Goal: Book appointment/travel/reservation

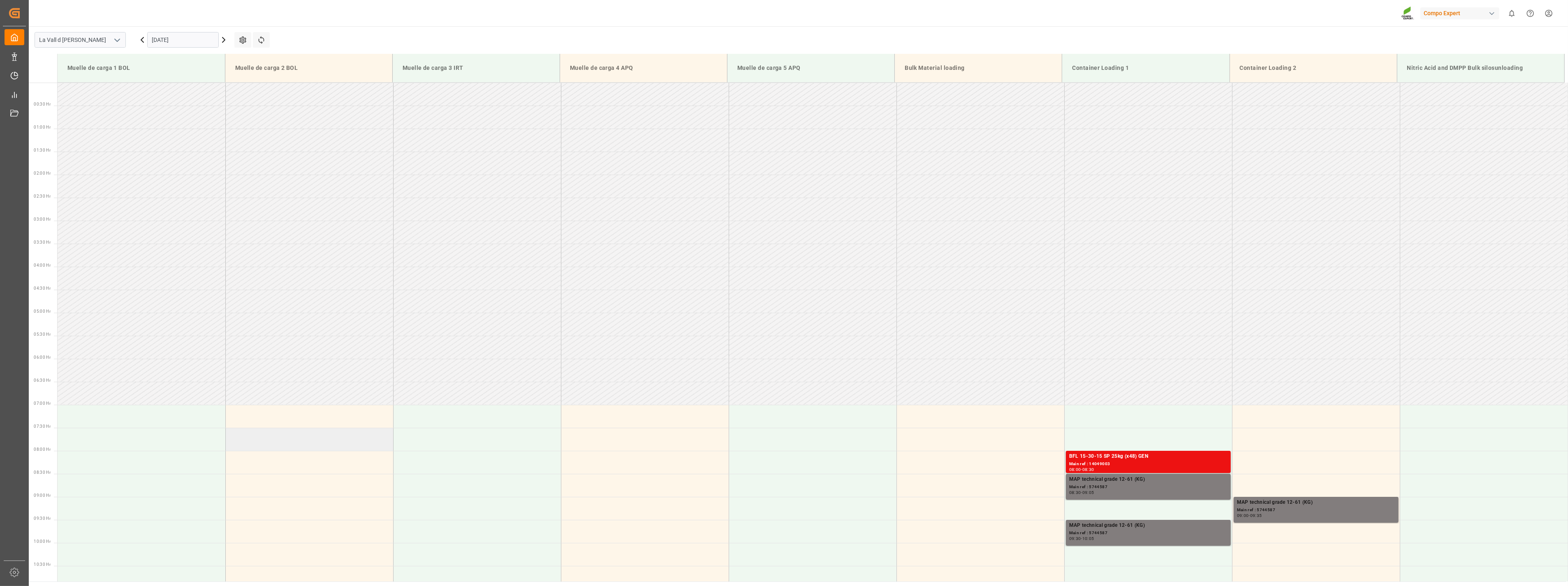
scroll to position [317, 0]
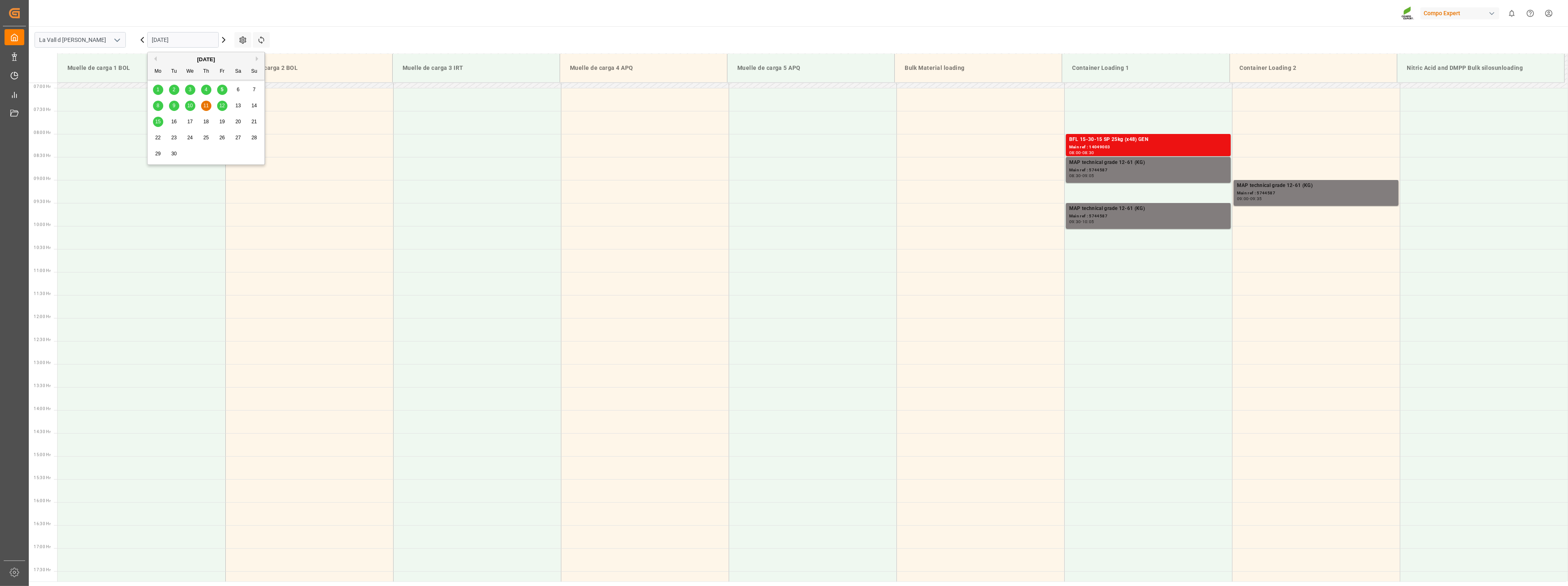
click at [205, 34] on input "11.09.2025" at bounding box center [183, 40] width 72 height 16
click at [157, 106] on span "8" at bounding box center [158, 105] width 3 height 6
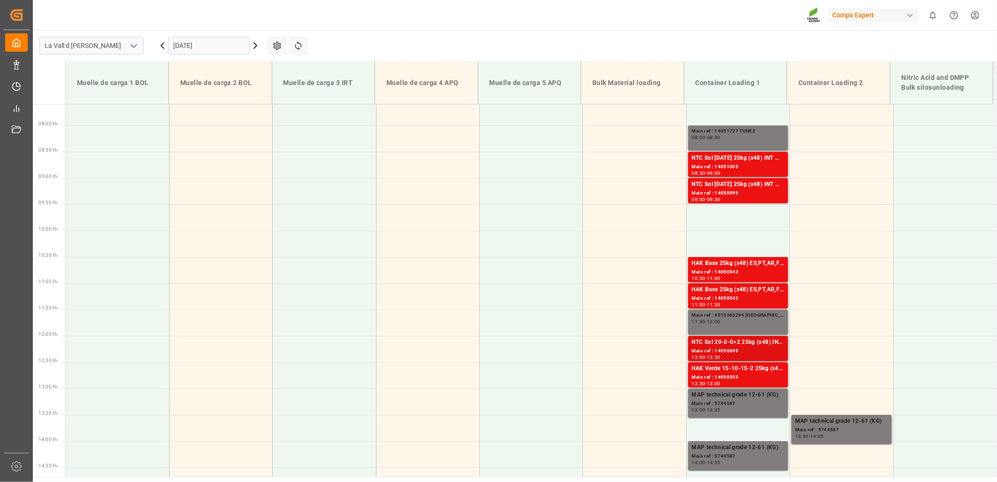
scroll to position [414, 0]
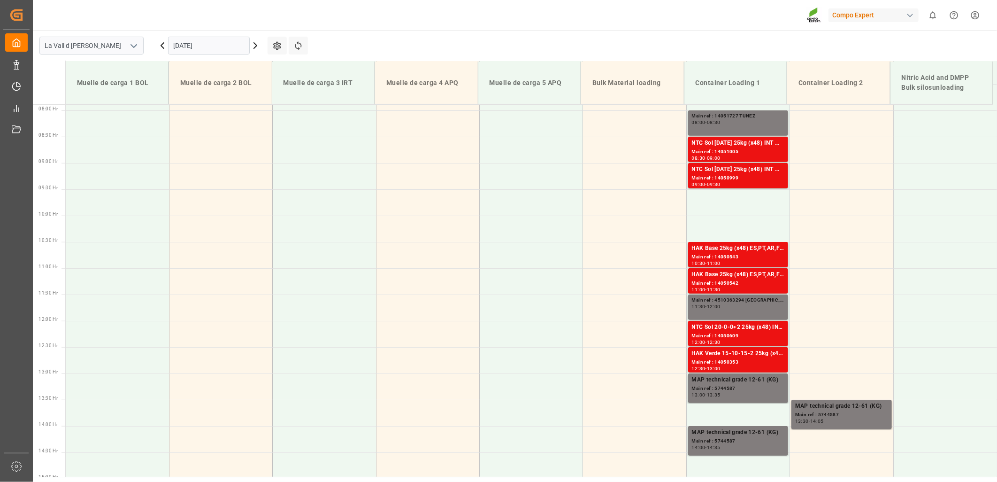
click at [204, 39] on input "08.09.2025" at bounding box center [209, 46] width 82 height 18
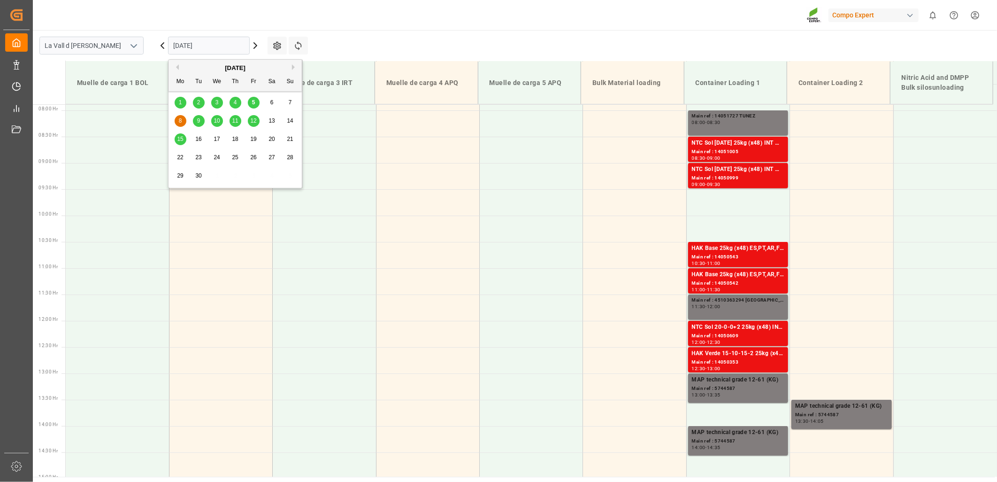
click at [198, 122] on span "9" at bounding box center [198, 120] width 3 height 7
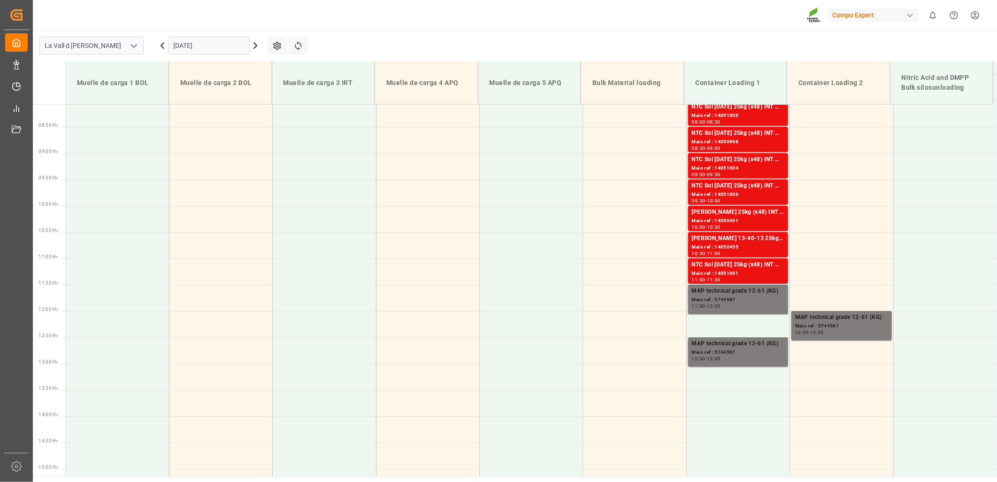
scroll to position [372, 0]
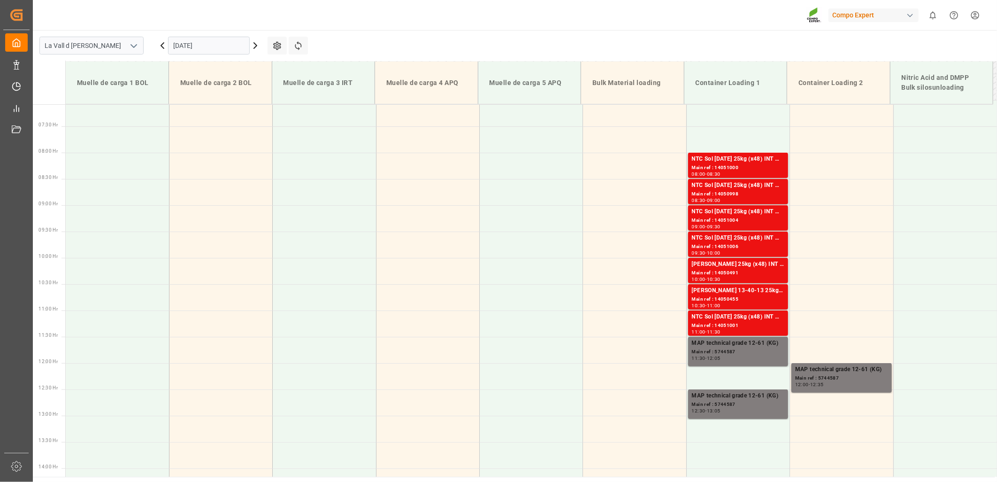
click at [205, 47] on input "09.09.2025" at bounding box center [209, 46] width 82 height 18
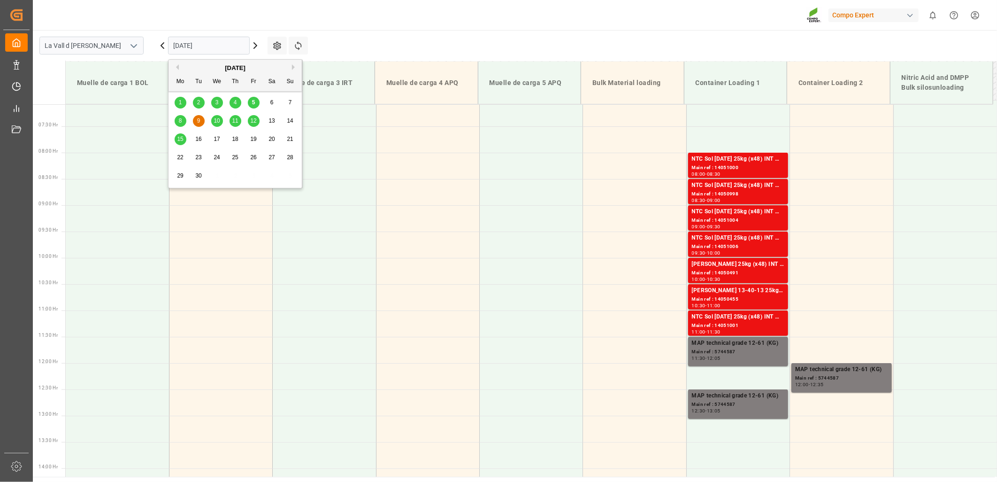
click at [183, 121] on div "8" at bounding box center [181, 120] width 12 height 11
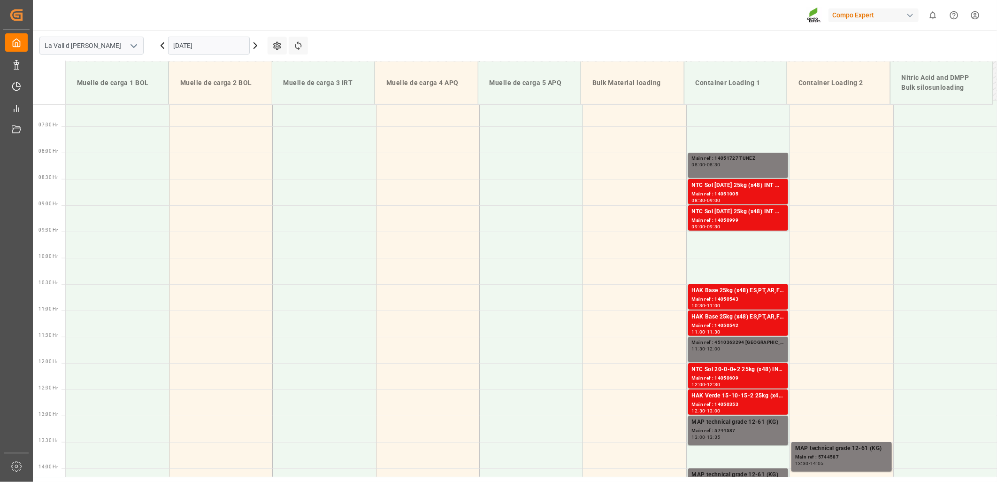
click at [216, 44] on input "08.09.2025" at bounding box center [209, 46] width 82 height 18
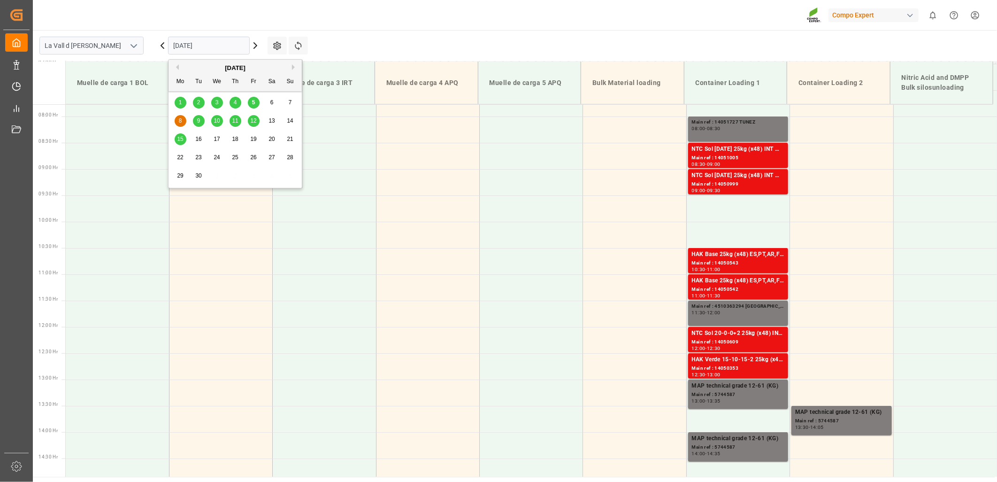
scroll to position [424, 0]
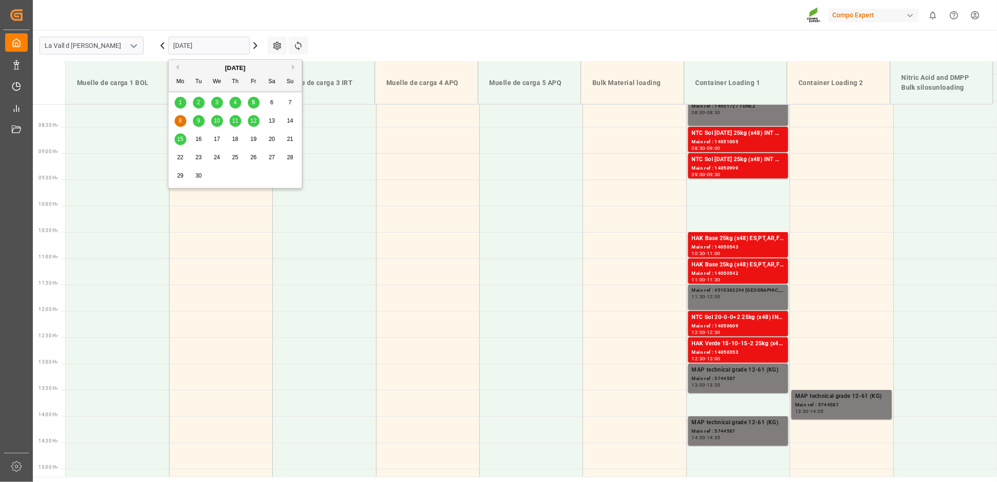
drag, startPoint x: 461, startPoint y: 9, endPoint x: 458, endPoint y: 1, distance: 8.6
click at [461, 8] on div "Compo Expert 0 Notifications Only show unread All Watching Mark all categories …" at bounding box center [511, 15] width 971 height 30
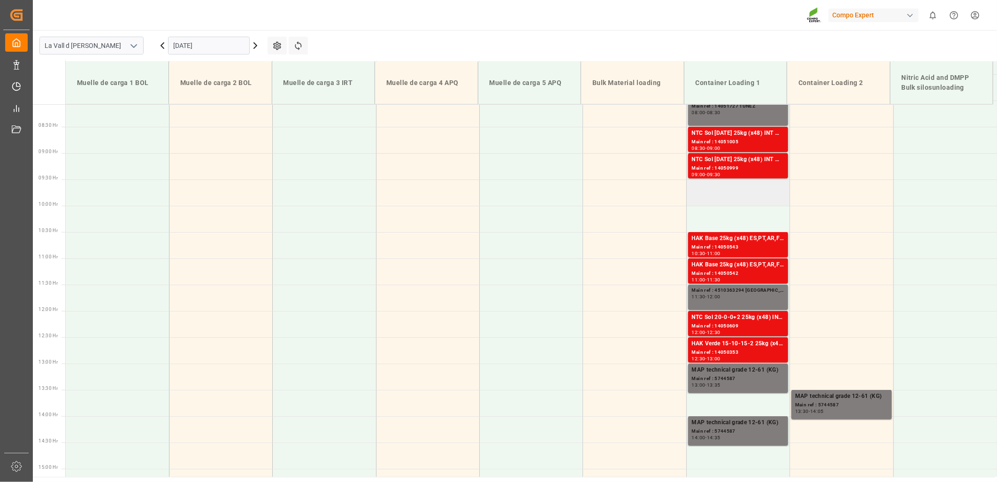
click at [736, 195] on td at bounding box center [737, 192] width 103 height 26
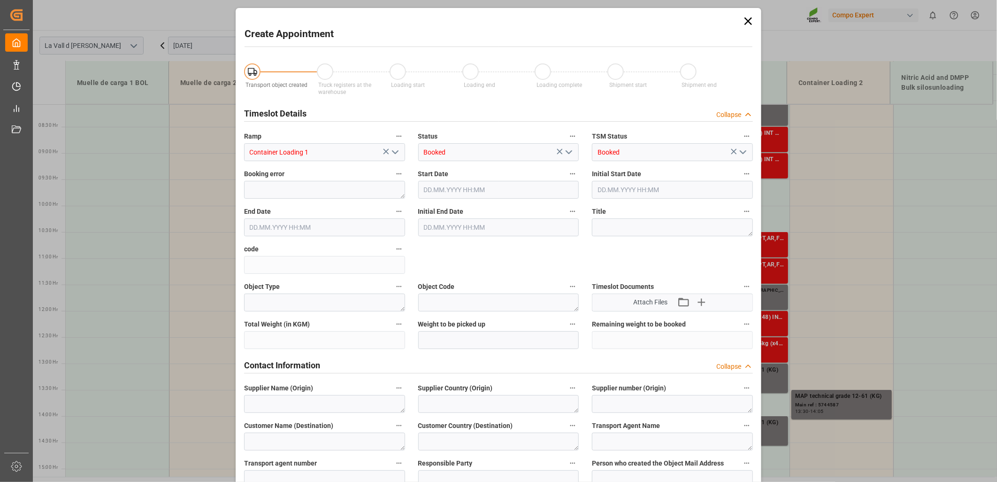
type input "08.09.2025 09:30"
type input "[DATE] 10:00"
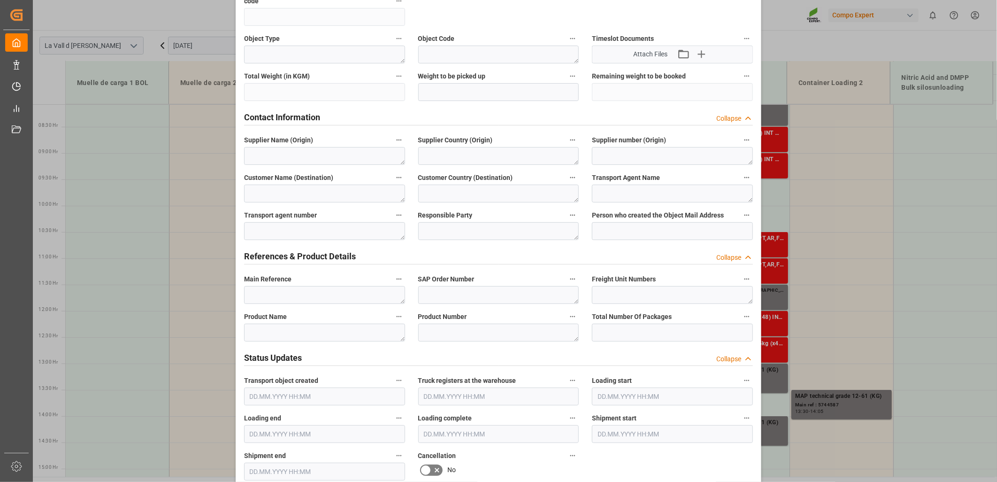
scroll to position [260, 0]
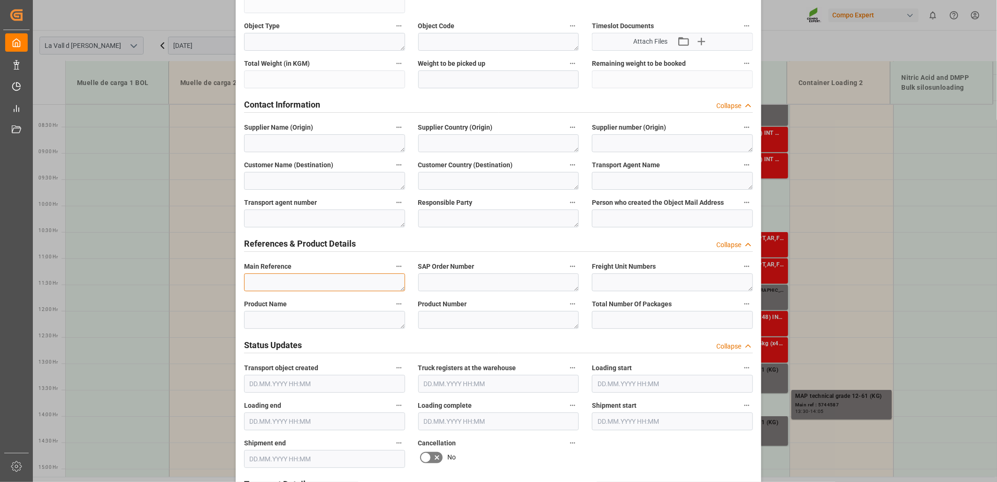
click at [283, 275] on textarea at bounding box center [324, 282] width 161 height 18
paste textarea "4510363129"
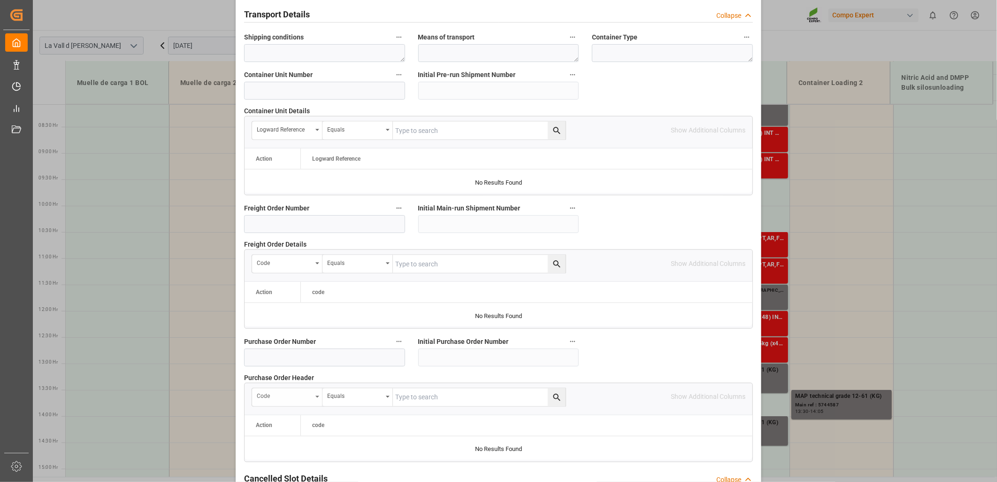
scroll to position [822, 0]
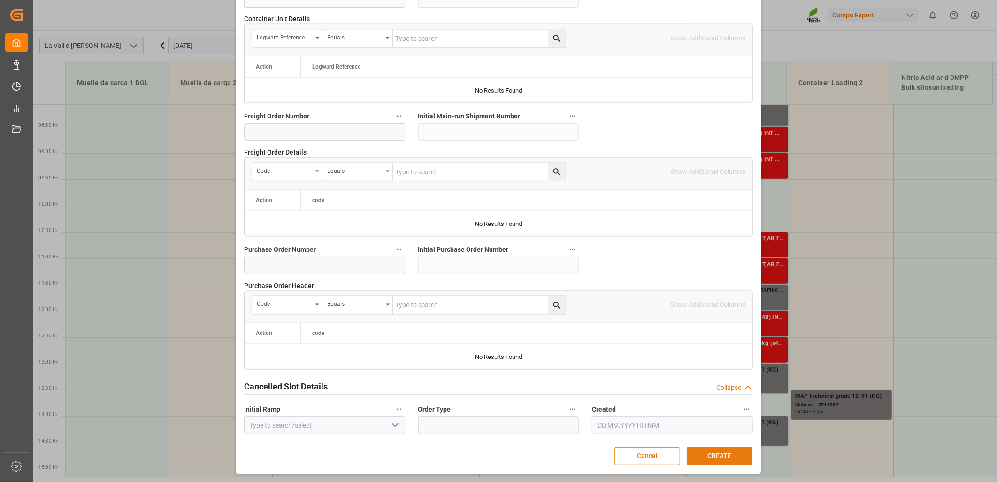
type textarea "4510363129 [GEOGRAPHIC_DATA]"
click at [728, 458] on button "CREATE" at bounding box center [720, 456] width 66 height 18
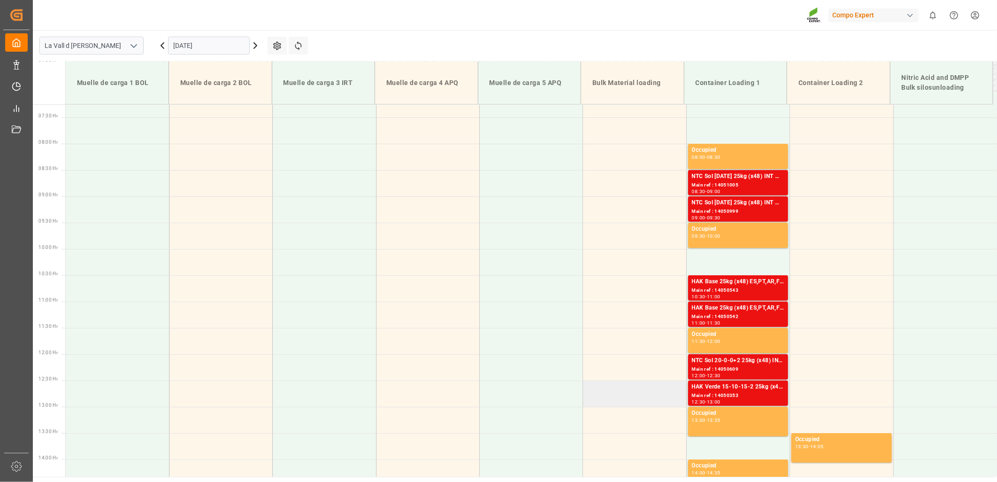
scroll to position [424, 0]
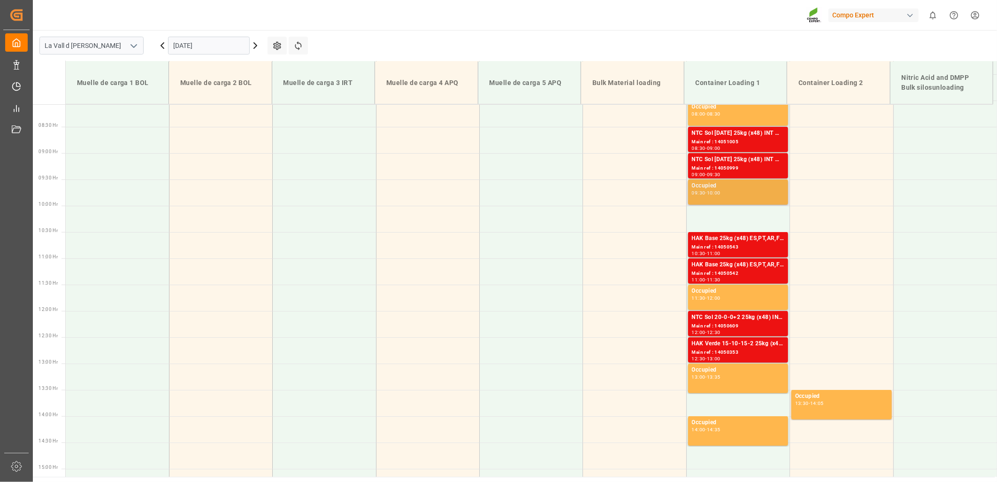
click at [743, 198] on div "Occupied 09:30 - 10:00" at bounding box center [738, 192] width 92 height 22
click at [974, 13] on html "Created by potrace 1.15, written by Peter Selinger 2001-2017 Created by potrace…" at bounding box center [498, 241] width 997 height 482
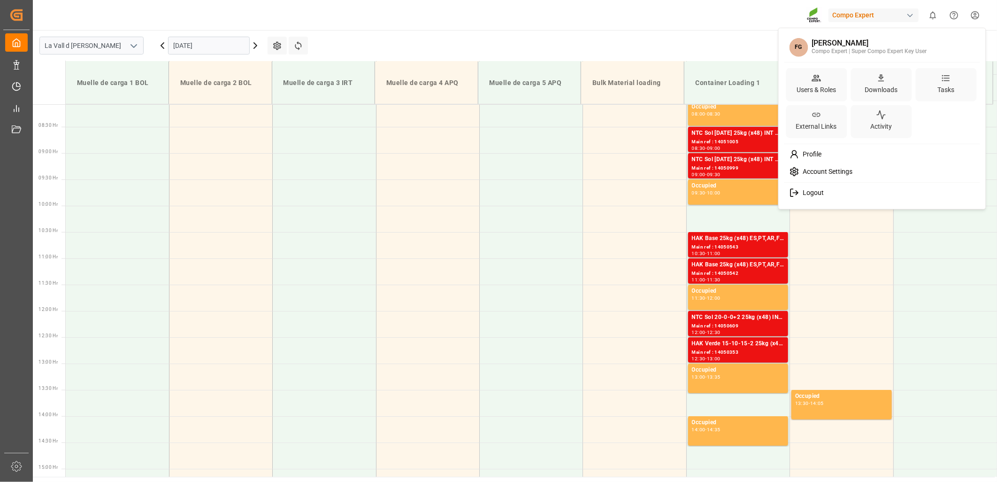
drag, startPoint x: 804, startPoint y: 193, endPoint x: 815, endPoint y: 188, distance: 11.5
click at [804, 192] on span "Logout" at bounding box center [811, 193] width 25 height 8
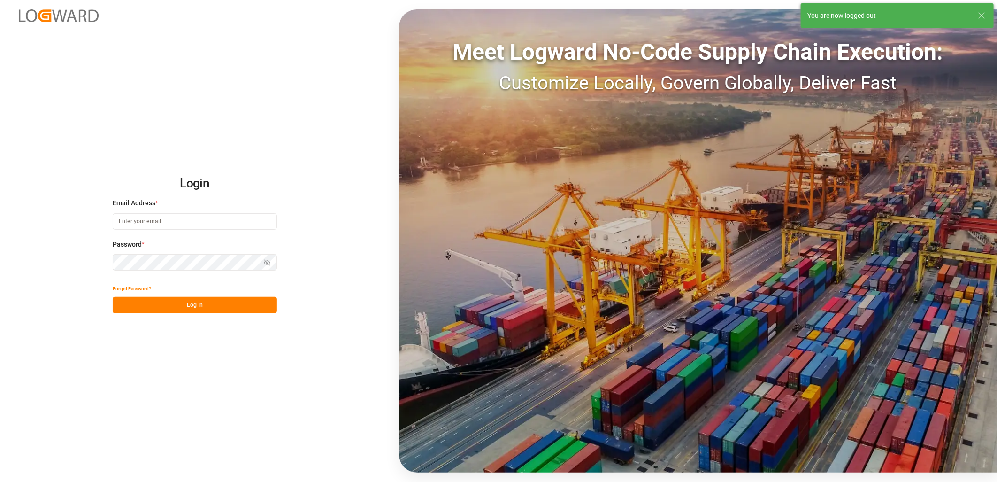
type input "[PERSON_NAME][EMAIL_ADDRESS][PERSON_NAME][DOMAIN_NAME]"
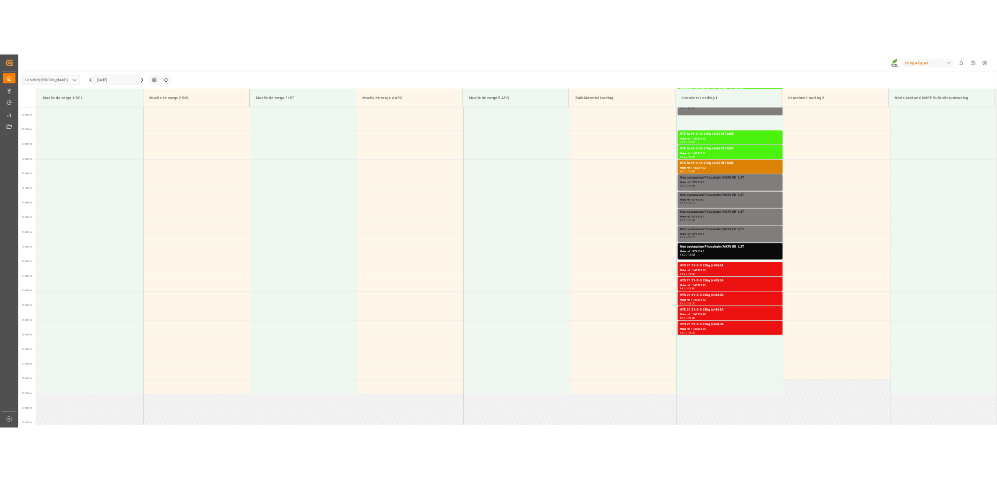
scroll to position [467, 0]
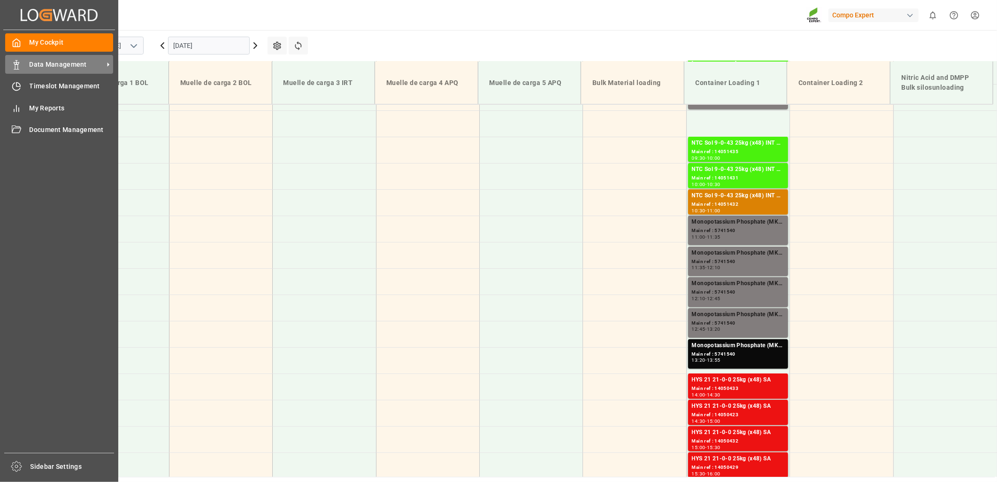
click at [44, 63] on span "Data Management" at bounding box center [67, 65] width 74 height 10
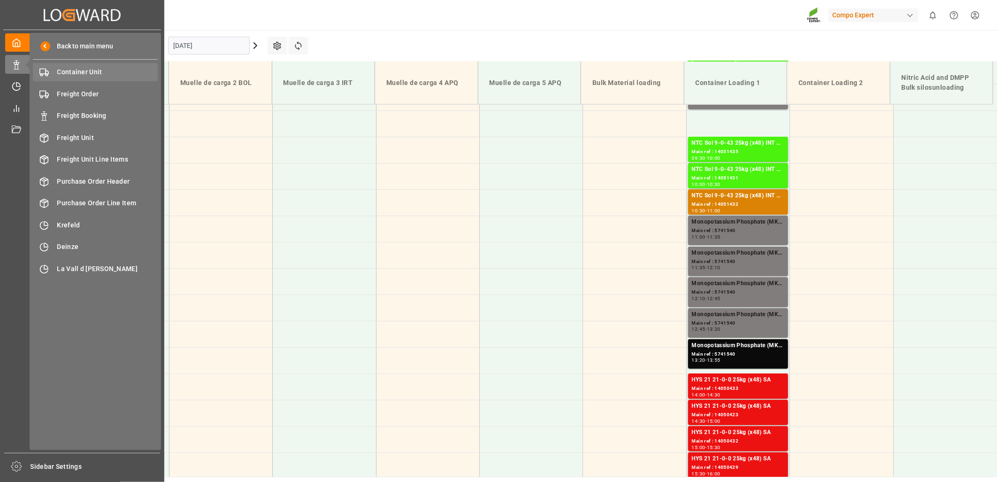
click at [72, 74] on span "Container Unit" at bounding box center [107, 72] width 101 height 10
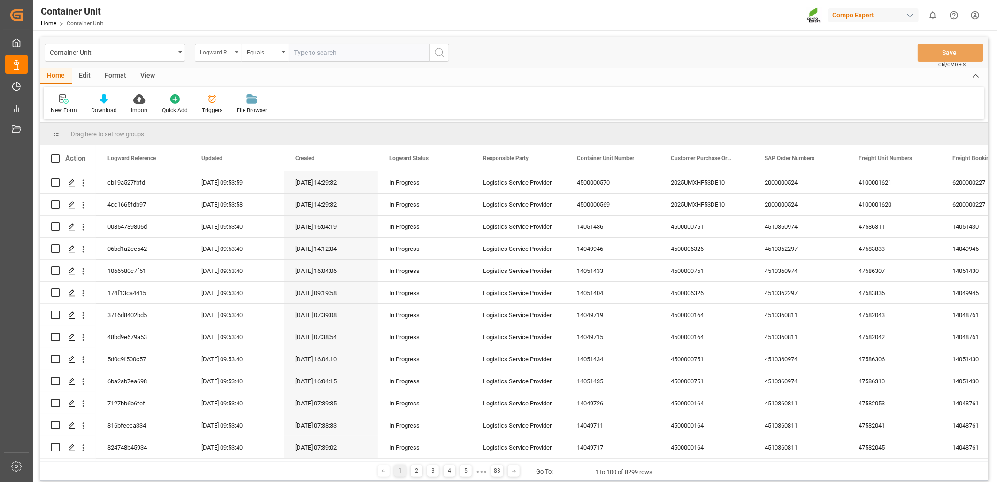
click at [237, 50] on div "Logward Reference" at bounding box center [218, 53] width 47 height 18
type input "4510363294"
click at [501, 80] on div "Home Edit Format View" at bounding box center [514, 76] width 948 height 16
click at [233, 54] on div "Logward Reference" at bounding box center [218, 53] width 47 height 18
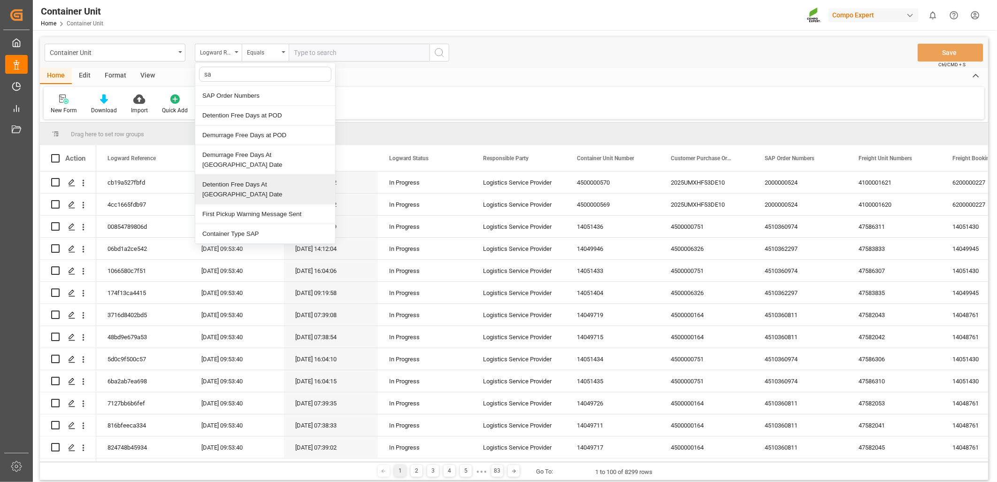
type input "sap"
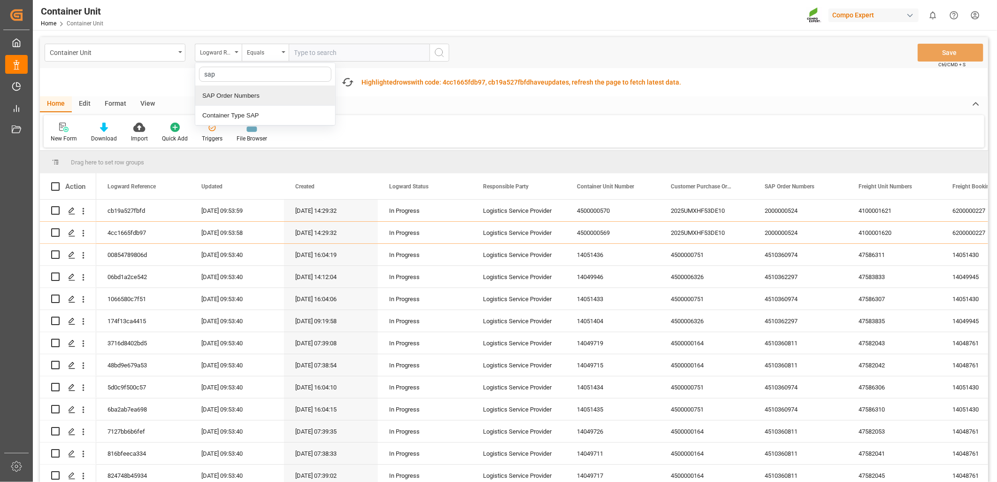
click at [240, 101] on div "SAP Order Numbers" at bounding box center [265, 96] width 140 height 20
click at [282, 55] on div "Equals" at bounding box center [265, 53] width 47 height 18
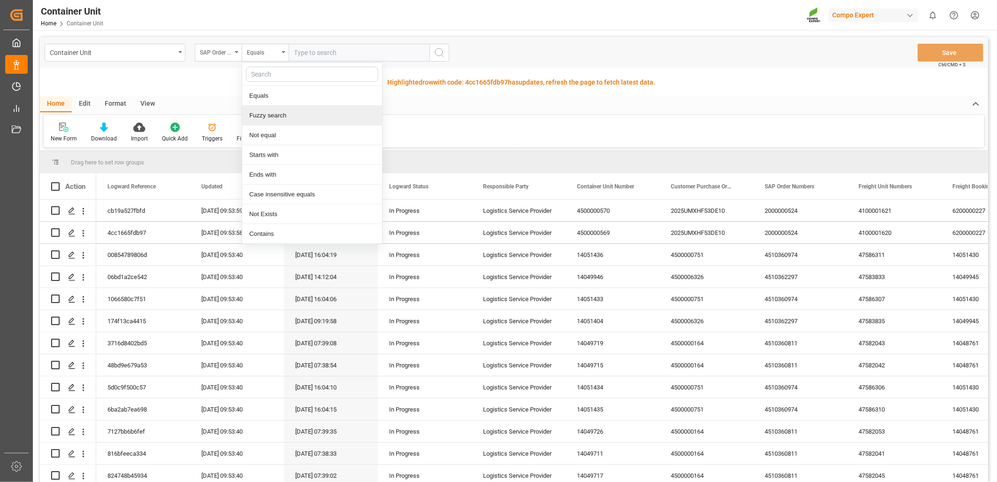
click at [274, 114] on div "Fuzzy search" at bounding box center [312, 116] width 140 height 20
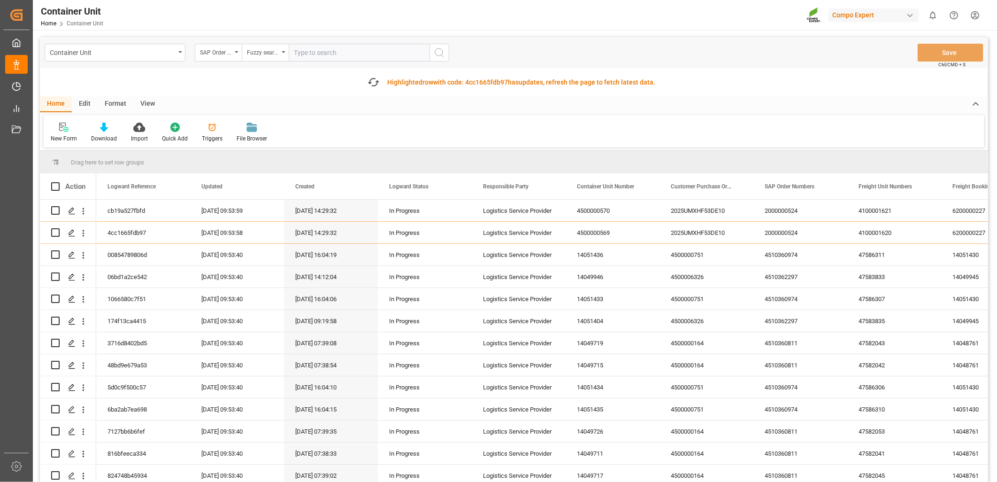
click at [322, 54] on input "text" at bounding box center [359, 53] width 141 height 18
paste input "4510363294"
type input "4510363294"
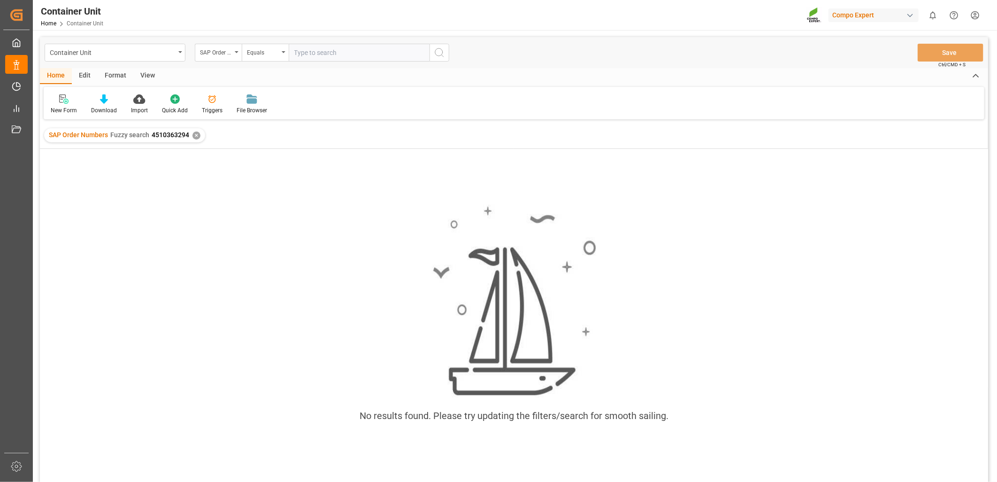
click at [344, 57] on input "text" at bounding box center [359, 53] width 141 height 18
paste input "4510363129"
type input "4510363129"
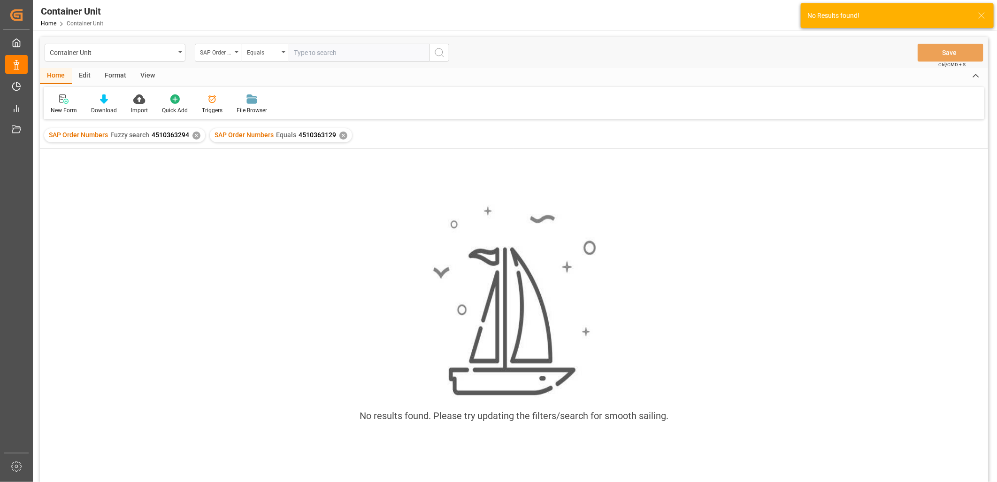
click at [193, 134] on div "✕" at bounding box center [196, 135] width 8 height 8
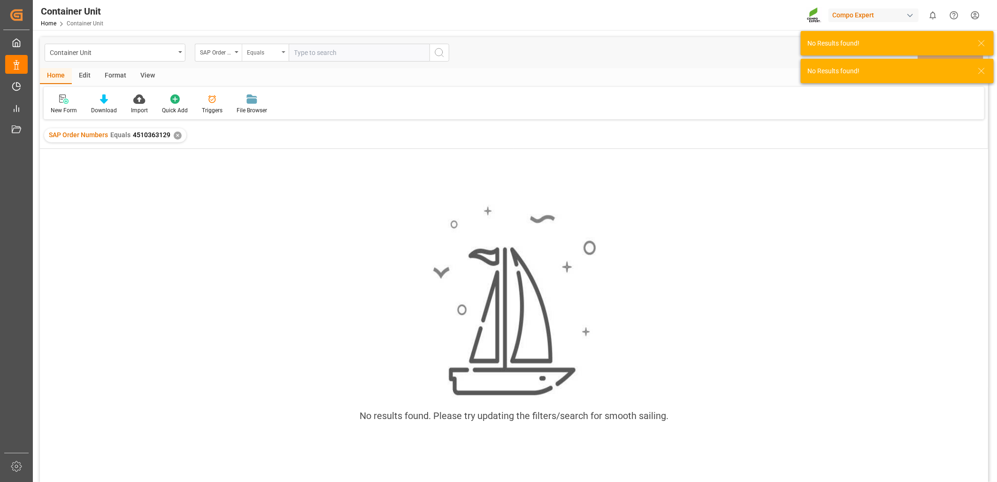
click at [277, 53] on div "Equals" at bounding box center [263, 51] width 32 height 11
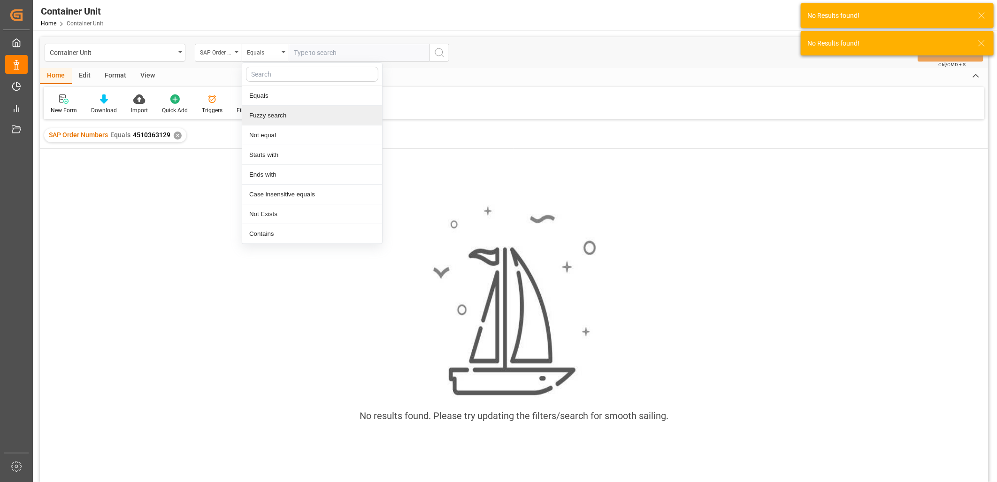
click at [265, 114] on div "Fuzzy search" at bounding box center [312, 116] width 140 height 20
click at [316, 47] on input "text" at bounding box center [359, 53] width 141 height 18
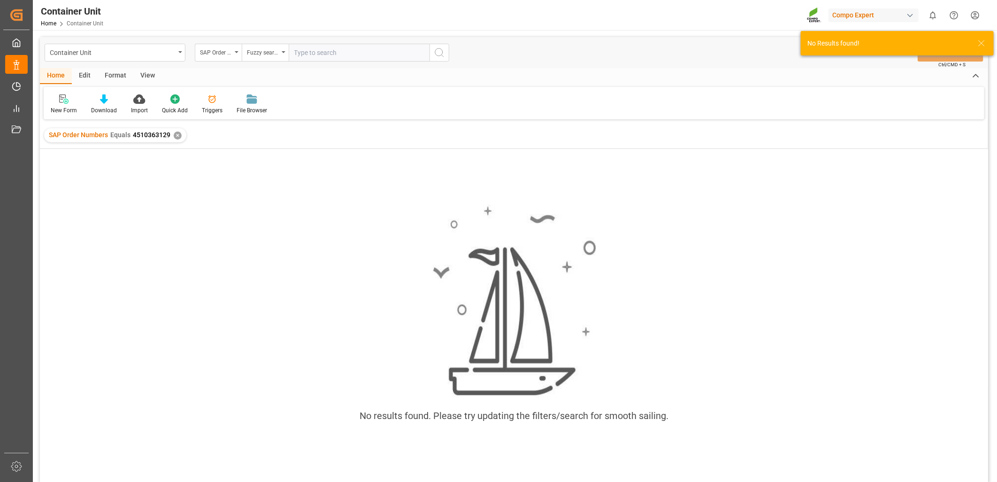
paste input "4510363129"
type input "4510363129"
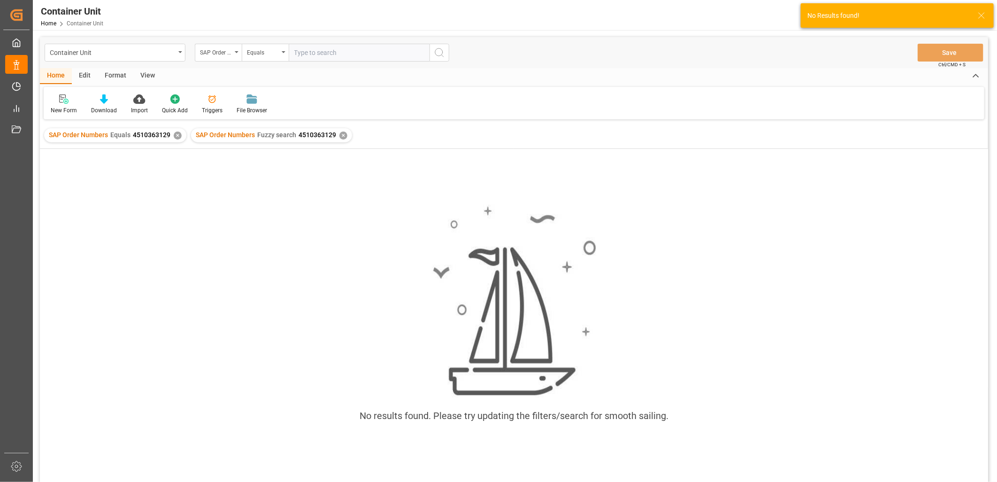
click at [176, 137] on div "✕" at bounding box center [178, 135] width 8 height 8
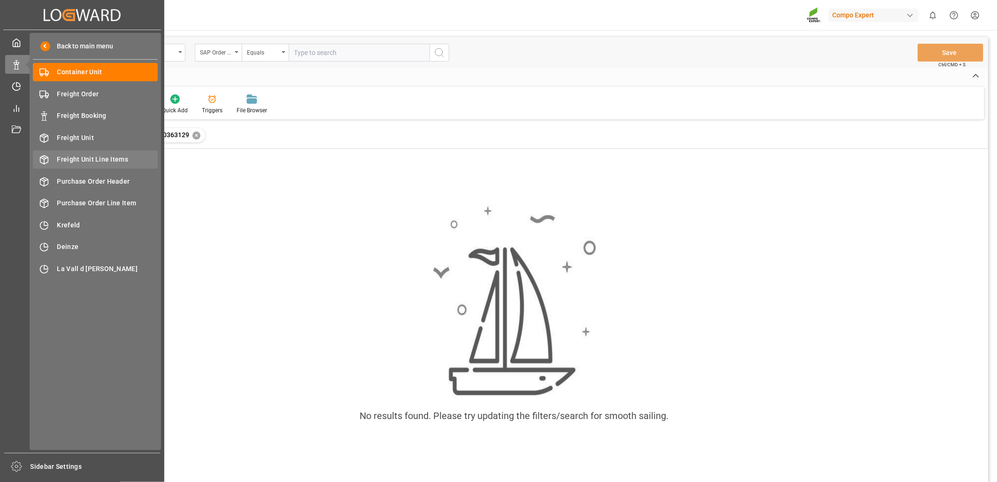
drag, startPoint x: 76, startPoint y: 134, endPoint x: 80, endPoint y: 154, distance: 20.5
click at [76, 134] on span "Freight Unit" at bounding box center [107, 138] width 101 height 10
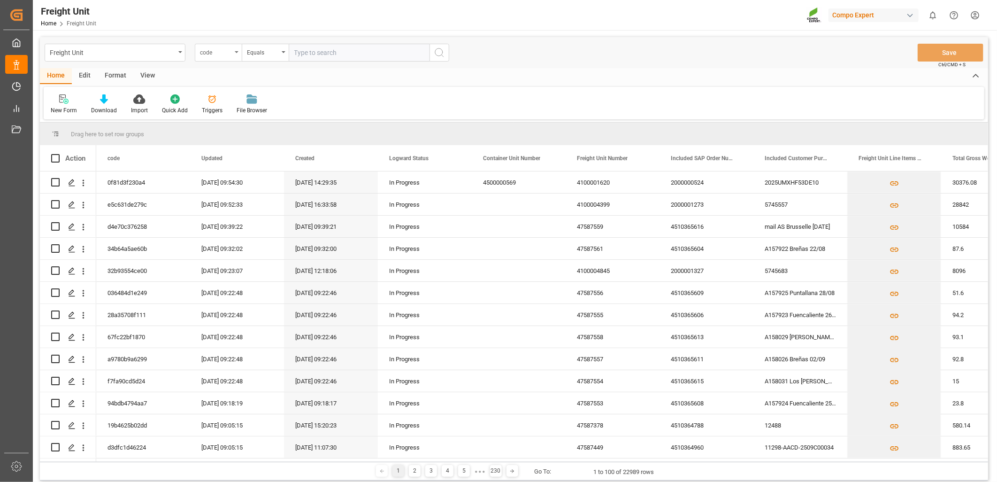
click at [236, 48] on div "code" at bounding box center [218, 53] width 47 height 18
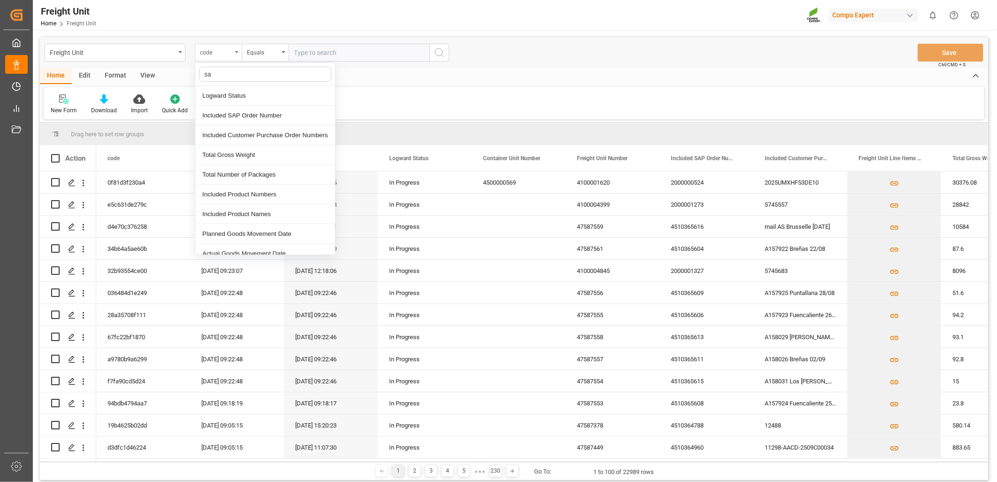
type input "sap"
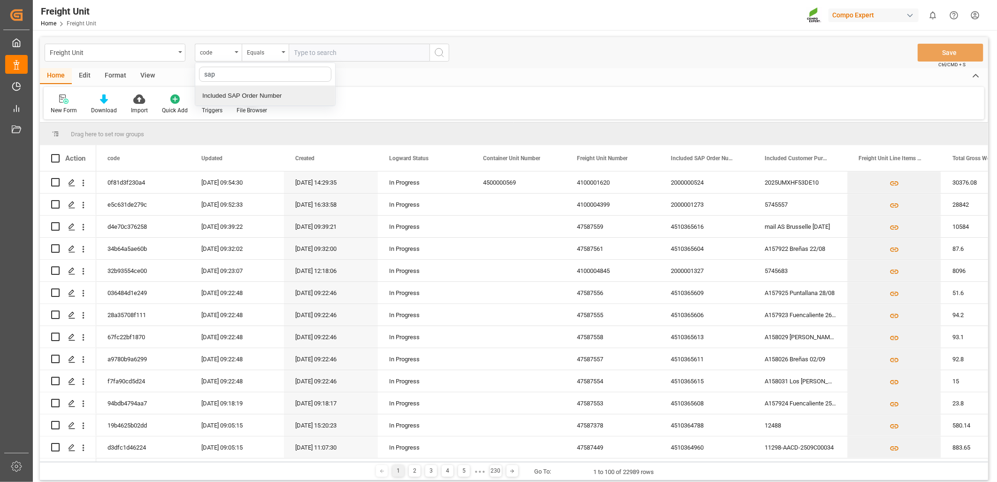
click at [252, 96] on div "Included SAP Order Number" at bounding box center [265, 96] width 140 height 20
click at [322, 50] on input "text" at bounding box center [359, 53] width 141 height 18
paste input "4510363129"
type input "4510363129;"
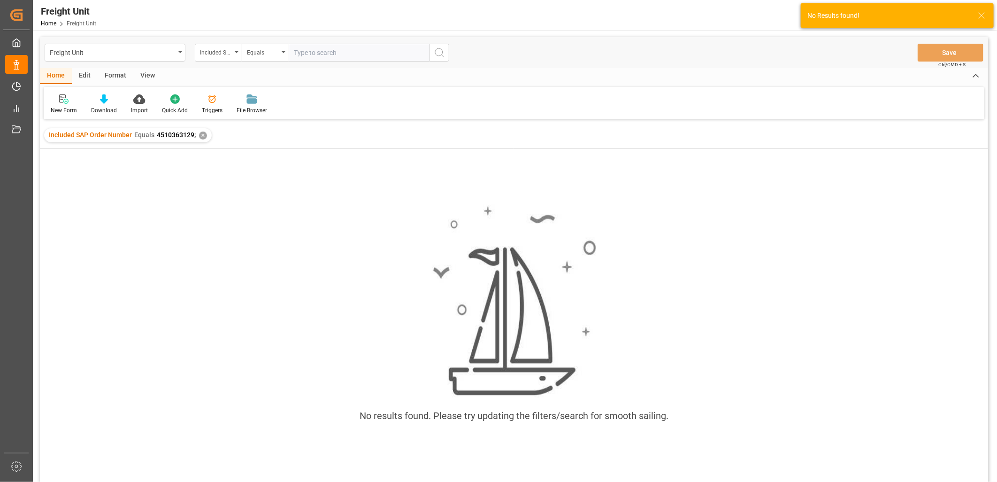
click at [201, 135] on div "✕" at bounding box center [203, 135] width 8 height 8
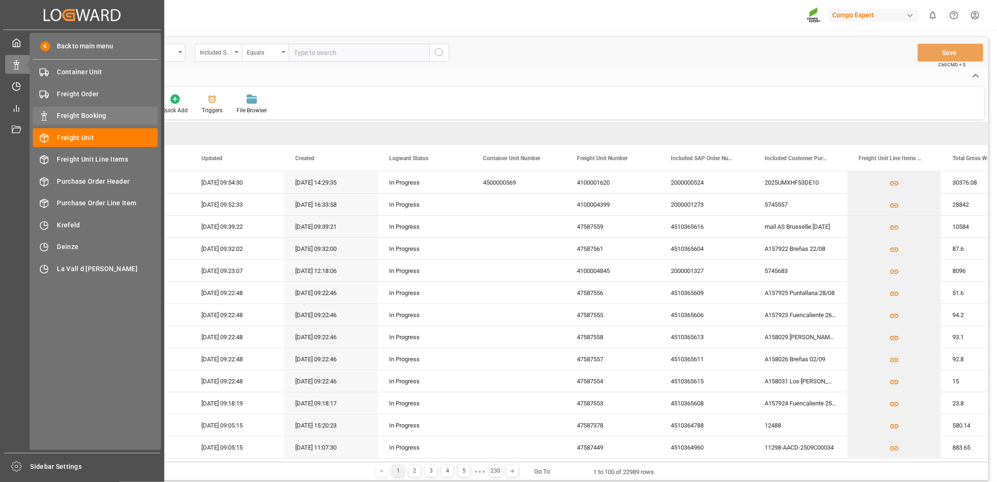
click at [79, 116] on span "Freight Booking" at bounding box center [107, 116] width 101 height 10
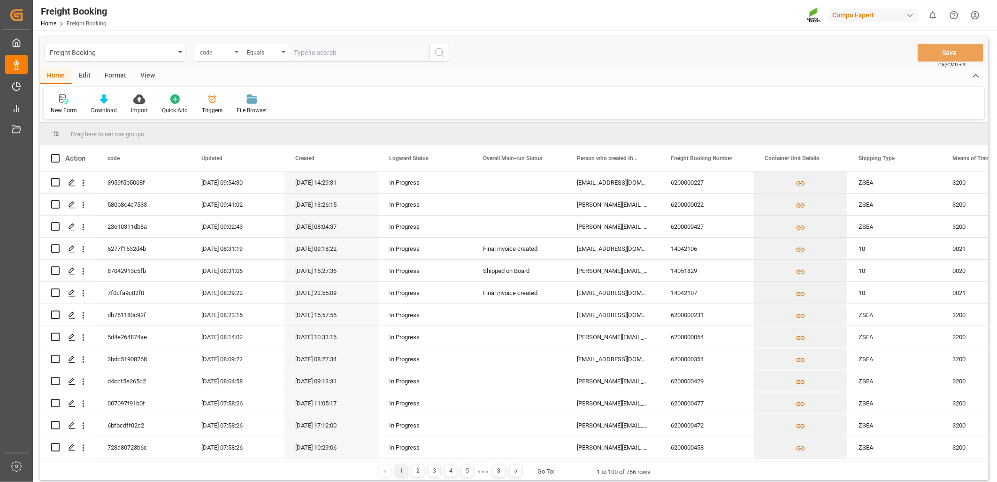
click at [237, 52] on icon "open menu" at bounding box center [237, 52] width 4 height 2
type input "sap"
click at [224, 95] on div "SAP Order Numbers" at bounding box center [265, 96] width 140 height 20
click at [327, 57] on input "text" at bounding box center [359, 53] width 141 height 18
click at [280, 53] on div "Equals" at bounding box center [265, 53] width 47 height 18
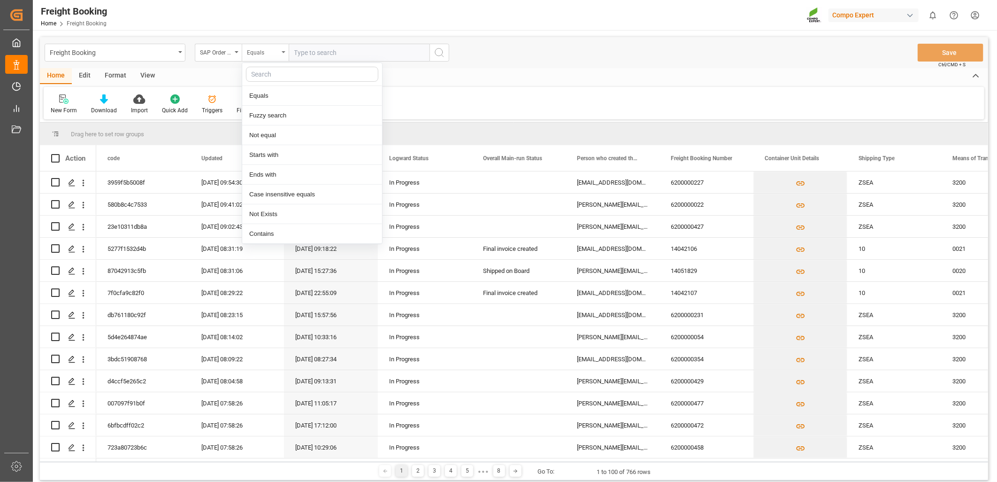
type input "f"
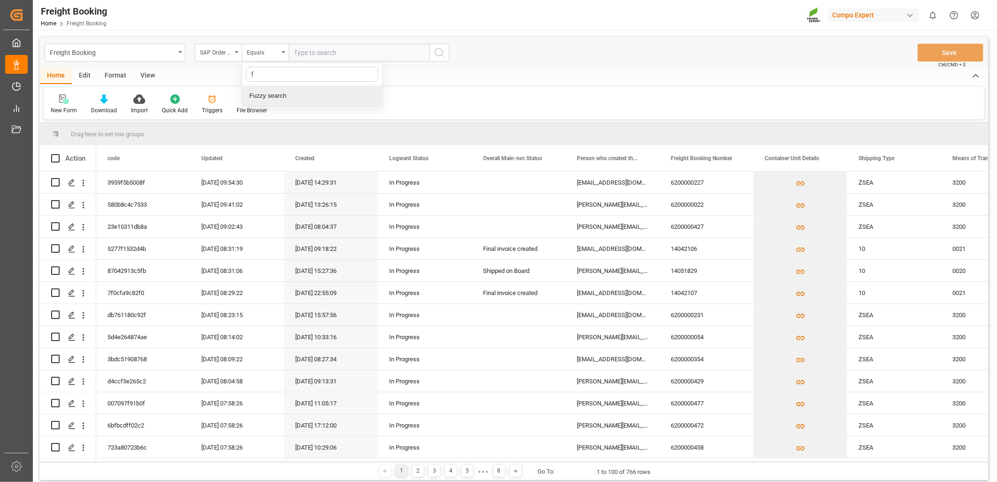
click at [274, 95] on div "Fuzzy search" at bounding box center [312, 96] width 140 height 20
click at [341, 54] on input "text" at bounding box center [359, 53] width 141 height 18
paste input "4510363129"
type input "4510363129"
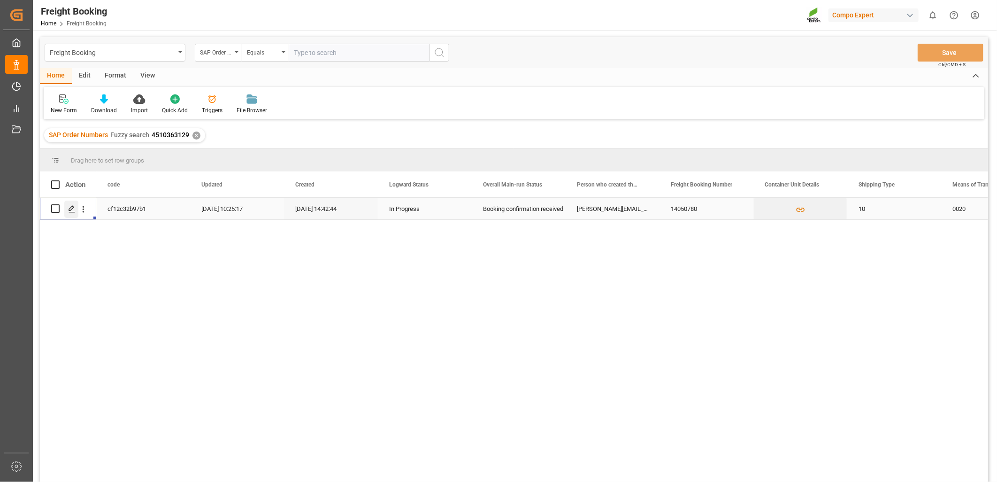
click at [69, 209] on icon "Press SPACE to select this row." at bounding box center [72, 209] width 8 height 8
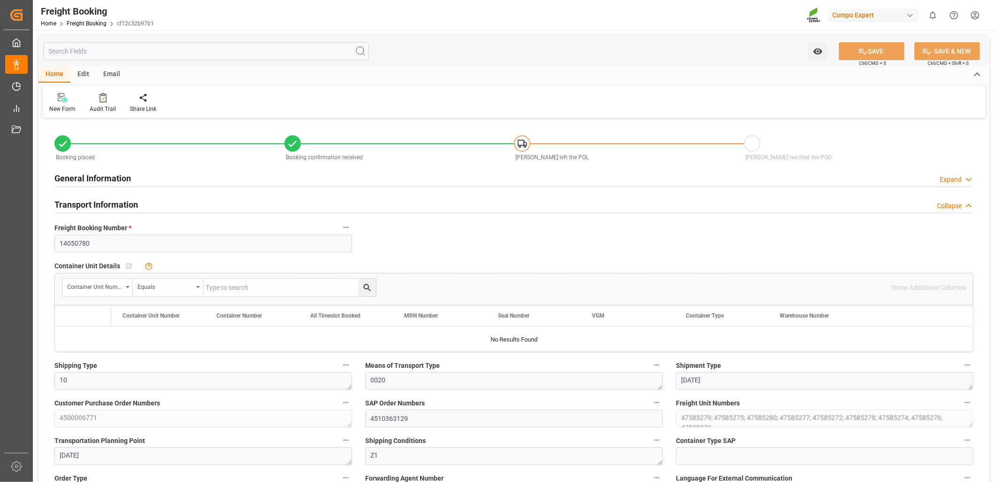
type input "MAEU"
type input "ESVLC"
type input "BRPNG"
type input "180"
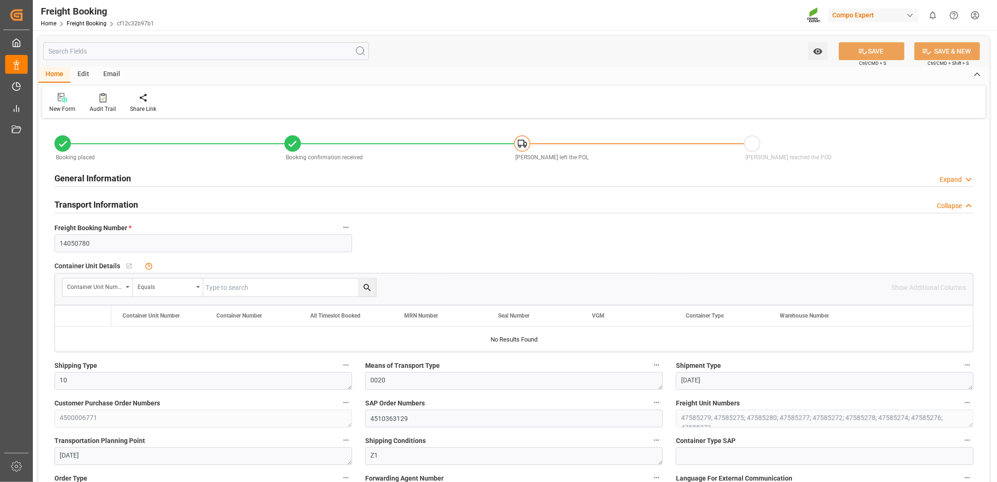
type input "221184"
type input "15.10.2025 00:00"
type input "14.09.2025 00:00"
type input "06.10.2025 00:00"
type input "11.08.2025 14:22"
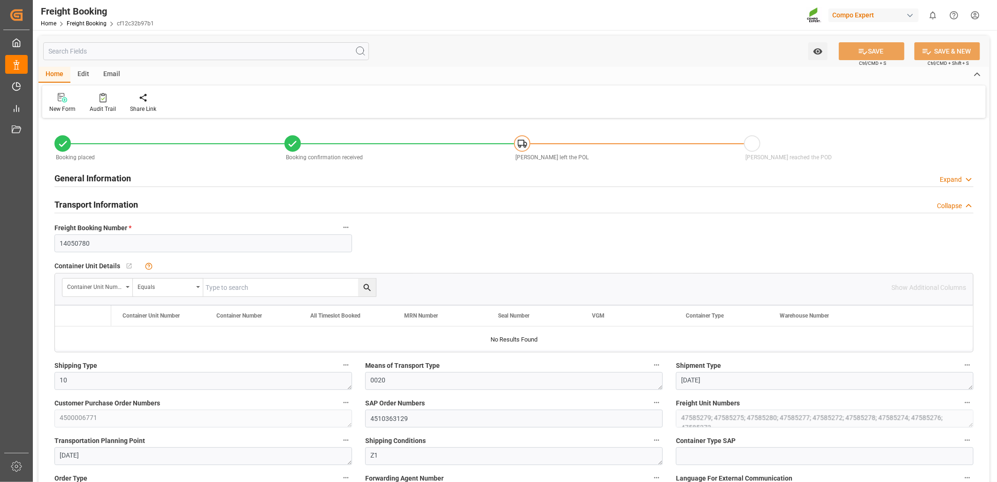
type input "04.09.2025 10:24"
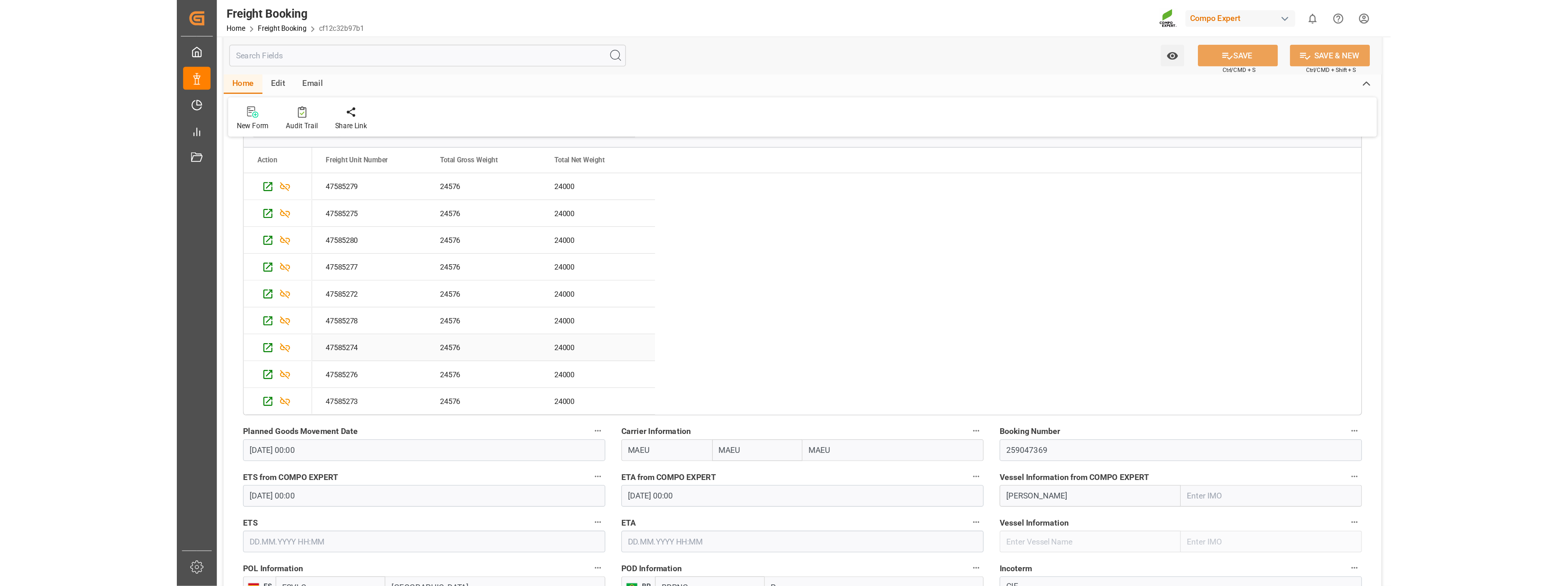
scroll to position [320, 0]
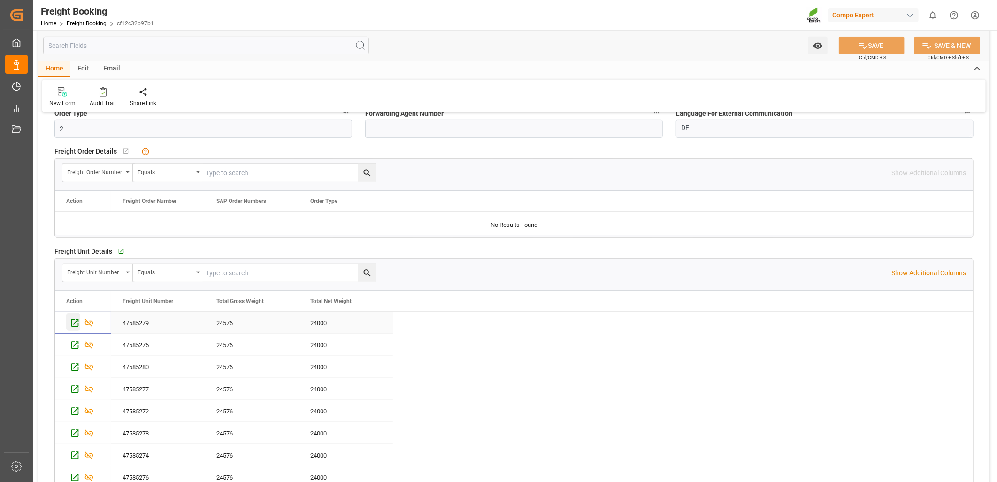
click at [74, 324] on icon "Press SPACE to select this row." at bounding box center [75, 323] width 8 height 8
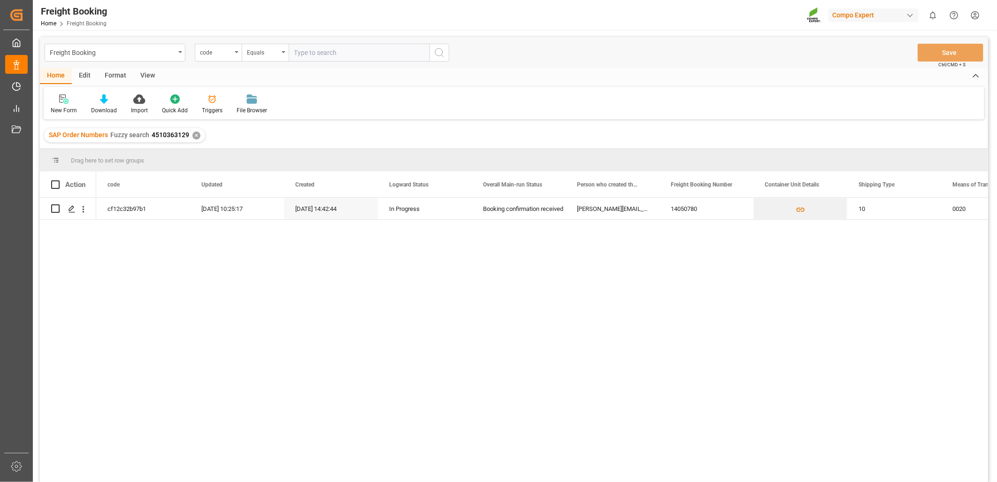
click at [194, 138] on div "✕" at bounding box center [196, 135] width 8 height 8
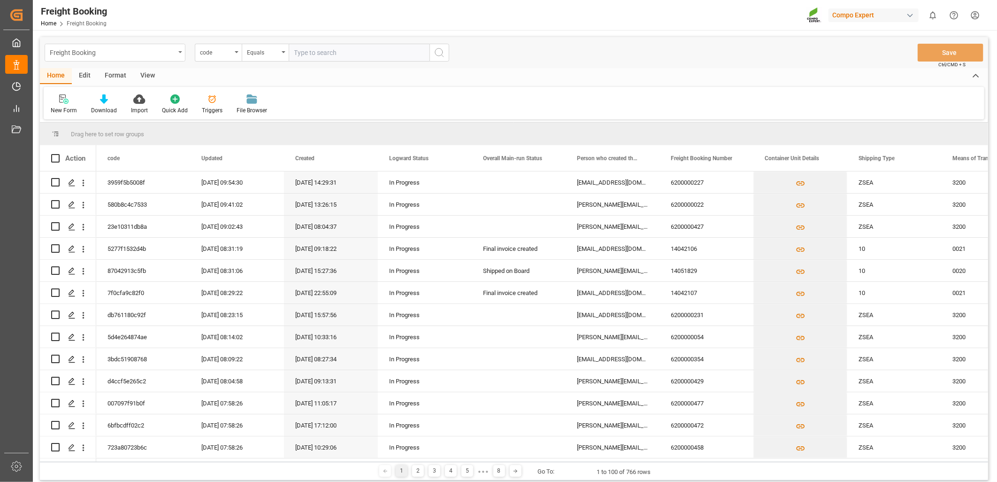
click at [179, 49] on div "Freight Booking" at bounding box center [115, 53] width 141 height 18
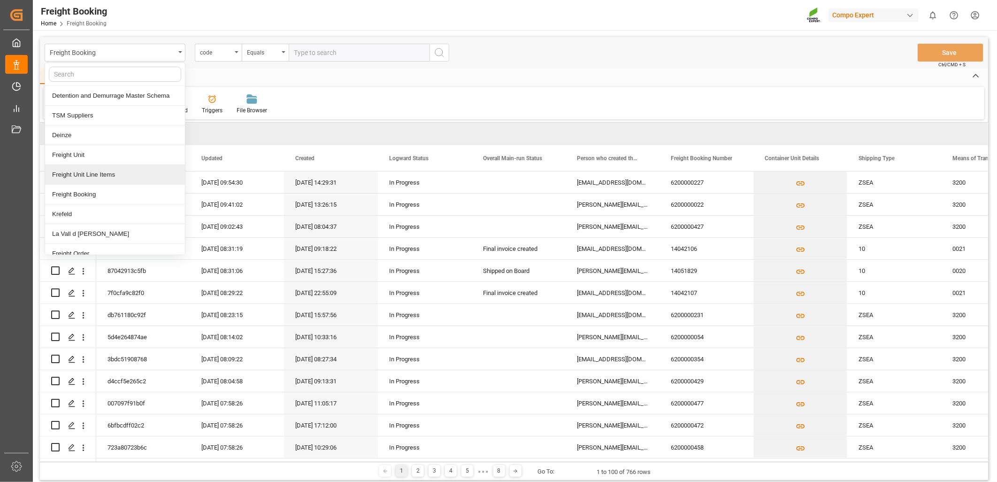
click at [452, 83] on div "Home Edit Format View" at bounding box center [514, 76] width 948 height 16
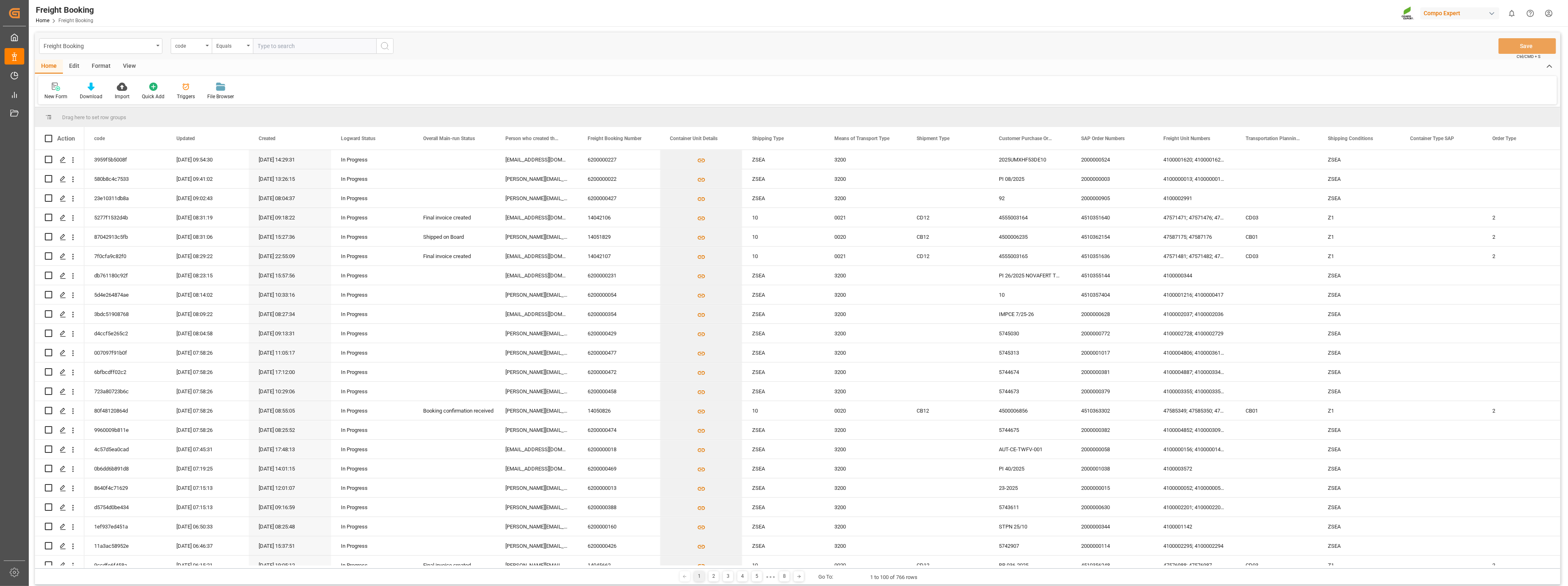
click at [1549, 13] on html "Created by potrace 1.15, written by Peter Selinger 2001-2017 Created by potrace…" at bounding box center [784, 293] width 1568 height 586
click at [1410, 73] on div "Users & Roles" at bounding box center [1409, 79] width 38 height 12
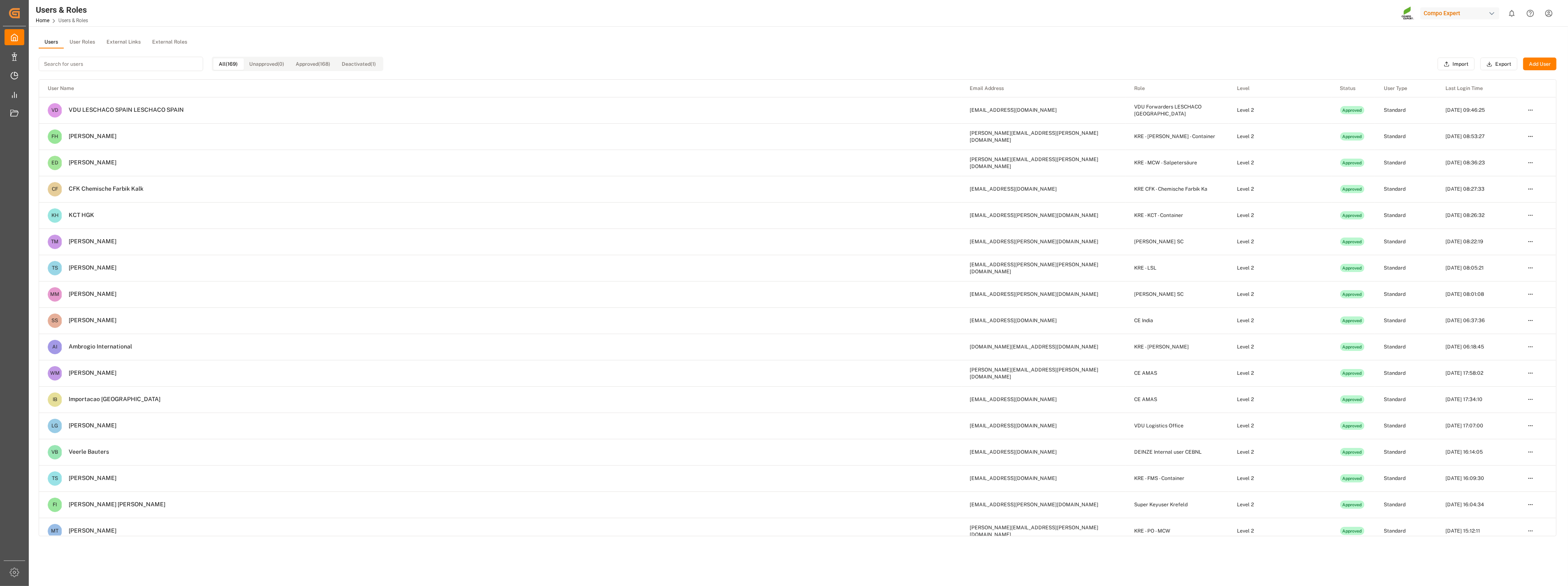
click at [85, 41] on button "User Roles" at bounding box center [82, 42] width 37 height 12
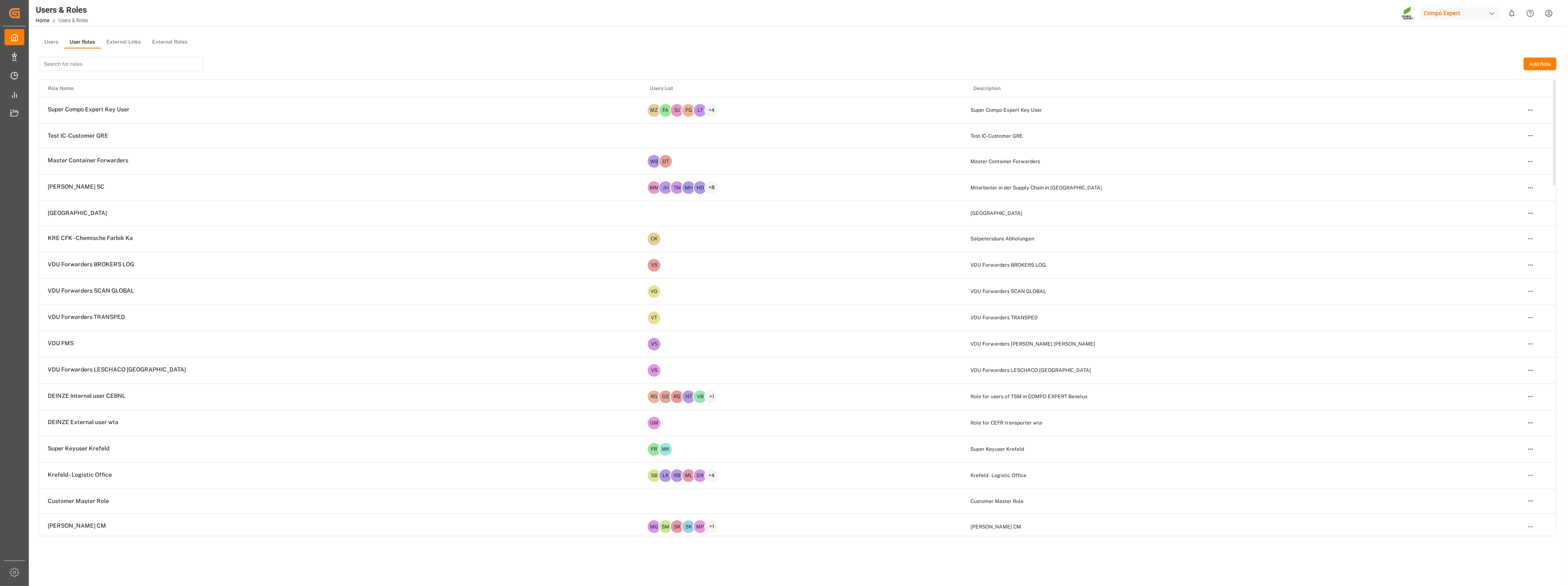
click at [81, 67] on input at bounding box center [121, 64] width 165 height 14
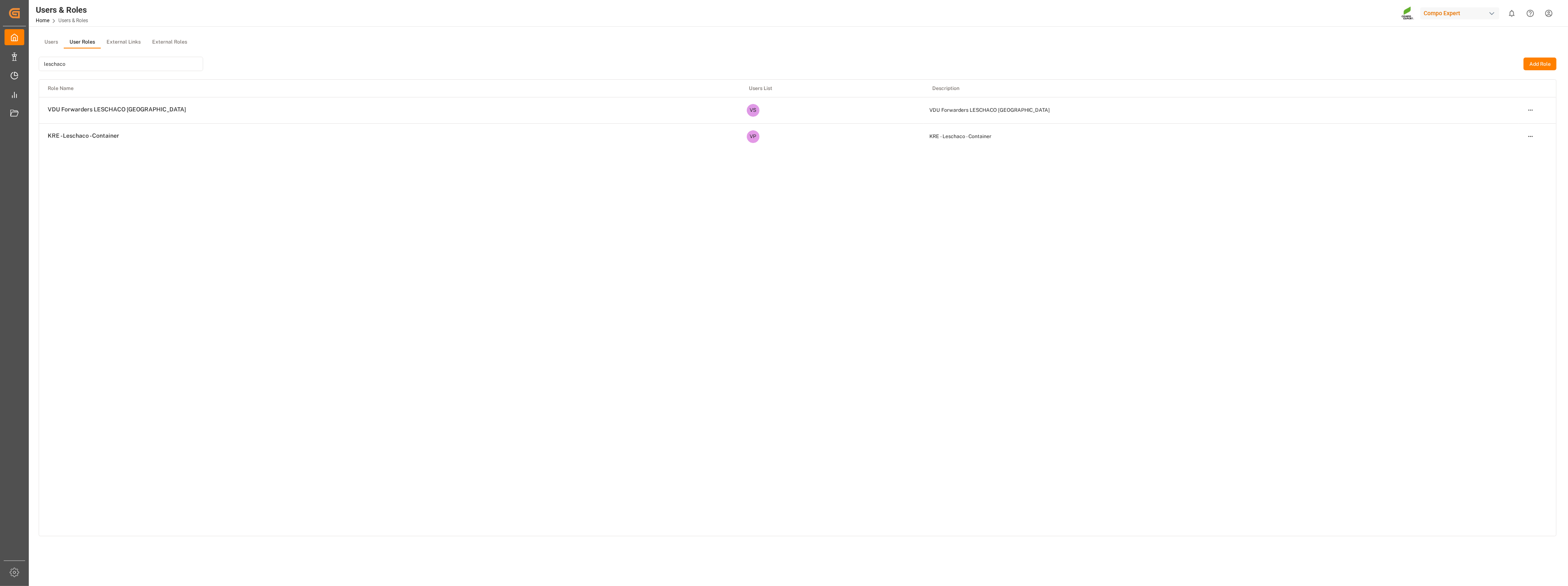
type input "leschaco"
click at [1530, 109] on html "Created by potrace 1.15, written by Peter Selinger 2001-2017 Created by potrace…" at bounding box center [784, 293] width 1568 height 586
click at [1503, 125] on div "Edit" at bounding box center [1513, 124] width 42 height 11
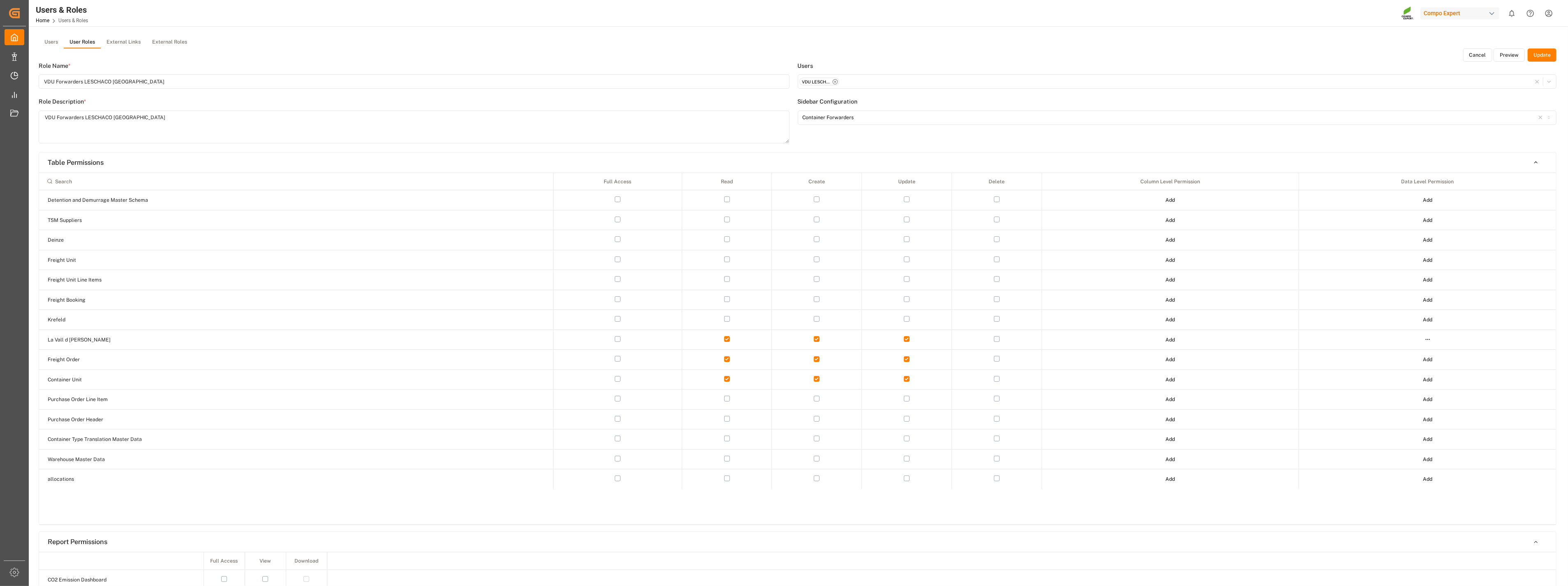
click at [1507, 56] on button "Preview" at bounding box center [1509, 54] width 32 height 13
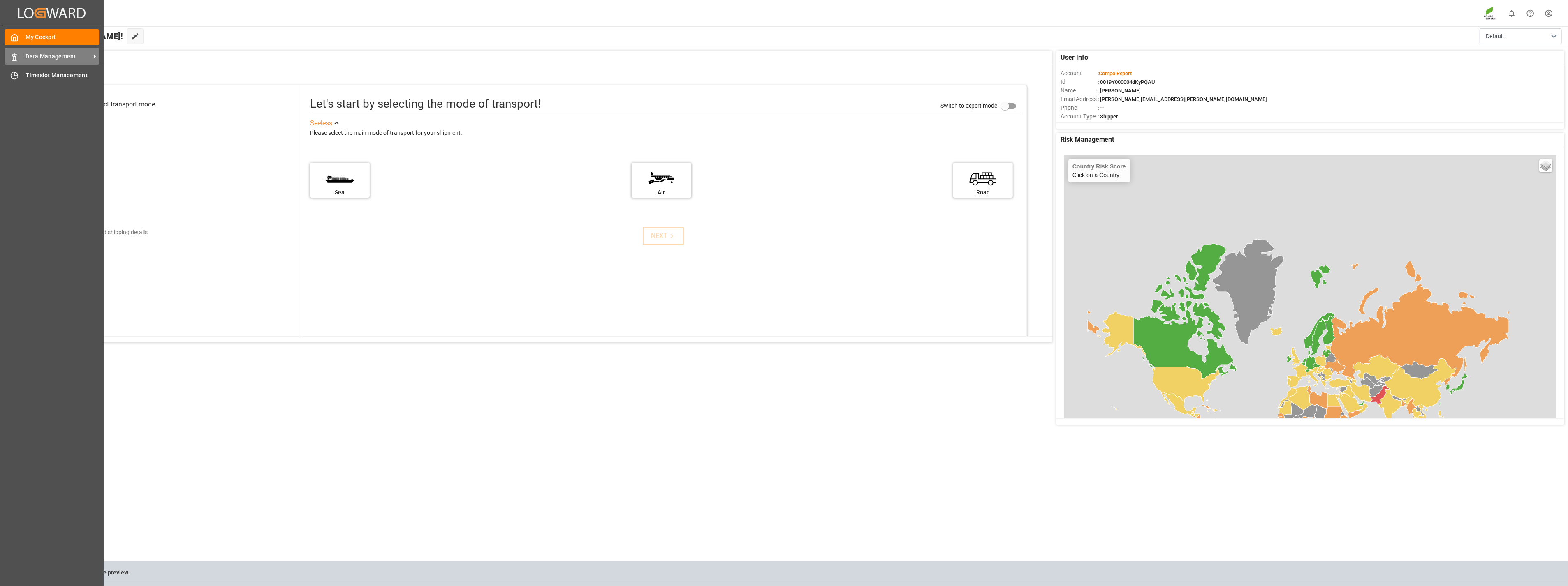
click at [9, 53] on div at bounding box center [11, 57] width 14 height 9
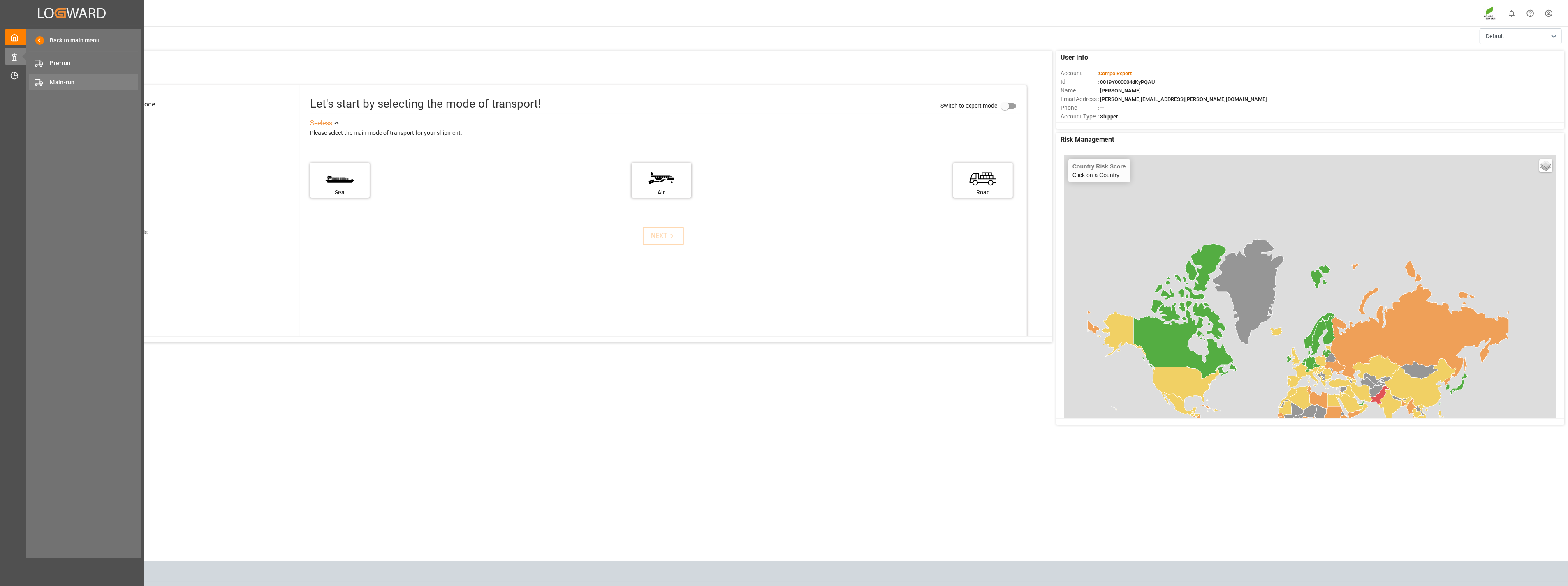
click at [67, 82] on span "Main-run" at bounding box center [94, 82] width 88 height 9
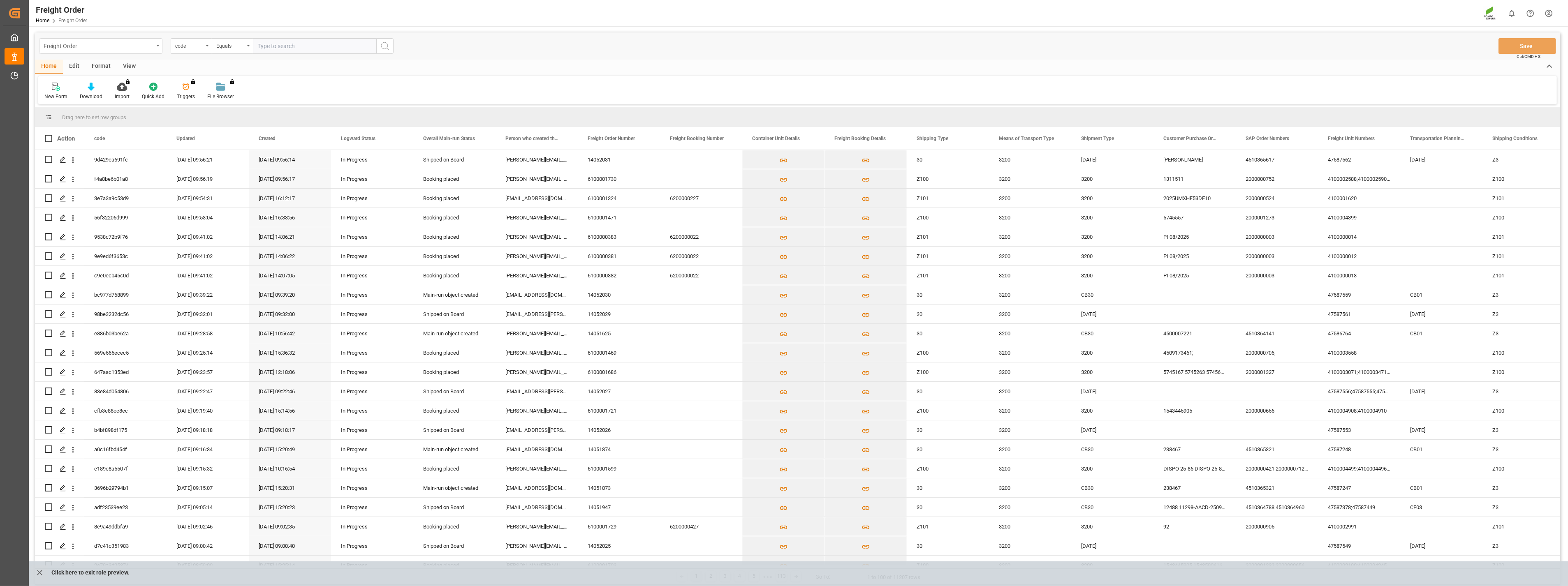
click at [158, 46] on div "Freight Order" at bounding box center [101, 46] width 124 height 16
click at [81, 118] on div "Container Unit" at bounding box center [101, 118] width 123 height 18
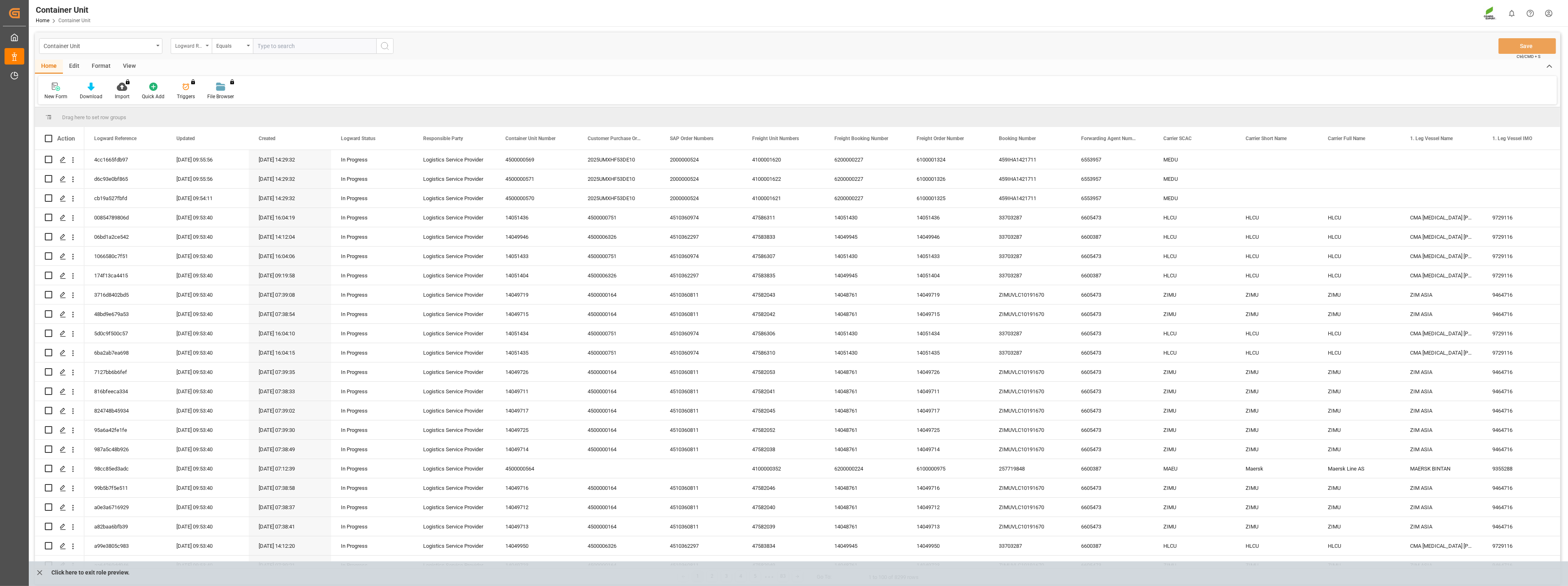
click at [203, 46] on div "Logward Reference" at bounding box center [191, 46] width 41 height 16
type input "sap"
drag, startPoint x: 204, startPoint y: 88, endPoint x: 208, endPoint y: 82, distance: 7.2
click at [204, 87] on div "SAP Order Numbers" at bounding box center [232, 84] width 123 height 18
click at [288, 51] on input "text" at bounding box center [314, 46] width 124 height 16
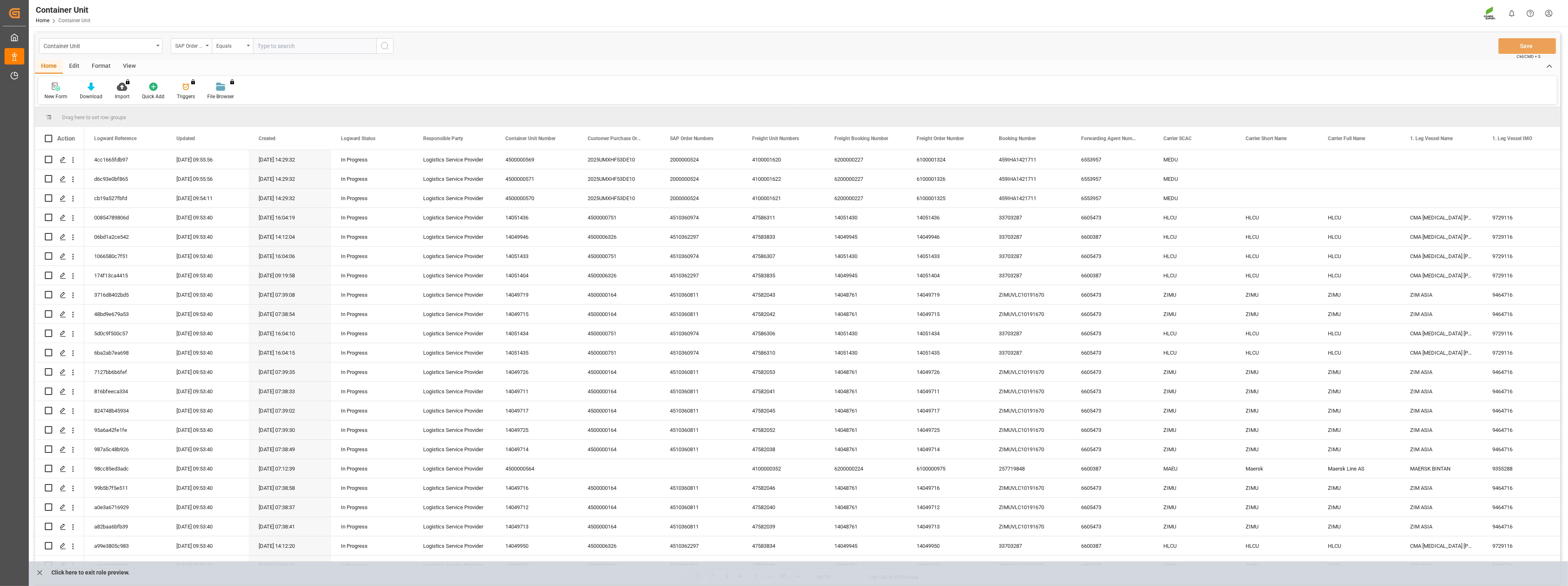
paste input "4510363129"
type input "4510363129;"
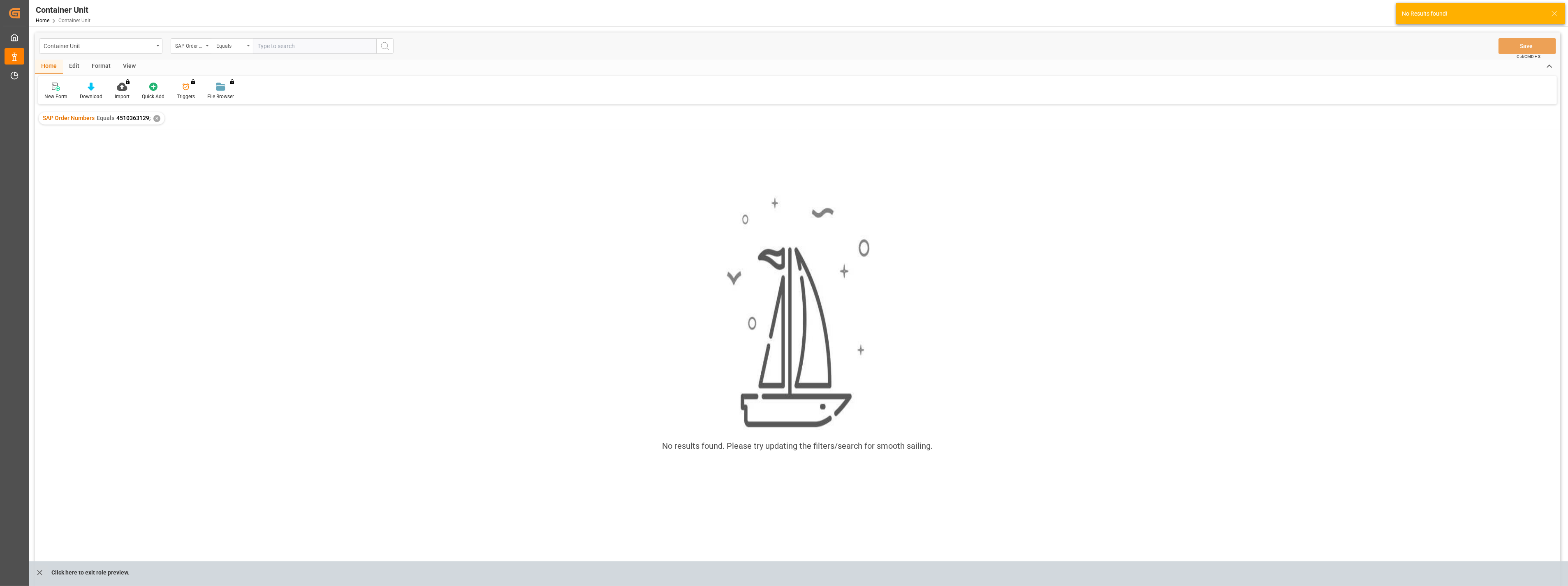
click at [244, 48] on div "Equals" at bounding box center [230, 45] width 28 height 10
click at [230, 99] on div "Fuzzy search" at bounding box center [273, 102] width 123 height 18
click at [314, 51] on input "text" at bounding box center [314, 46] width 124 height 16
paste input "4510363129"
type input "4510363129"
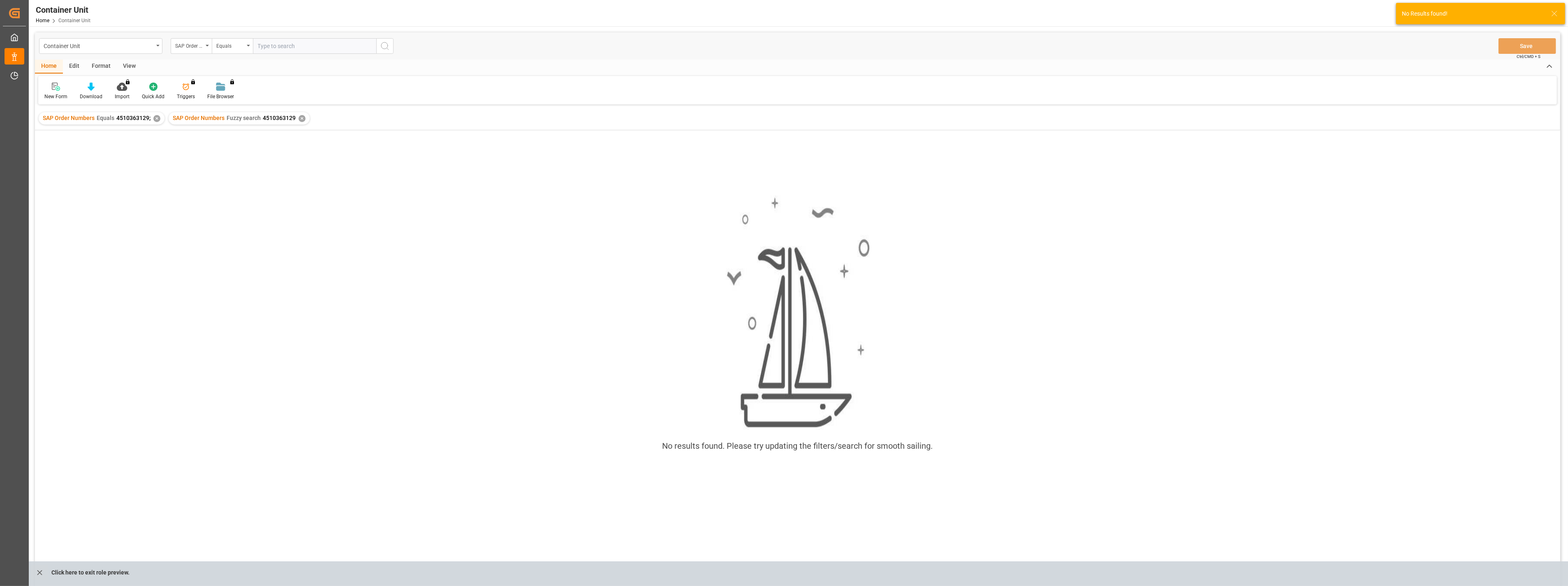
click at [154, 120] on div "✕" at bounding box center [157, 118] width 7 height 7
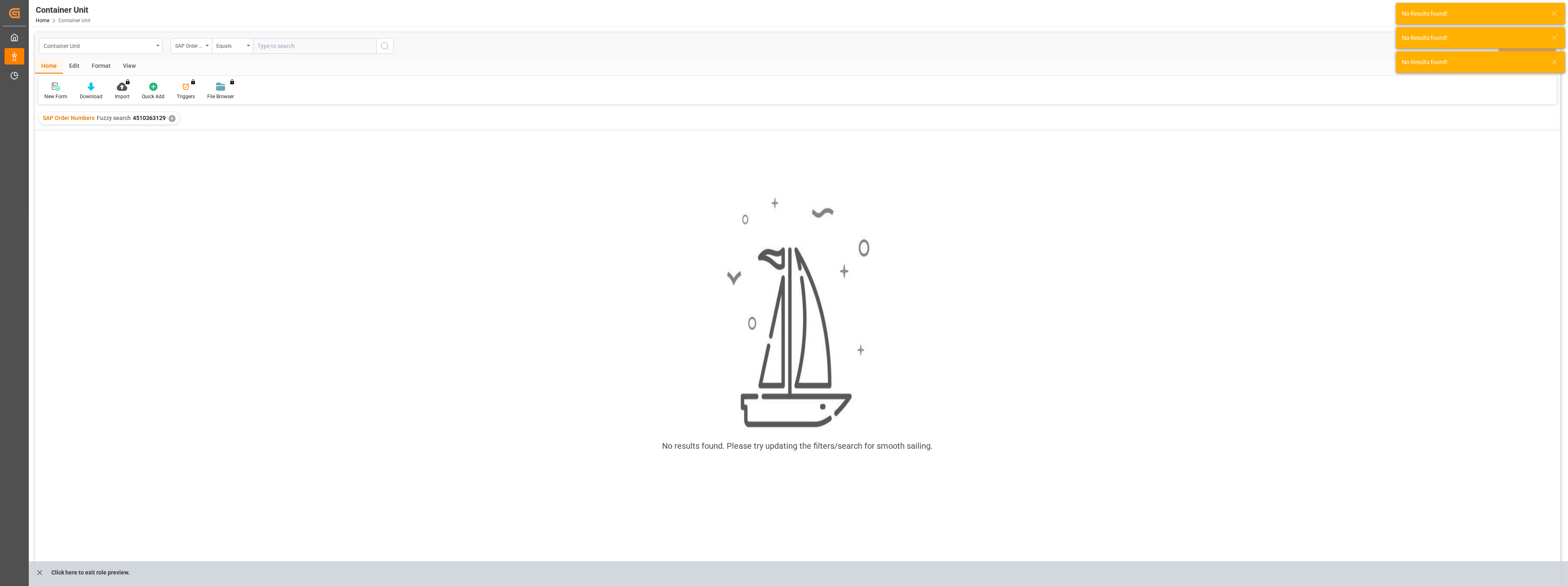
click at [156, 44] on div "Container Unit" at bounding box center [101, 46] width 124 height 16
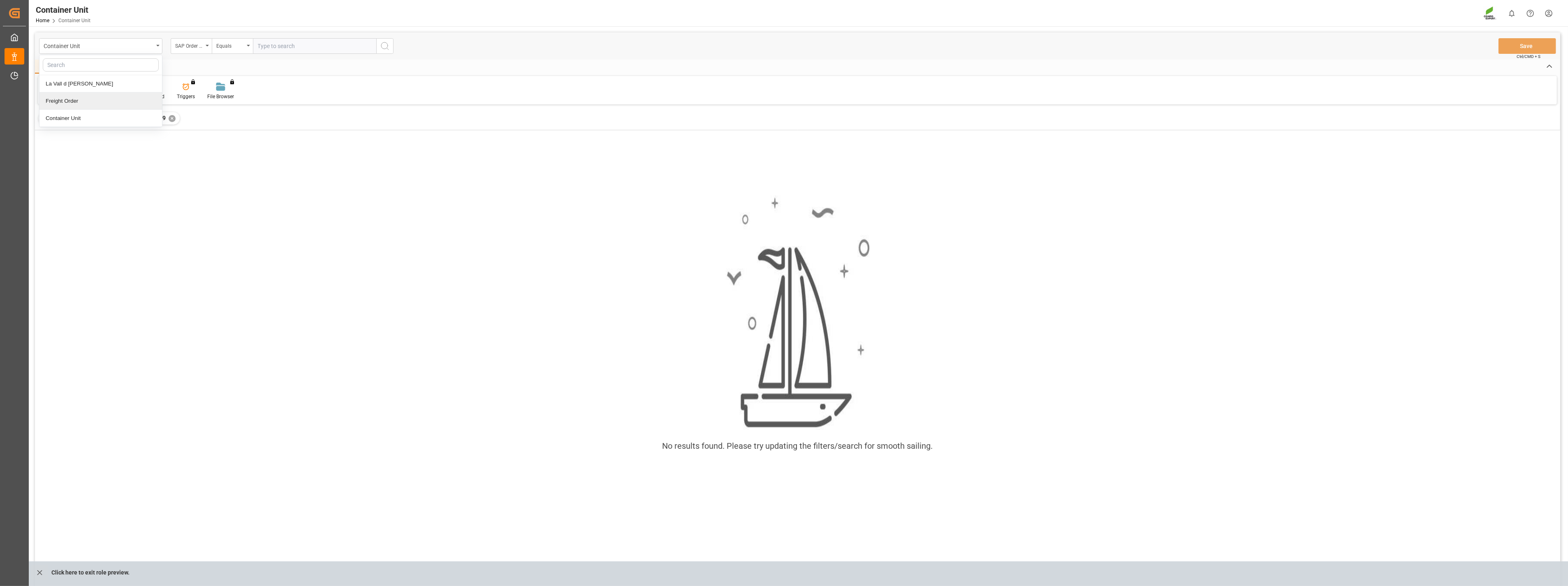
click at [74, 101] on div "Freight Order" at bounding box center [101, 102] width 123 height 18
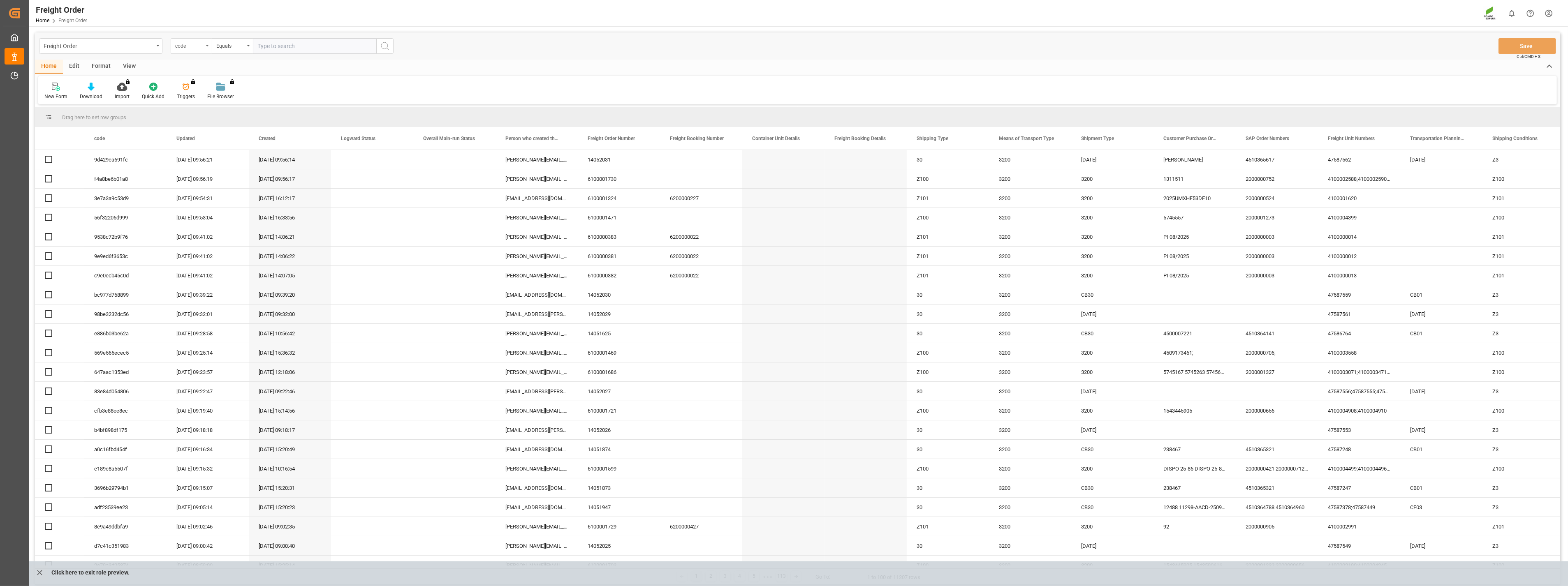
click at [208, 46] on icon "open menu" at bounding box center [208, 46] width 4 height 2
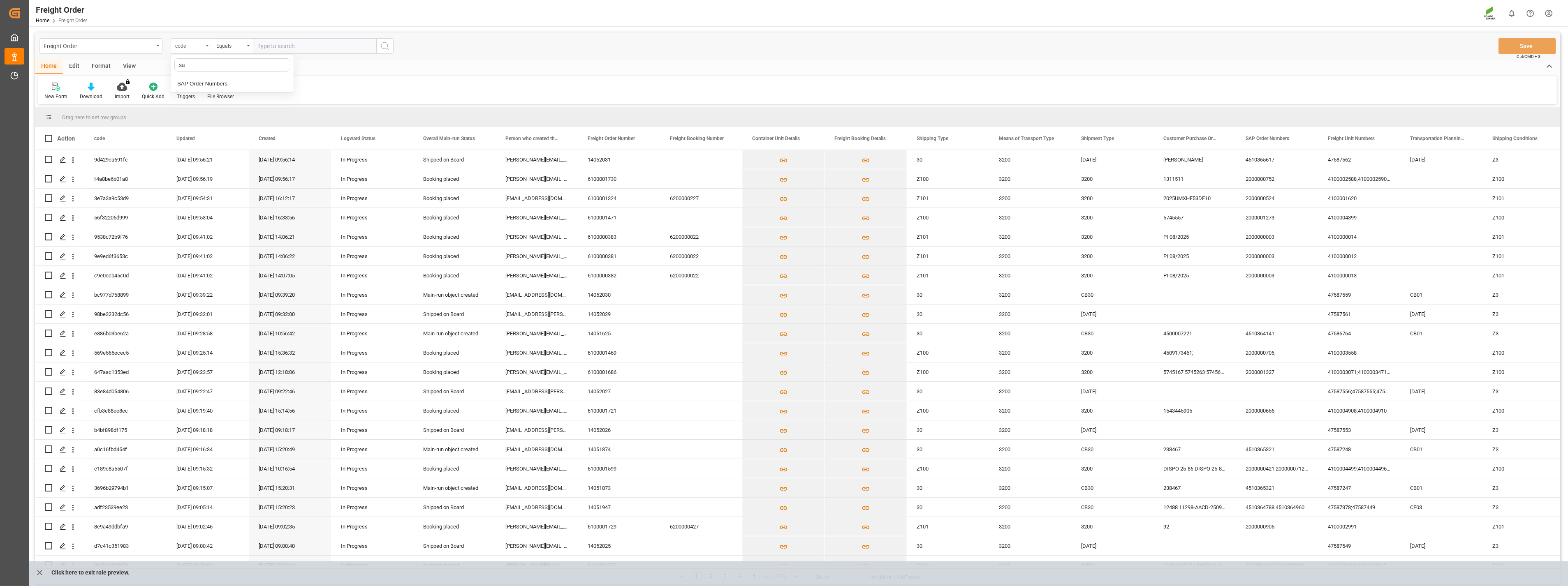
type input "sap"
click at [209, 88] on div "SAP Order Numbers" at bounding box center [232, 84] width 123 height 18
click at [325, 53] on input "text" at bounding box center [314, 46] width 124 height 16
paste input "4510363129"
type input "4510363129"
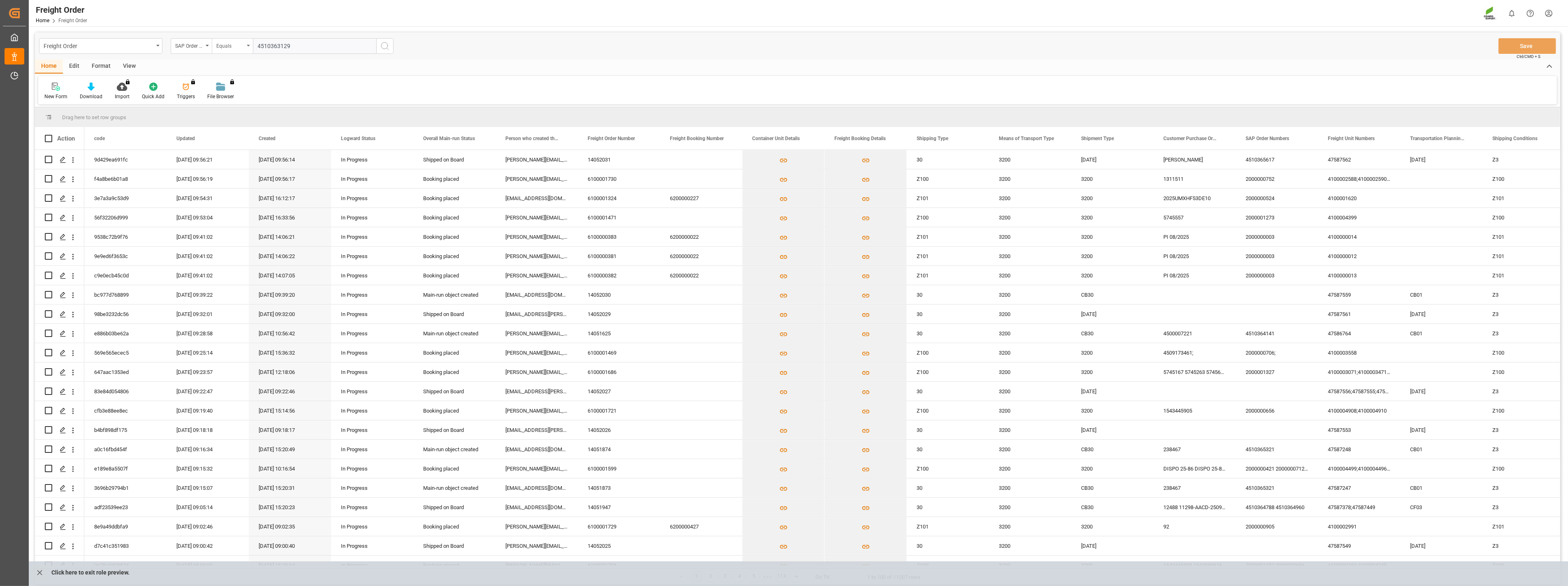
click at [249, 46] on icon "open menu" at bounding box center [249, 46] width 4 height 2
click at [226, 103] on div "Fuzzy search" at bounding box center [273, 102] width 123 height 18
click at [315, 46] on input "text" at bounding box center [314, 46] width 124 height 16
paste input "4510363129"
type input "4510363129"
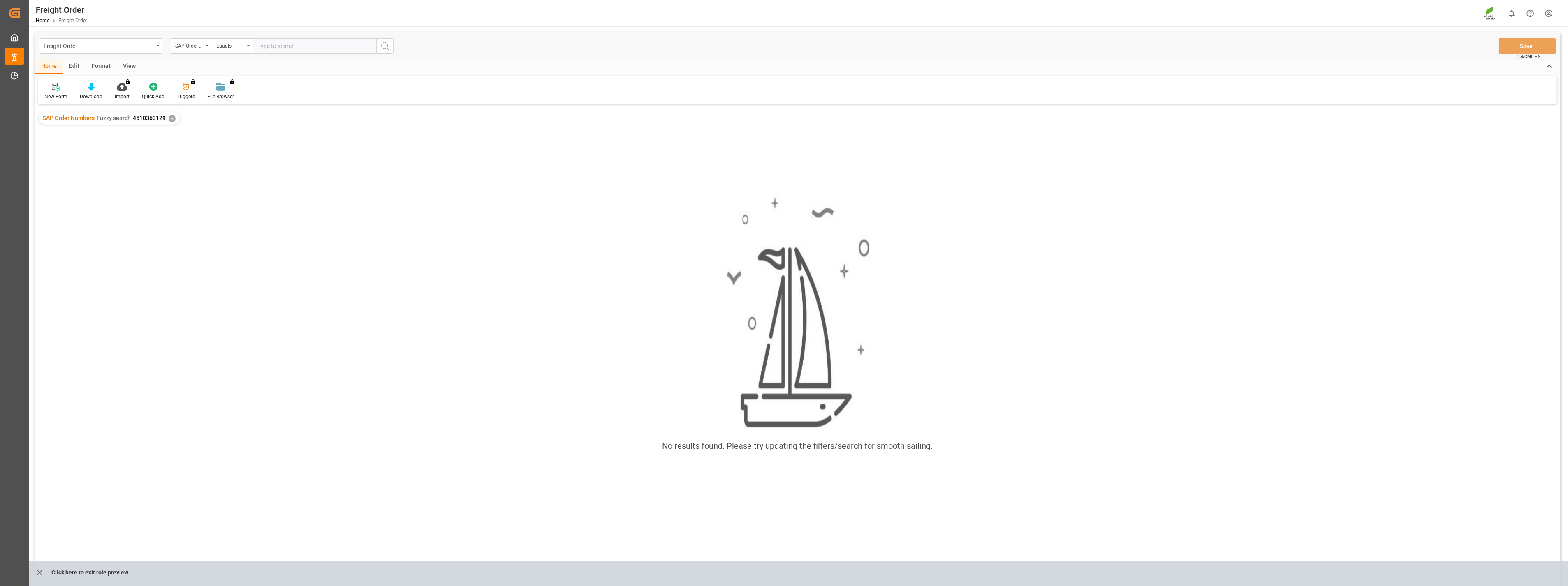
click at [167, 121] on div "SAP Order Numbers Fuzzy search 4510363129 ✕" at bounding box center [109, 118] width 141 height 12
click at [168, 119] on div "✕" at bounding box center [172, 118] width 7 height 7
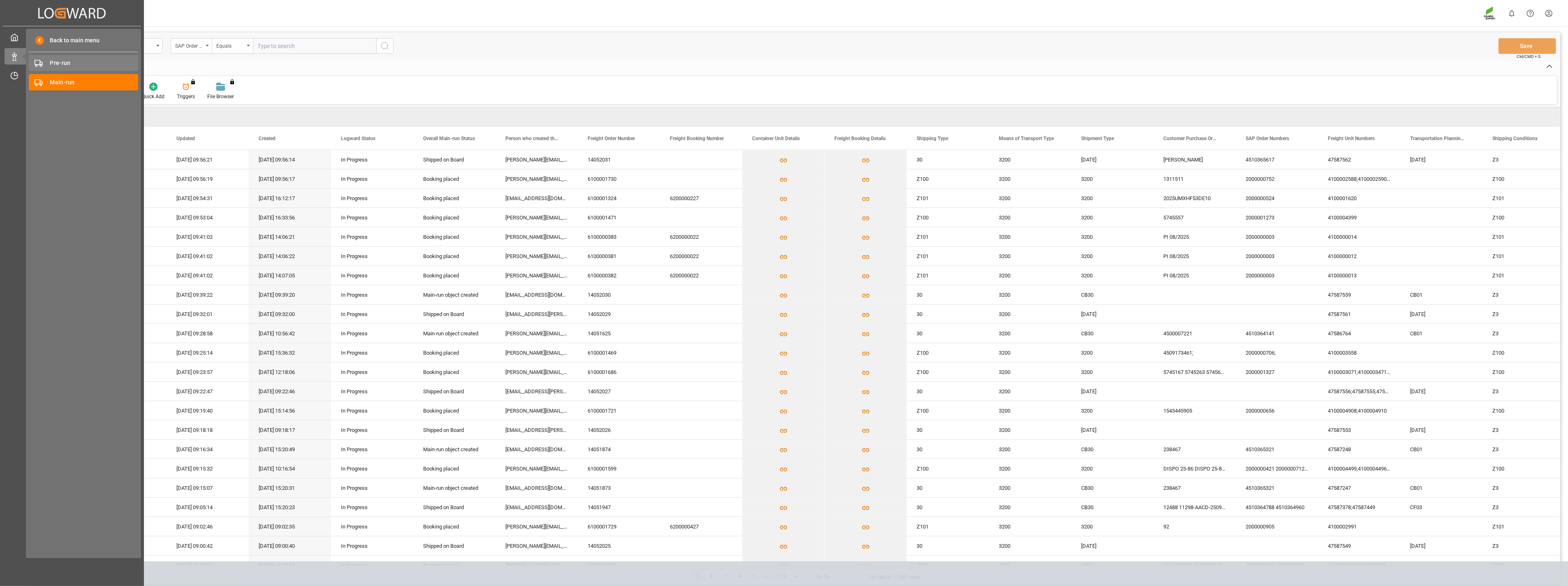
click at [48, 64] on div "Pre-run Pre-run" at bounding box center [83, 63] width 109 height 16
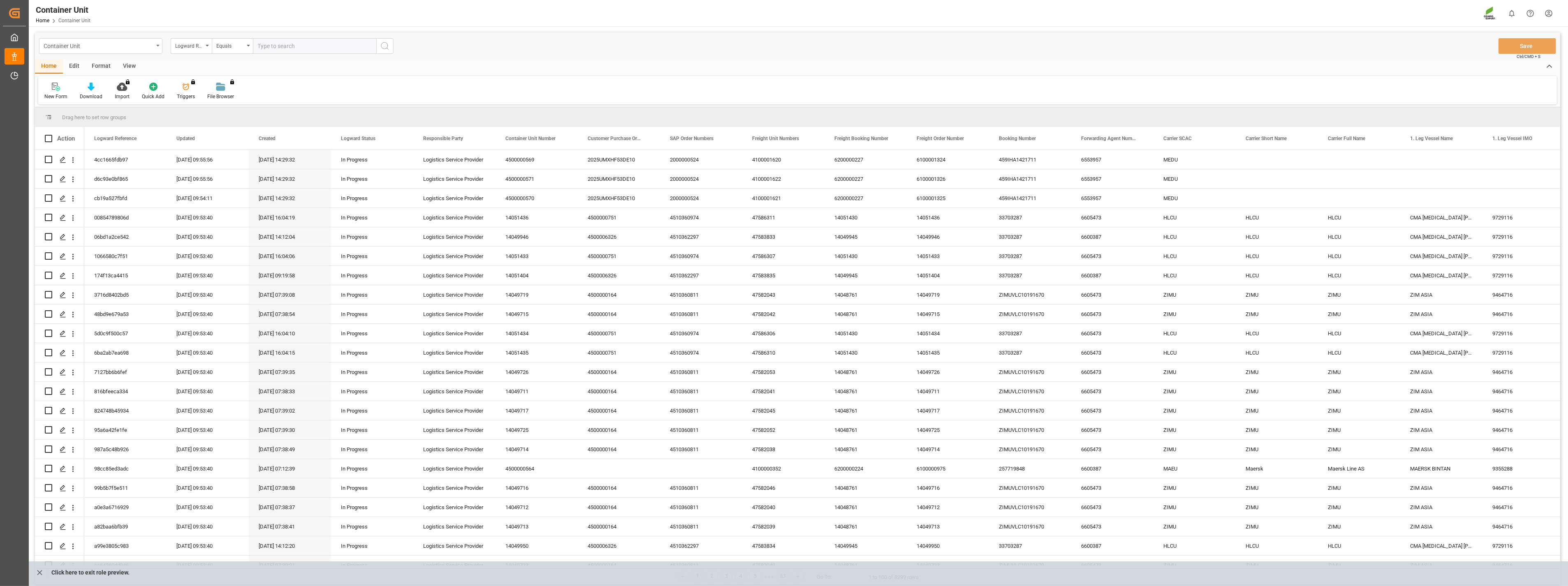
click at [158, 44] on div "Container Unit" at bounding box center [101, 46] width 124 height 16
click at [77, 116] on div "Container Unit" at bounding box center [101, 118] width 123 height 18
click at [204, 48] on div "Logward Reference" at bounding box center [191, 46] width 41 height 16
type input "sap"
click at [218, 82] on div "SAP Order Numbers" at bounding box center [232, 84] width 123 height 18
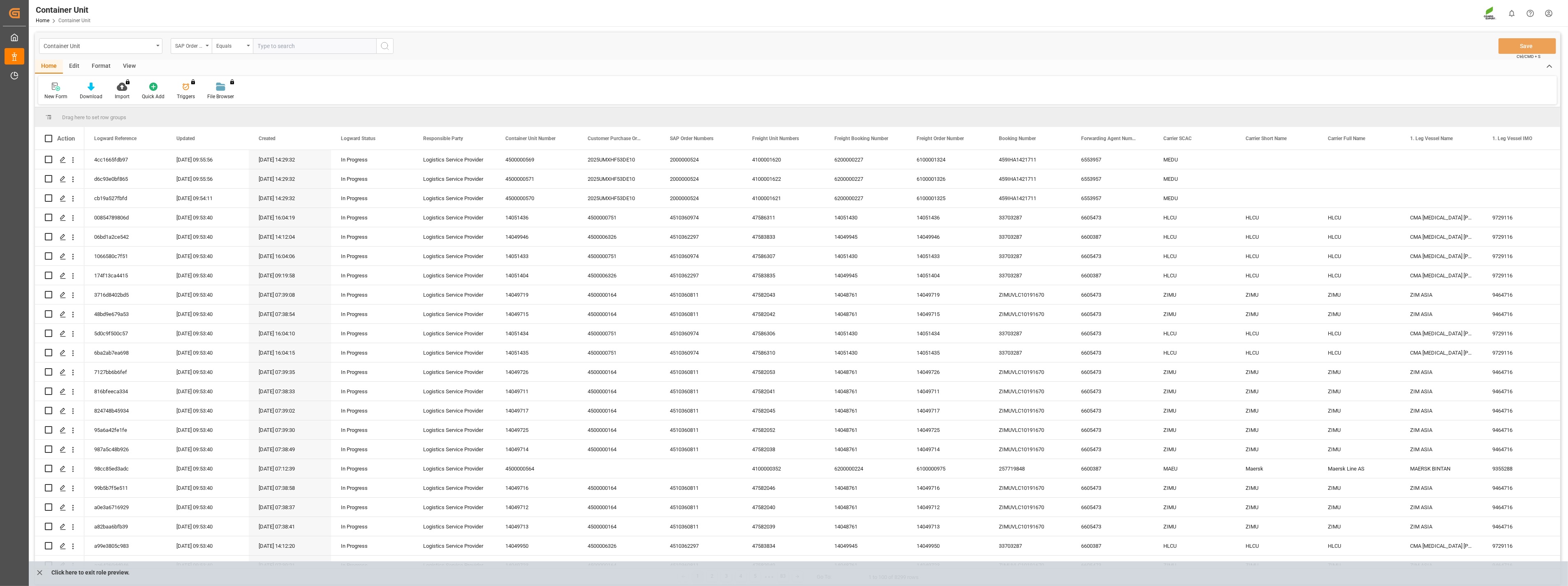
click at [314, 48] on input "text" at bounding box center [314, 46] width 124 height 16
click at [244, 46] on div "Equals" at bounding box center [230, 45] width 28 height 10
click at [234, 106] on div "Fuzzy search" at bounding box center [273, 102] width 123 height 18
click at [303, 60] on div "Home Edit Format View" at bounding box center [797, 67] width 1525 height 14
click at [307, 48] on input "text" at bounding box center [314, 46] width 124 height 16
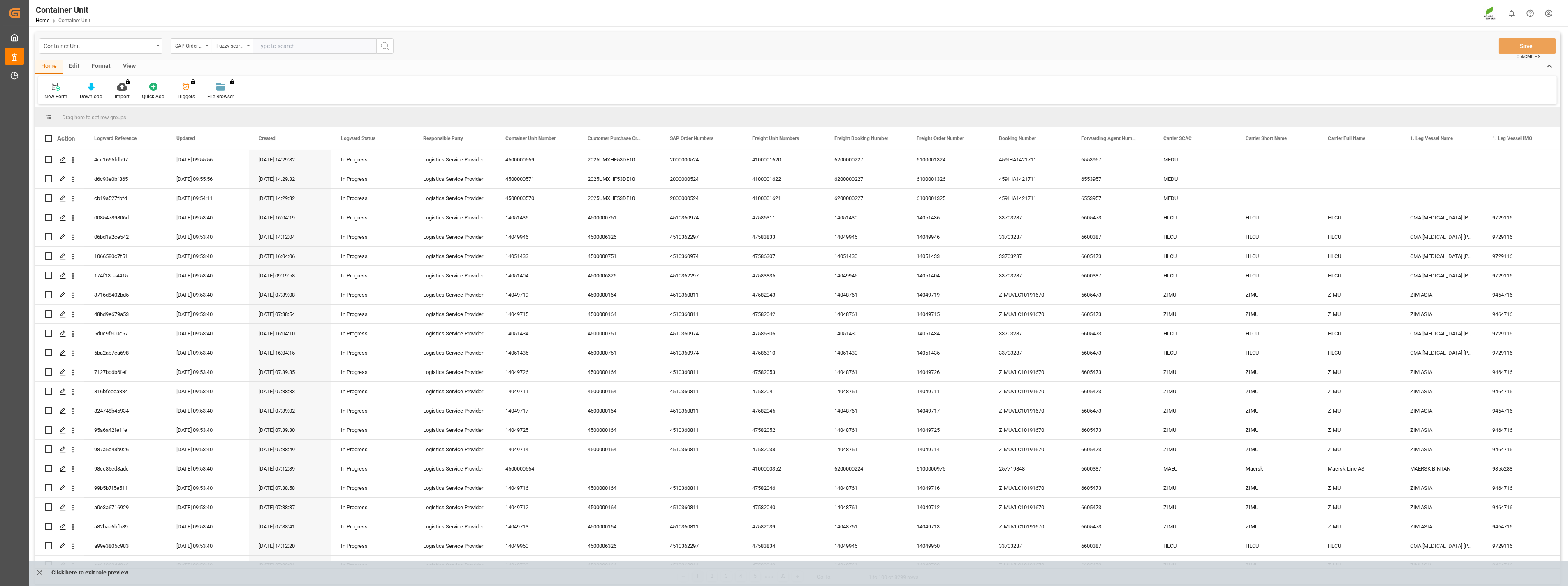
paste input "4510363129"
type input "4510363129"
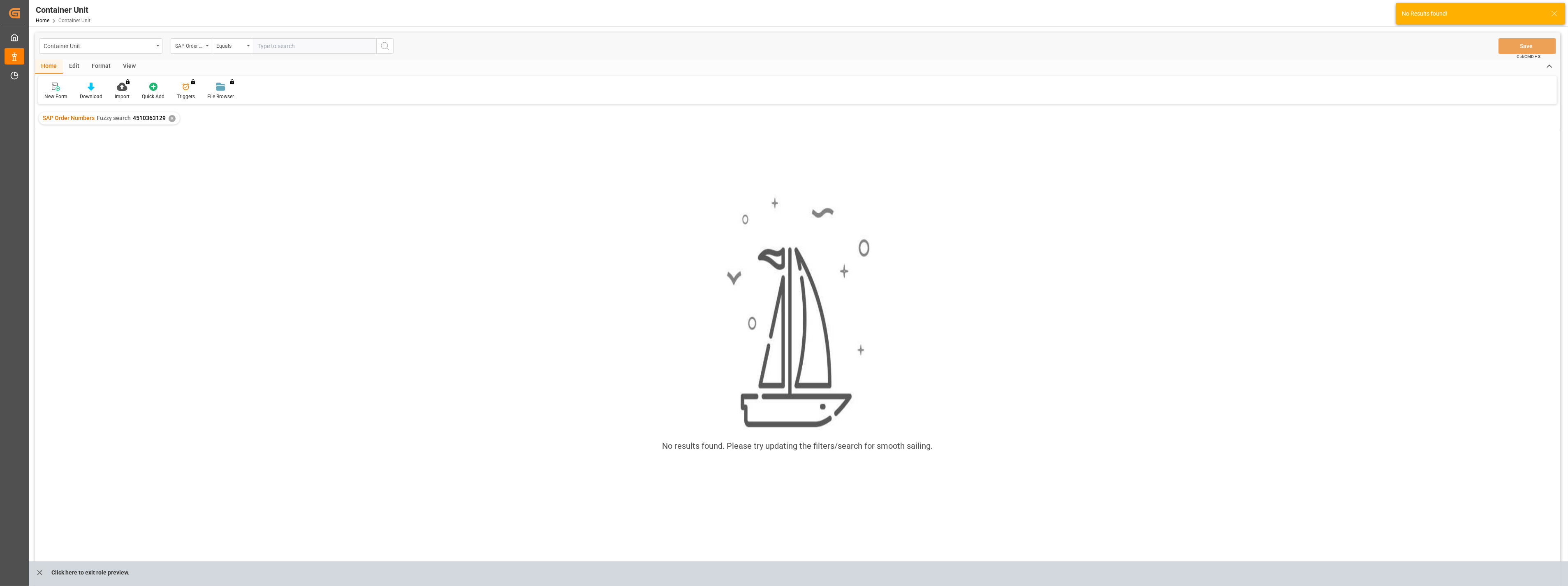
click at [171, 116] on div "✕" at bounding box center [172, 118] width 7 height 7
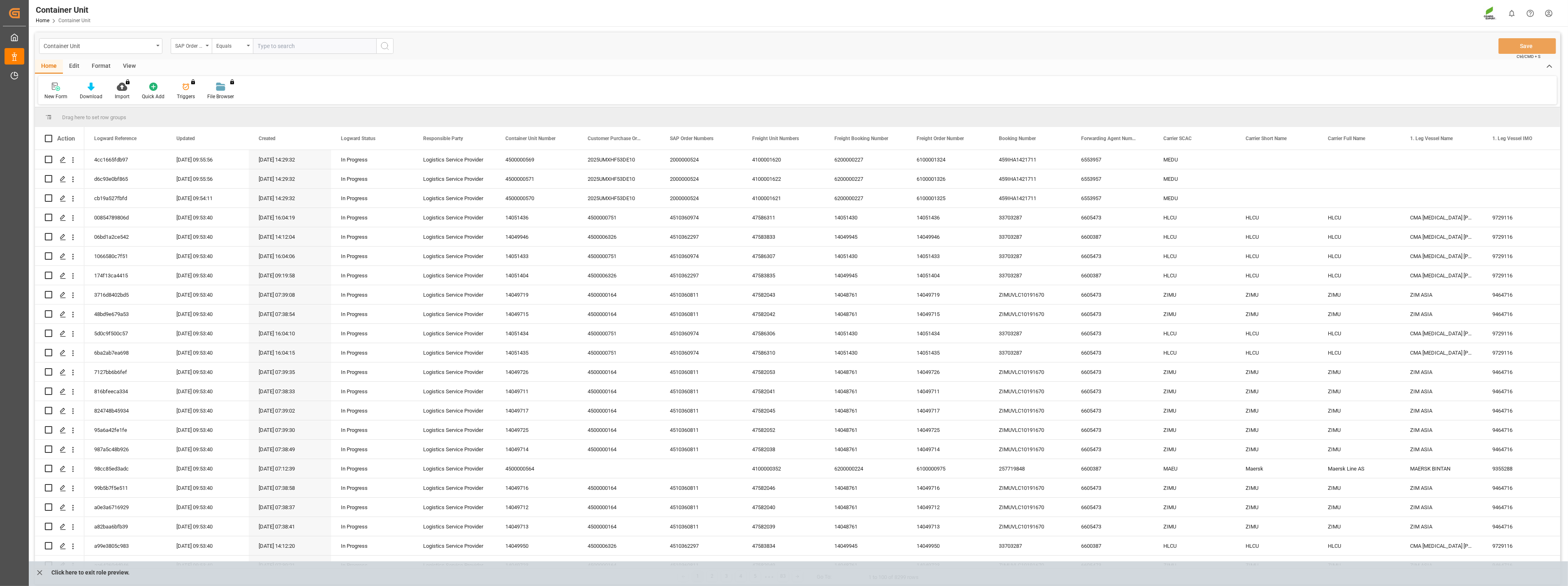
click at [296, 71] on div "Home Edit Format View" at bounding box center [797, 67] width 1525 height 14
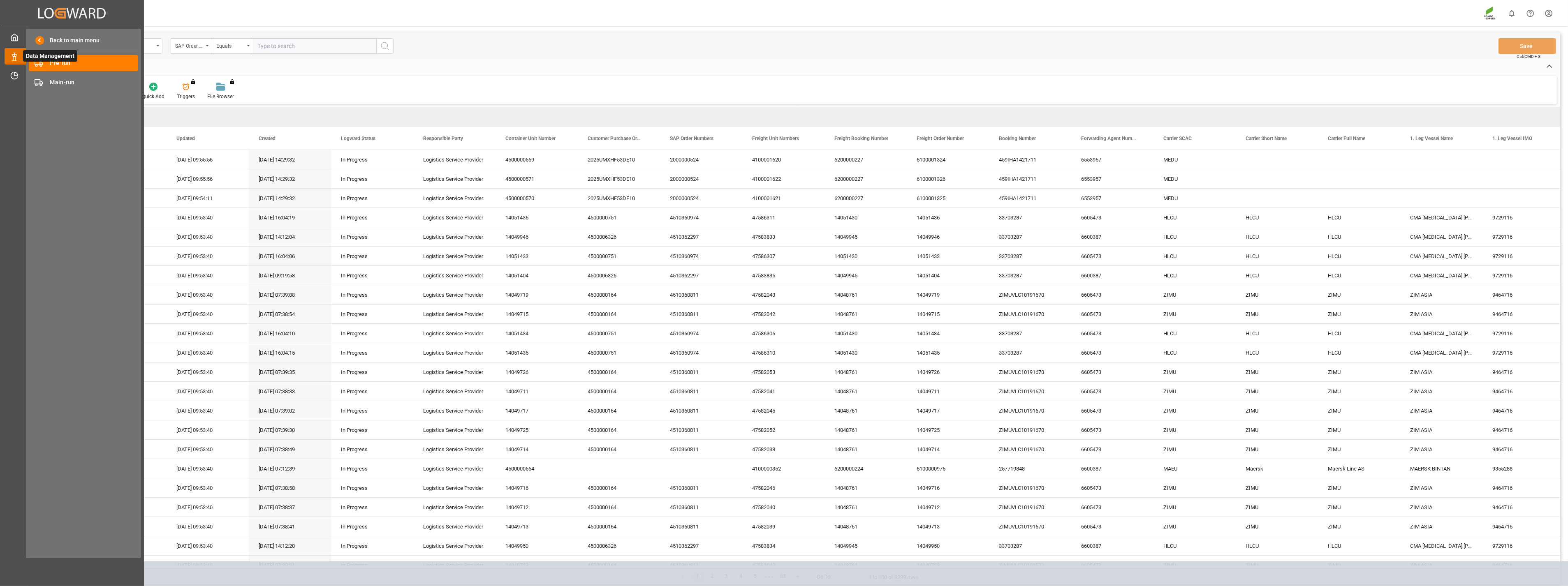
click at [23, 59] on span "Data Management" at bounding box center [50, 55] width 54 height 11
click at [69, 84] on span "Main-run" at bounding box center [94, 82] width 88 height 9
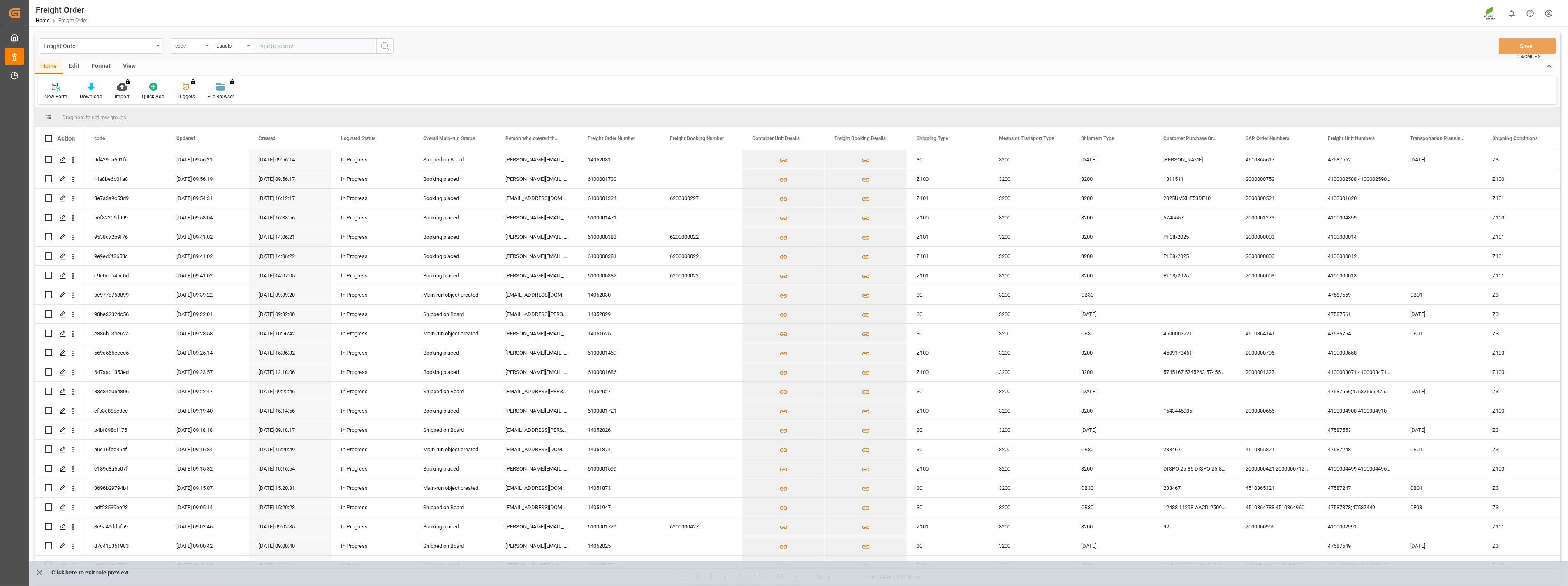
click at [209, 44] on div "code" at bounding box center [191, 46] width 41 height 16
type input "sap"
click at [192, 79] on div "SAP Order Numbers" at bounding box center [232, 84] width 123 height 18
click at [248, 46] on icon "open menu" at bounding box center [249, 46] width 4 height 2
type input "f"
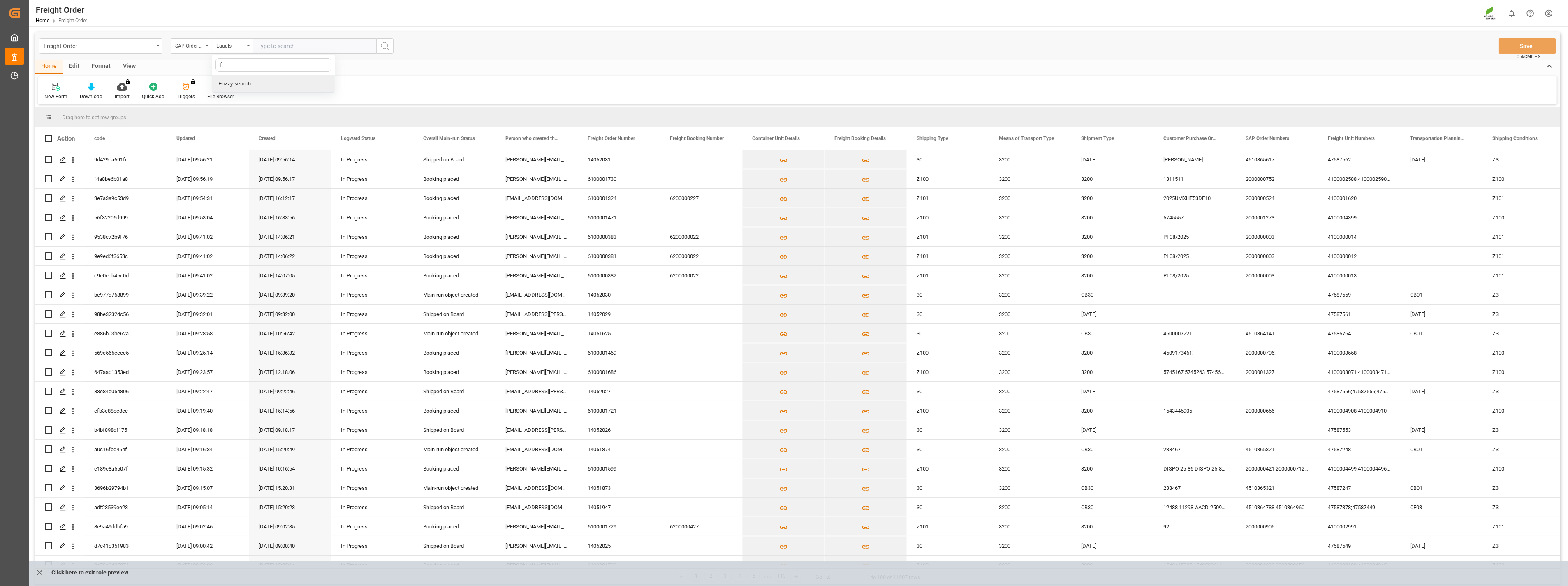
click at [244, 88] on div "Fuzzy search" at bounding box center [273, 84] width 123 height 18
click at [296, 45] on input "text" at bounding box center [314, 46] width 124 height 16
paste input "4510363129"
type input "4510363129"
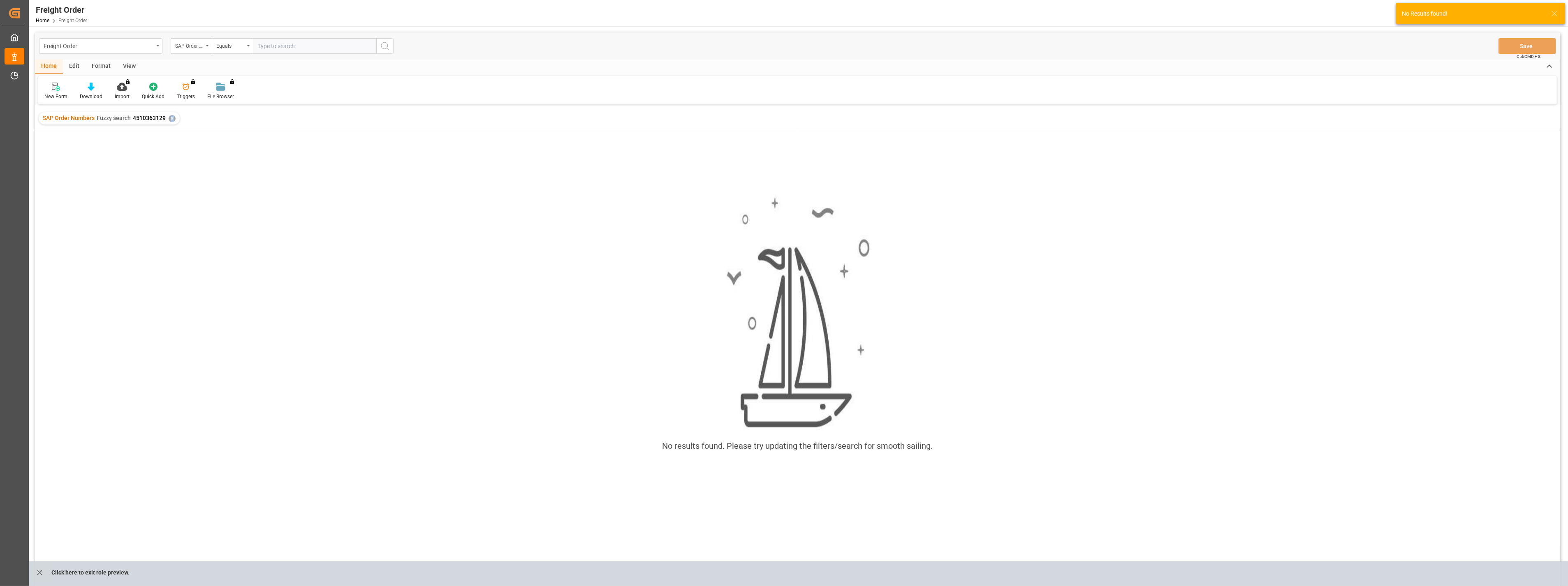
click at [172, 117] on div "✕" at bounding box center [172, 118] width 7 height 7
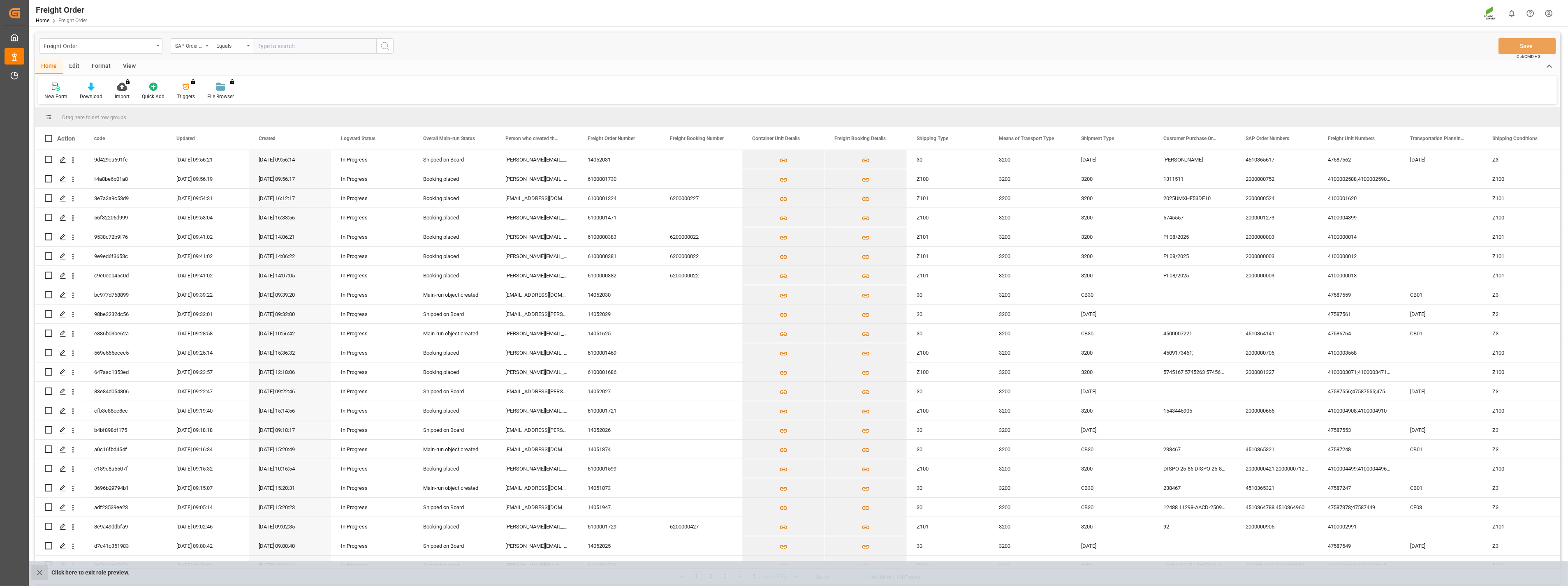
drag, startPoint x: 39, startPoint y: 572, endPoint x: 41, endPoint y: 576, distance: 4.5
click at [39, 573] on icon "close role preview" at bounding box center [39, 573] width 9 height 9
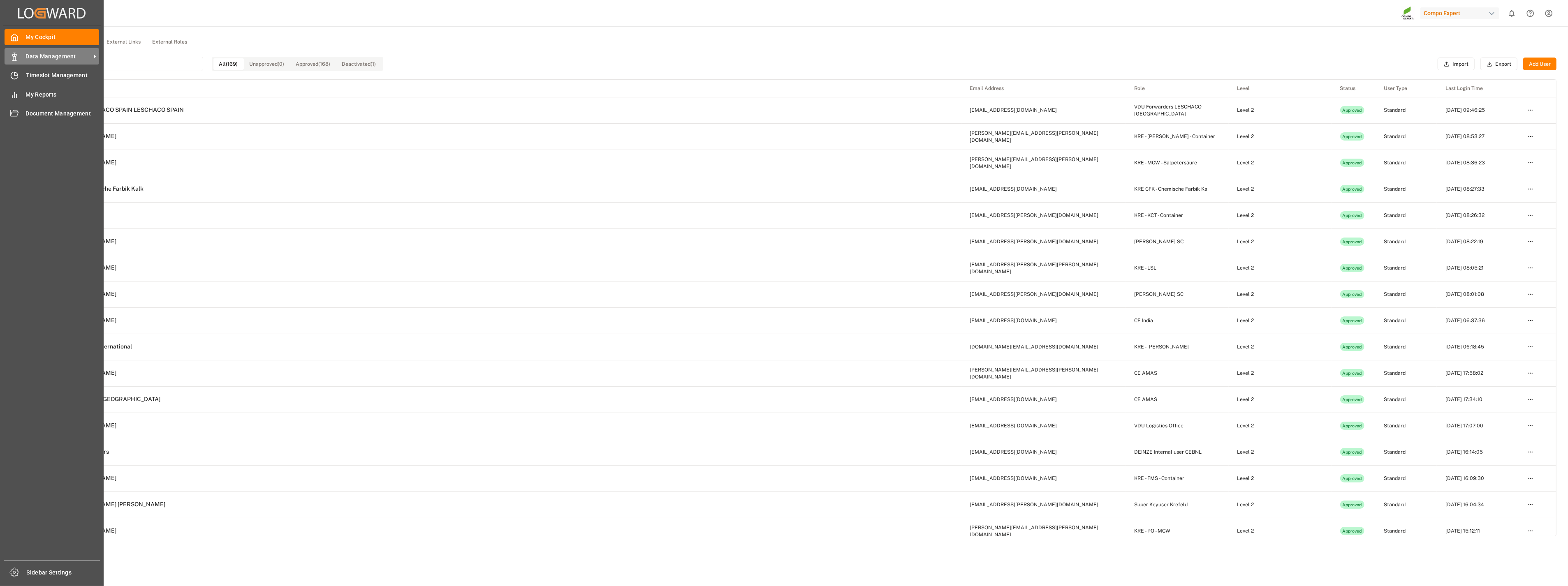
click at [24, 58] on div "Data Management Data Management" at bounding box center [52, 56] width 95 height 16
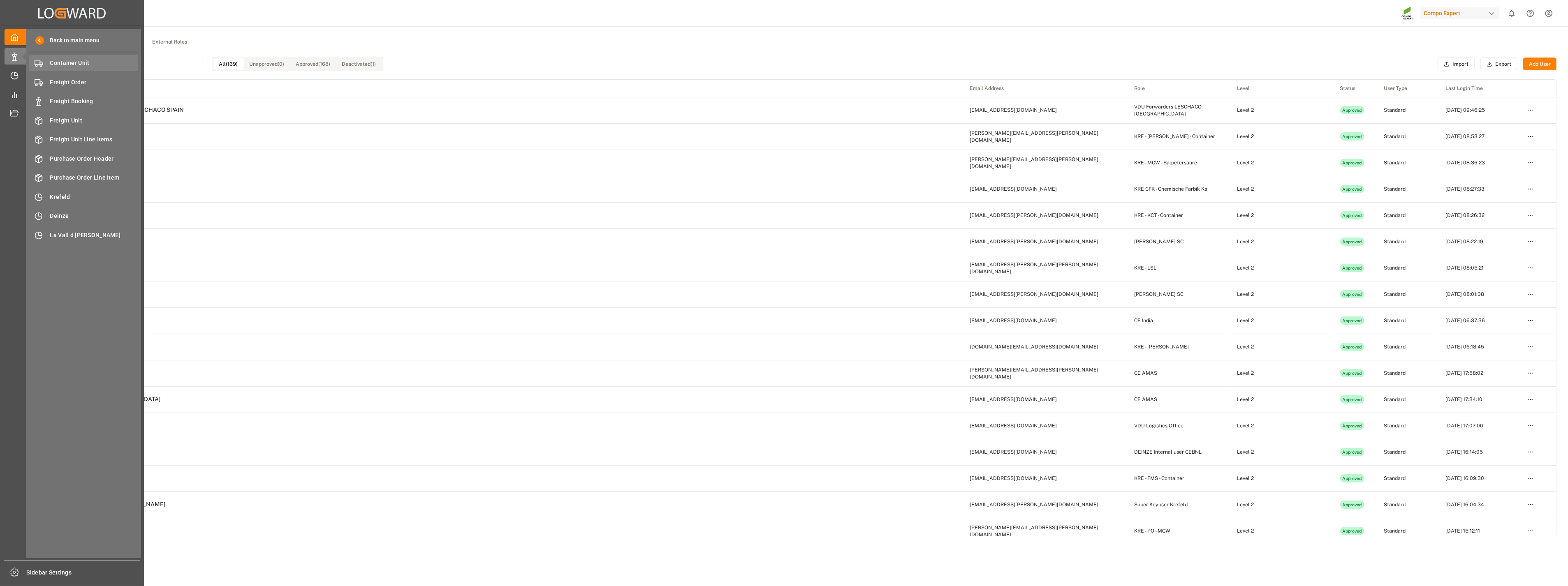
click at [94, 62] on span "Container Unit" at bounding box center [94, 63] width 88 height 9
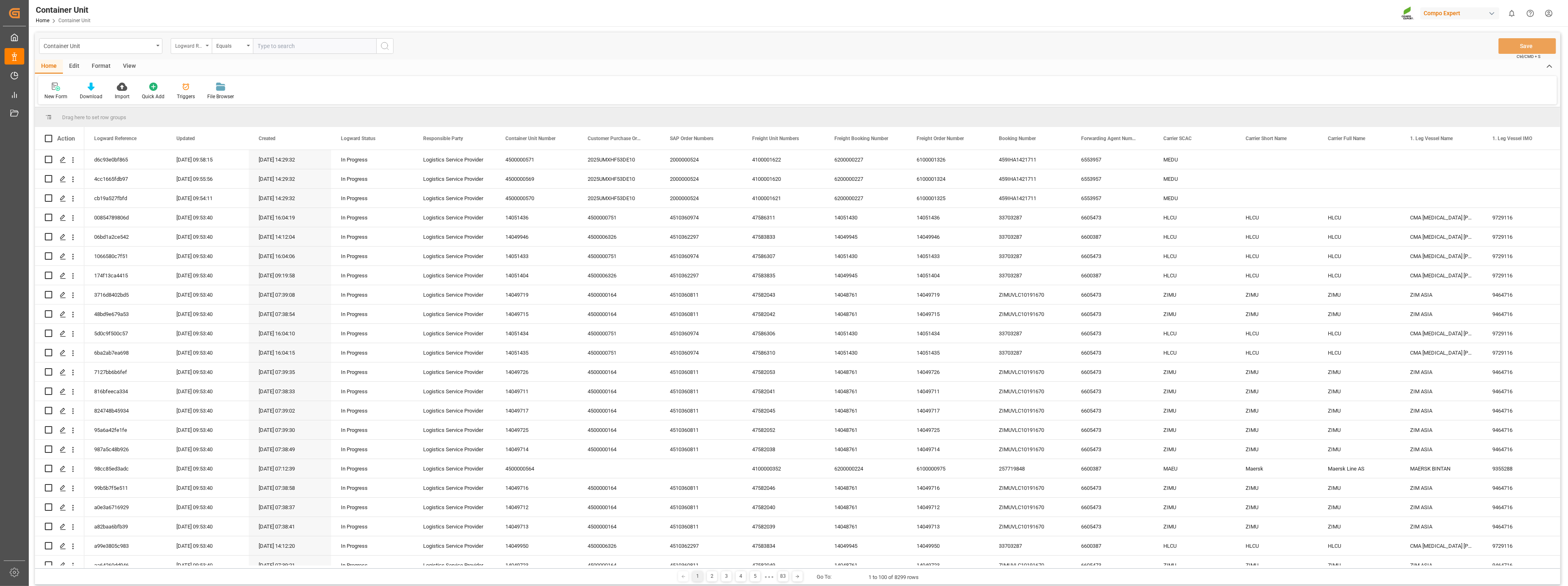
click at [208, 46] on div "Logward Reference" at bounding box center [191, 46] width 41 height 16
type input "sap"
click at [208, 85] on div "SAP Order Numbers" at bounding box center [232, 84] width 123 height 18
click at [246, 46] on div "Equals" at bounding box center [232, 46] width 41 height 16
click at [241, 100] on div "Fuzzy search" at bounding box center [273, 102] width 123 height 18
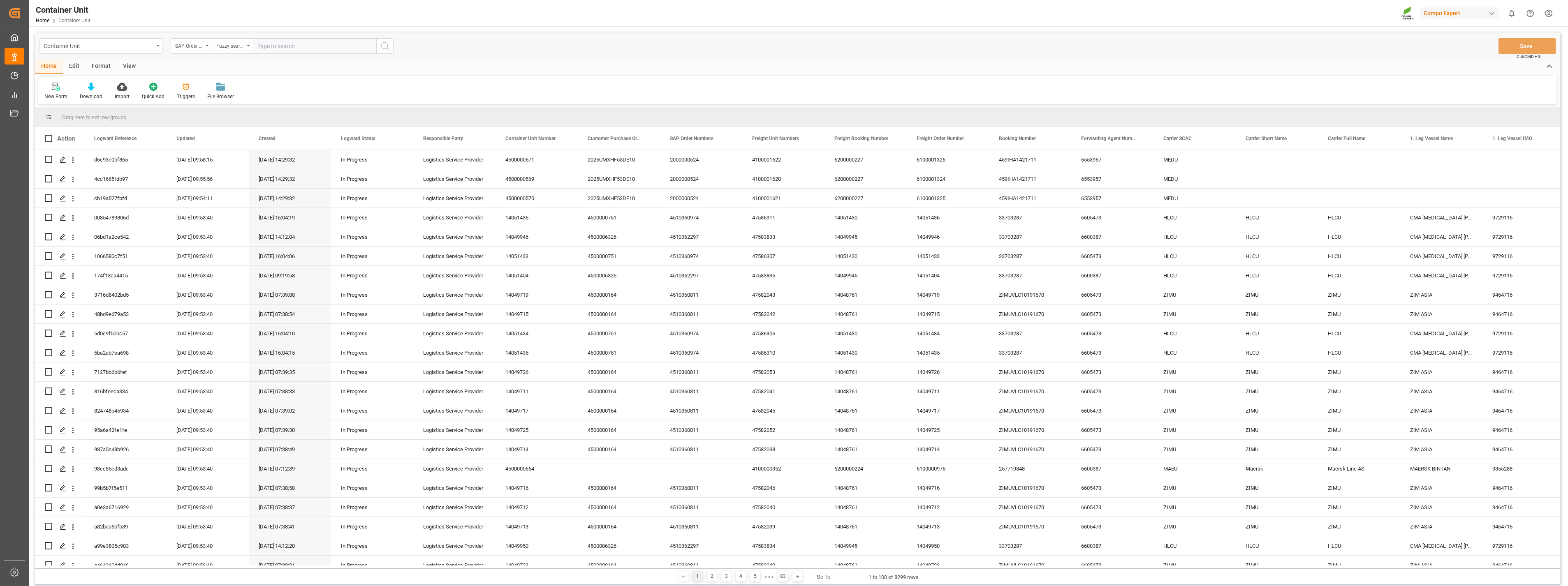
paste input "4510363129"
type input "4510363129"
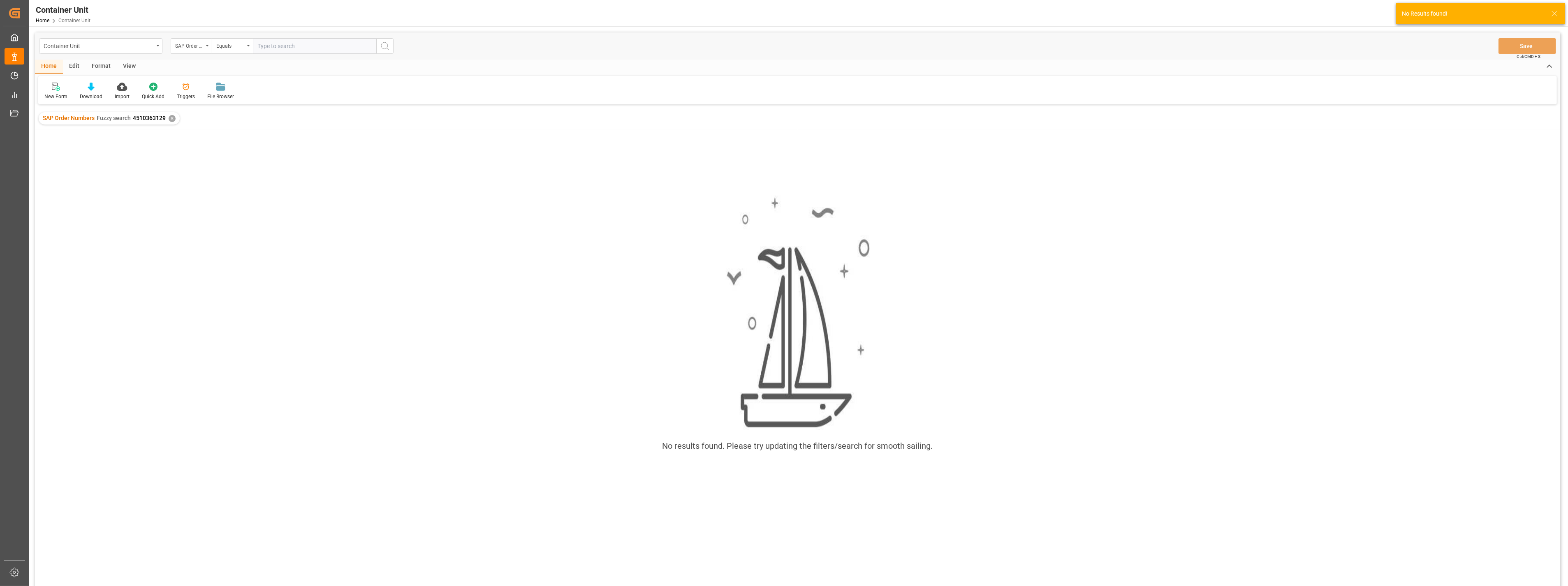
click at [340, 42] on input "text" at bounding box center [314, 46] width 124 height 16
click at [171, 118] on div "✕" at bounding box center [172, 118] width 7 height 7
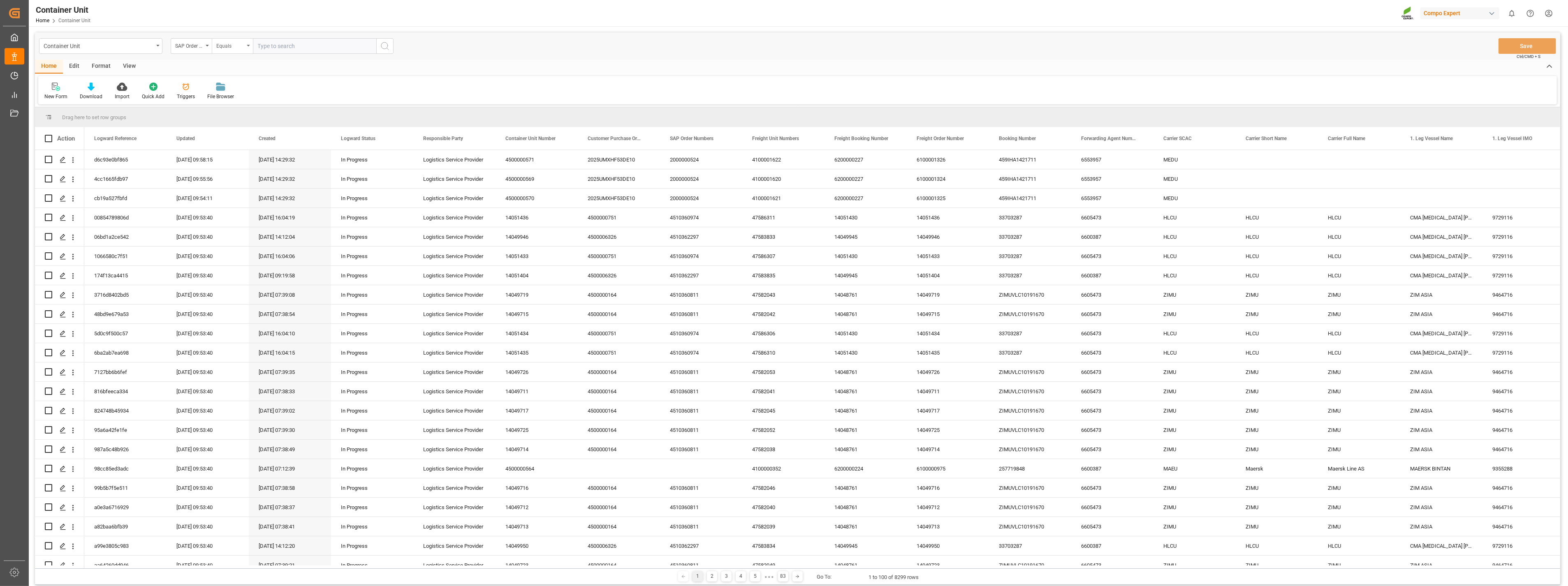
click at [247, 48] on div "Equals" at bounding box center [232, 46] width 41 height 16
click at [235, 99] on div "Fuzzy search" at bounding box center [273, 102] width 123 height 18
click at [269, 46] on input "text" at bounding box center [314, 46] width 124 height 16
paste input "4510363129"
type input "4510363129"
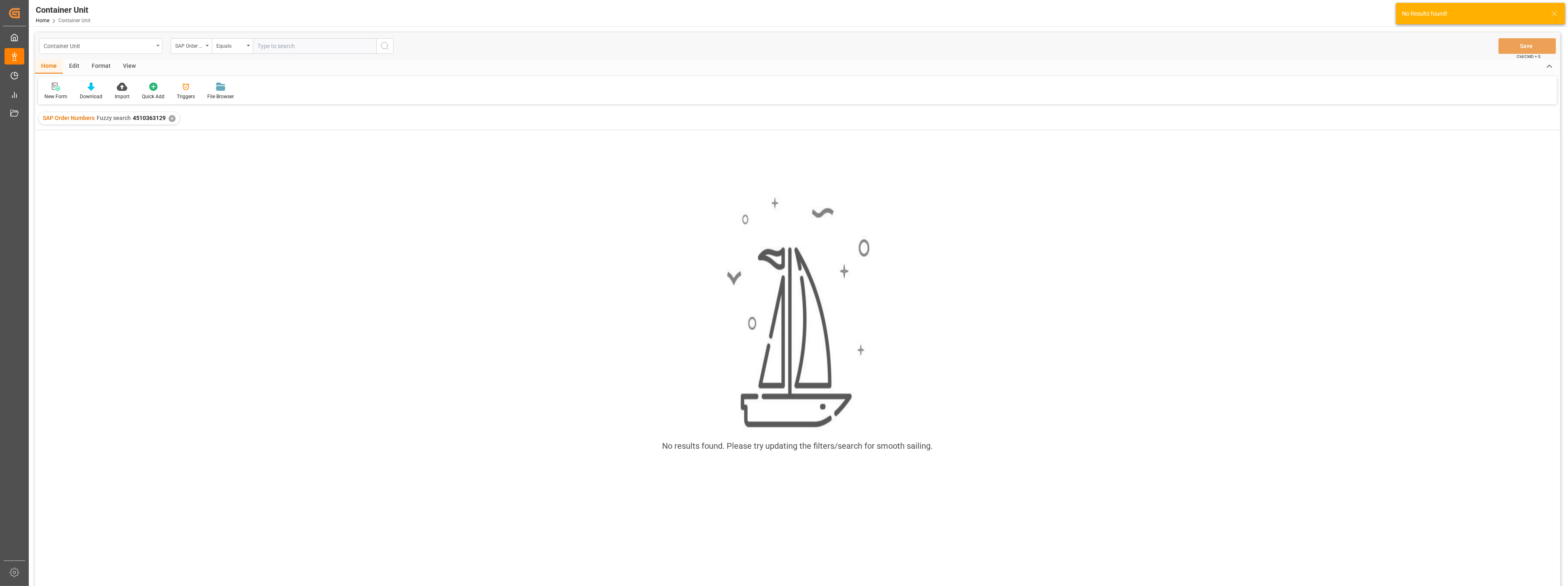
click at [121, 47] on div "Container Unit" at bounding box center [98, 46] width 109 height 11
click at [158, 45] on icon "close menu" at bounding box center [158, 46] width 4 height 2
click at [156, 46] on div "Container Unit" at bounding box center [101, 46] width 124 height 16
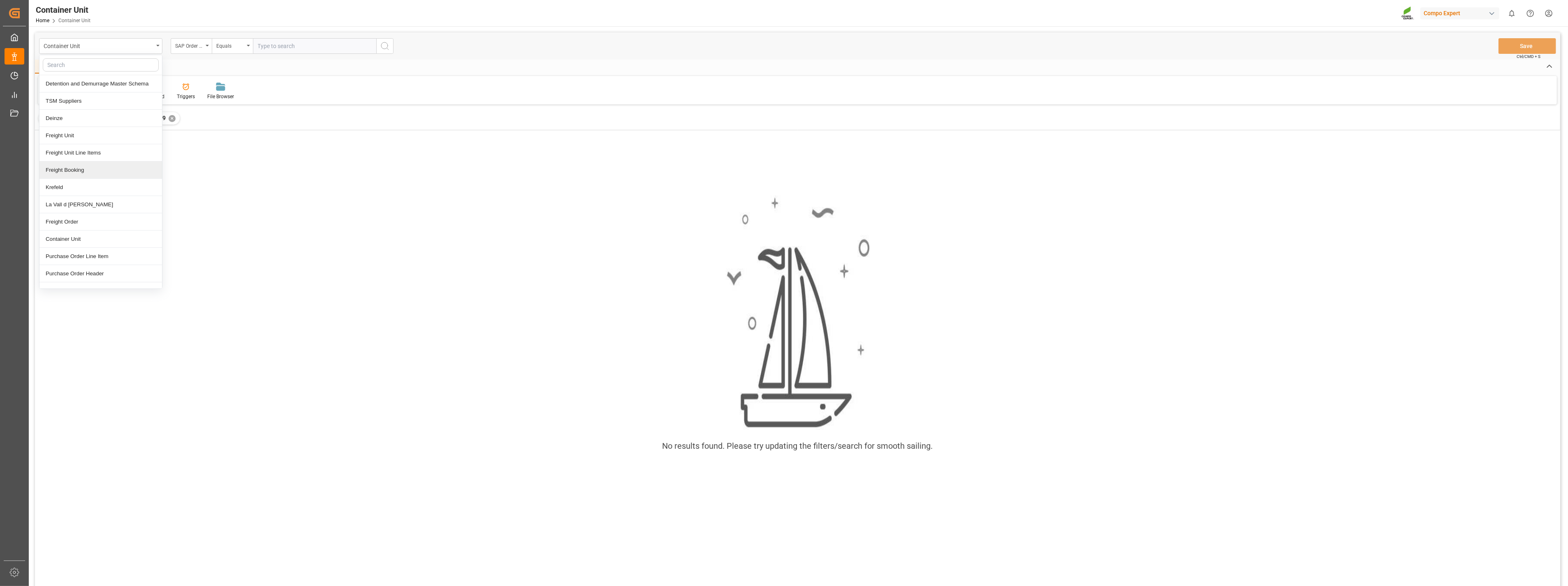
click at [88, 169] on div "Freight Booking" at bounding box center [101, 170] width 123 height 18
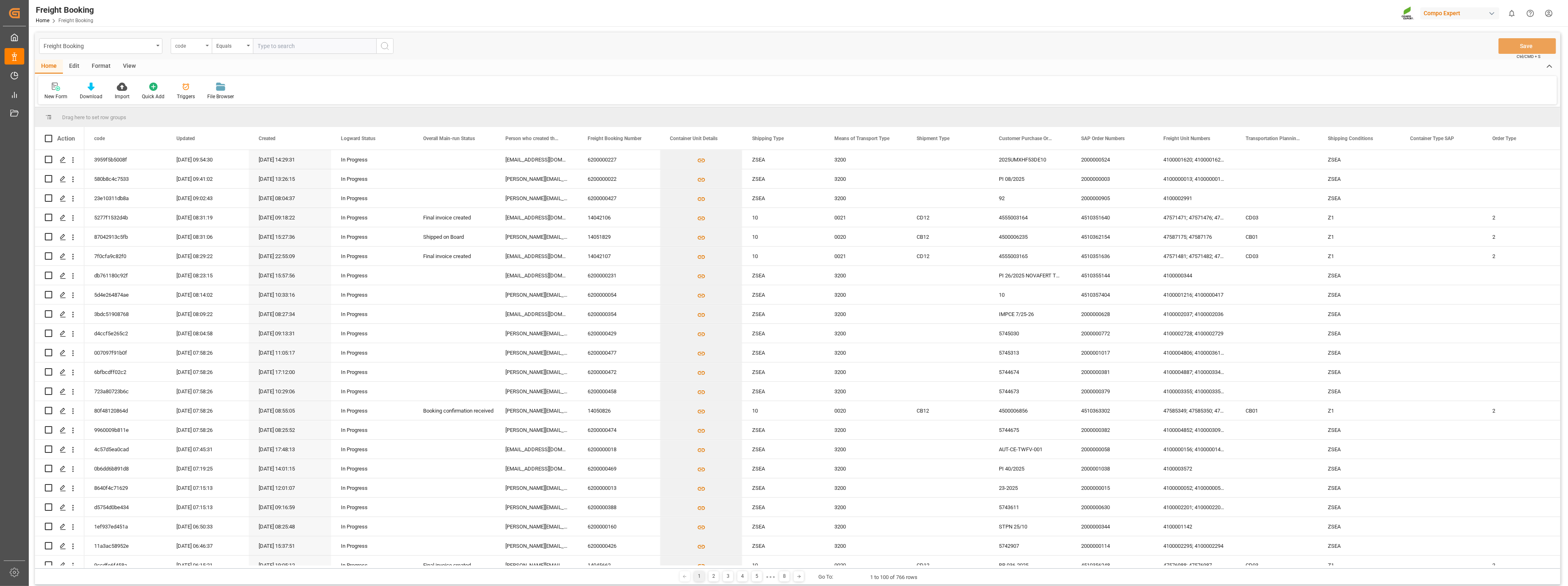
click at [208, 45] on icon "open menu" at bounding box center [208, 46] width 4 height 2
click at [161, 47] on div "Freight Booking" at bounding box center [101, 46] width 124 height 16
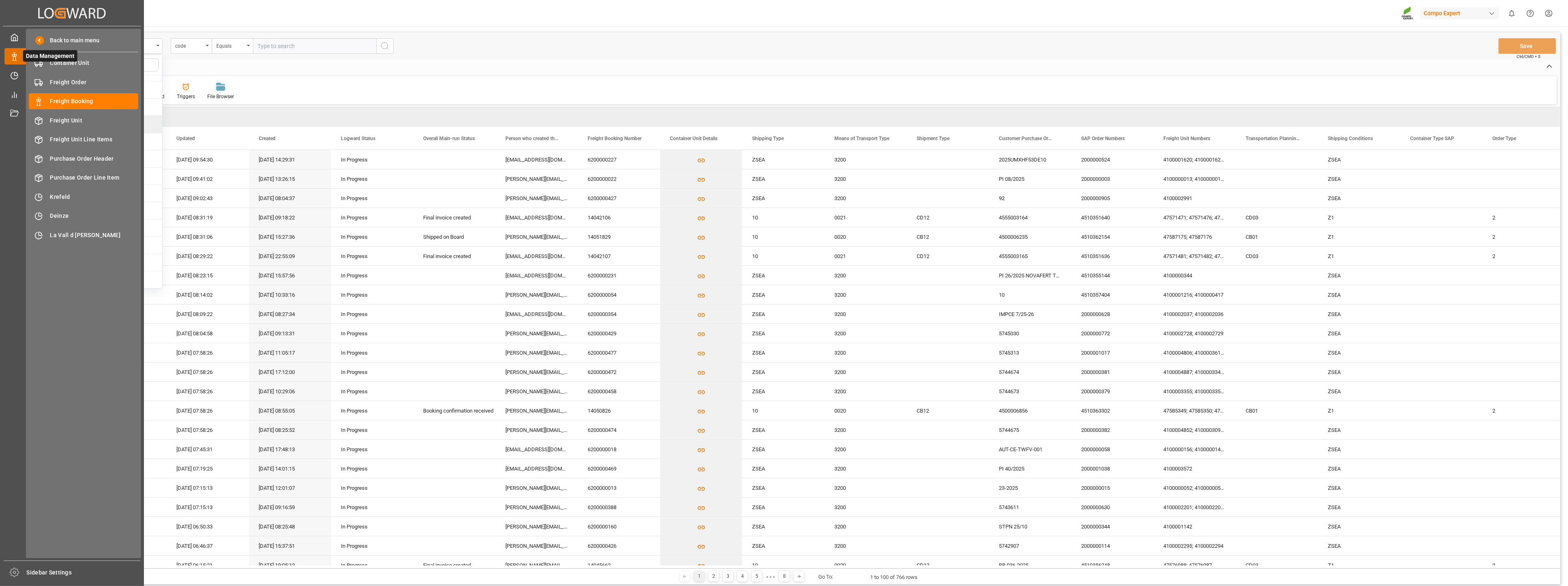
click at [13, 55] on polygon at bounding box center [13, 55] width 3 height 2
click at [62, 60] on span "Container Unit" at bounding box center [94, 63] width 88 height 9
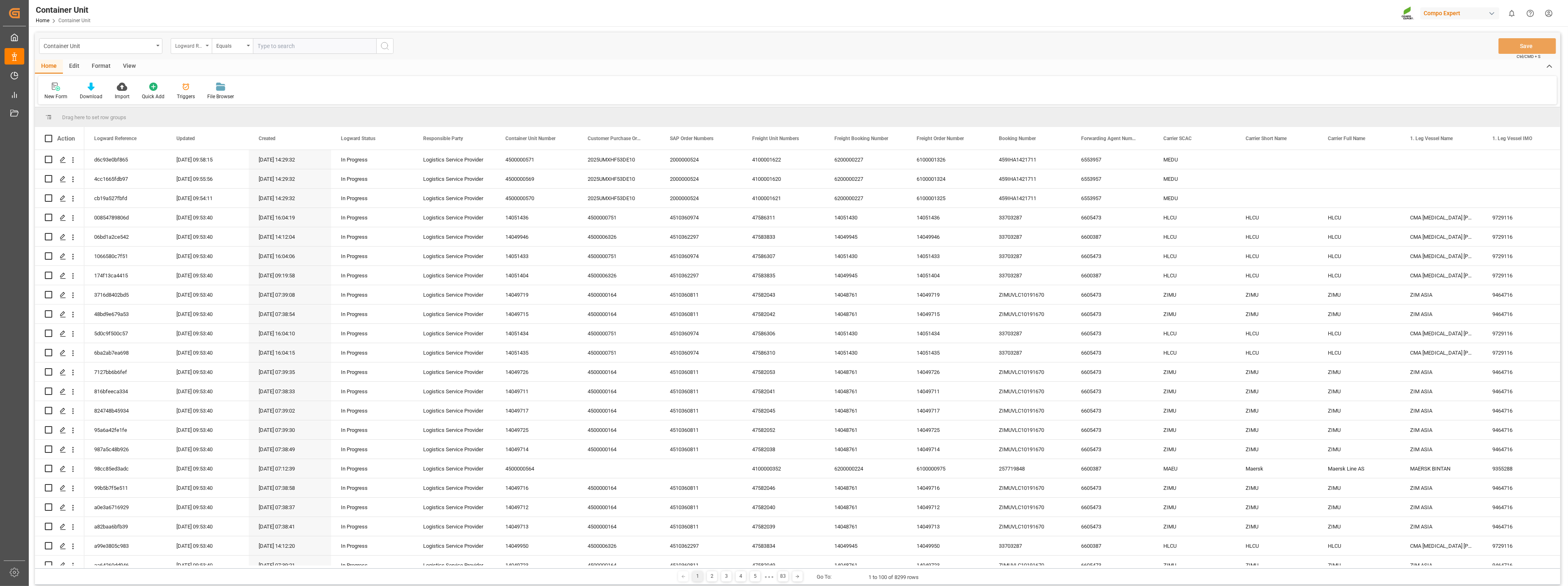
click at [208, 46] on icon "open menu" at bounding box center [208, 46] width 4 height 2
type input "sap"
click at [225, 81] on div "SAP Order Numbers" at bounding box center [232, 84] width 123 height 18
click at [247, 48] on div "Equals" at bounding box center [232, 46] width 41 height 16
click at [245, 101] on div "Fuzzy search" at bounding box center [273, 102] width 123 height 18
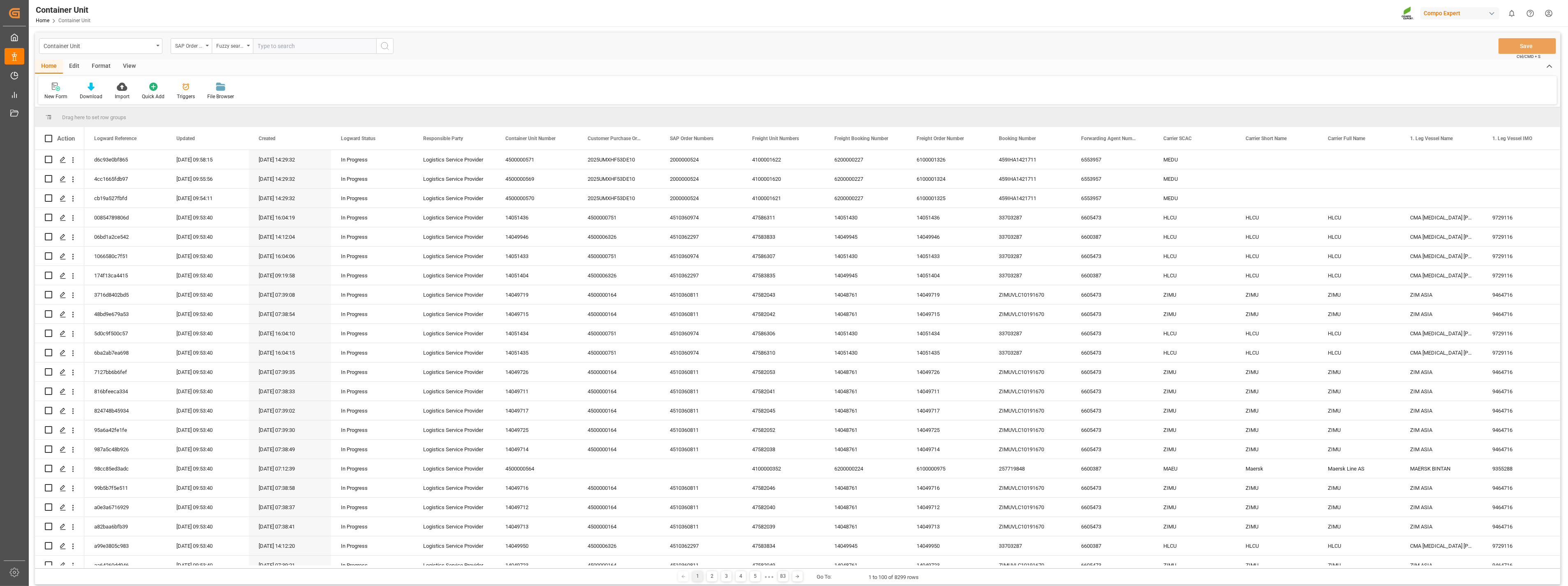
click at [285, 46] on input "text" at bounding box center [314, 46] width 124 height 16
paste input "4510363129"
type input "4510363129"
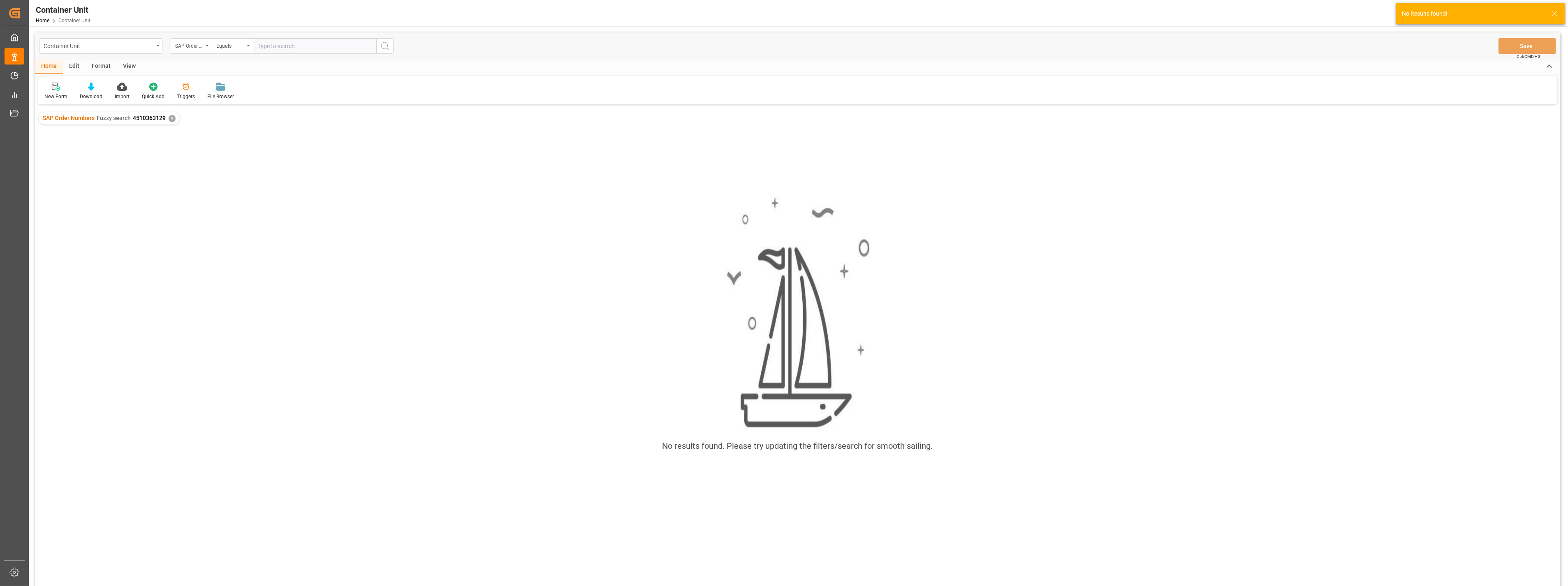
click at [928, 508] on div "No results found. Please try updating the filters/search for smooth sailing." at bounding box center [797, 369] width 1525 height 477
click at [172, 118] on div "✕" at bounding box center [172, 118] width 7 height 7
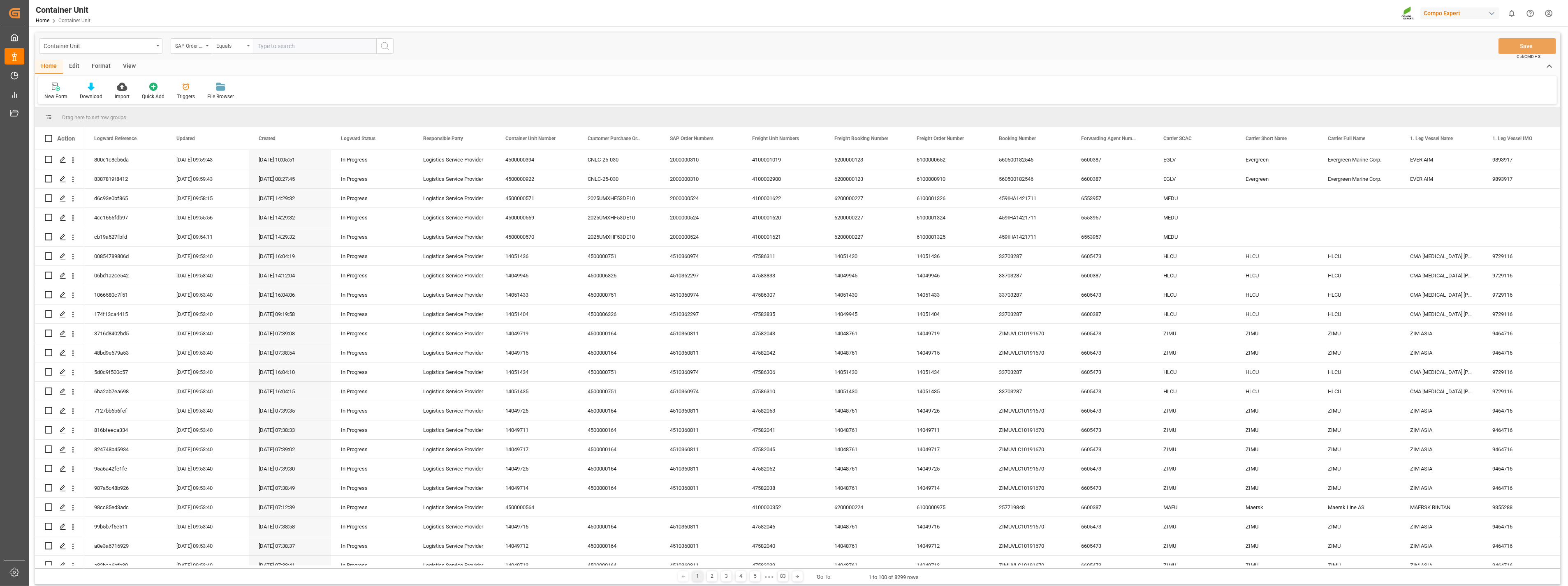
click at [250, 46] on div "Equals" at bounding box center [232, 46] width 41 height 16
click at [248, 101] on div "Fuzzy search" at bounding box center [273, 102] width 123 height 18
click at [284, 51] on input "text" at bounding box center [314, 46] width 124 height 16
paste input "4510361892"
type input "4510361892"
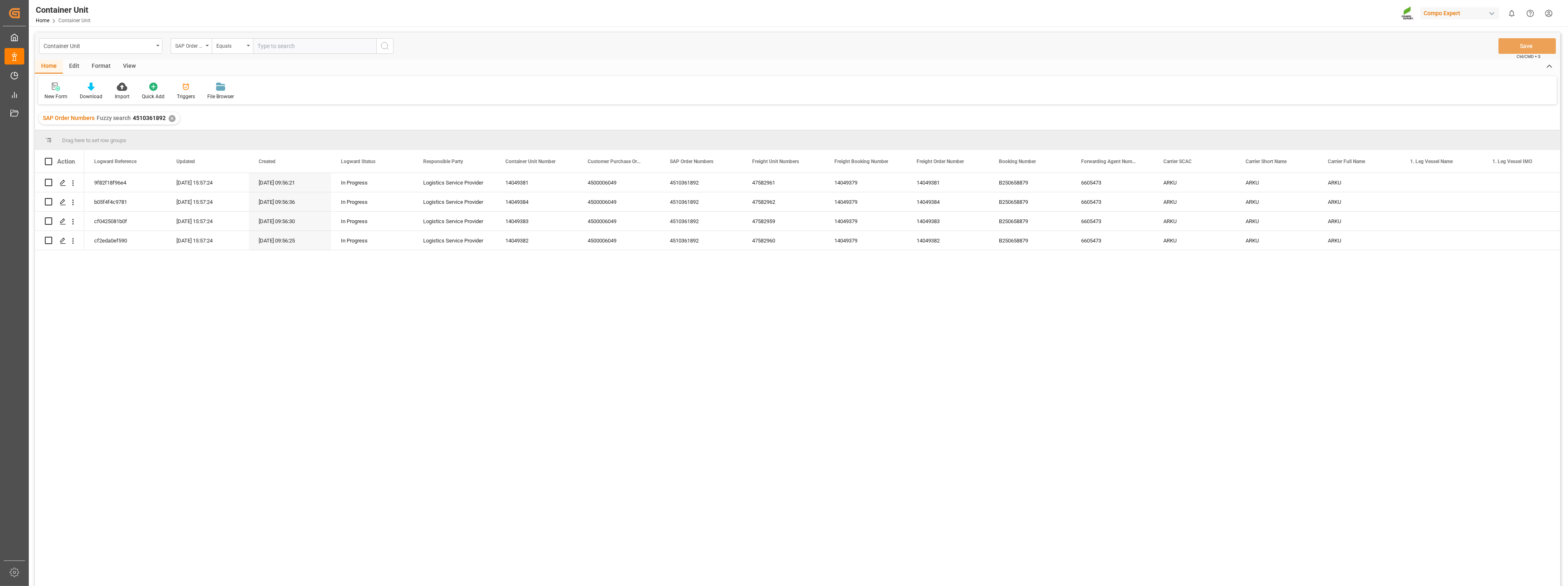
click at [248, 326] on div "9f82f18f96e4 04.09.2025 15:57:24 16.07.2025 09:56:21 In Progress Logistics Serv…" at bounding box center [822, 383] width 1476 height 419
click at [1546, 13] on html "Created by potrace 1.15, written by Peter Selinger 2001-2017 Created by potrace…" at bounding box center [784, 293] width 1568 height 586
click at [62, 180] on html "Created by potrace 1.15, written by Peter Selinger 2001-2017 Created by potrace…" at bounding box center [784, 293] width 1568 height 586
click at [63, 180] on polygon "Press SPACE to select this row." at bounding box center [62, 182] width 4 height 4
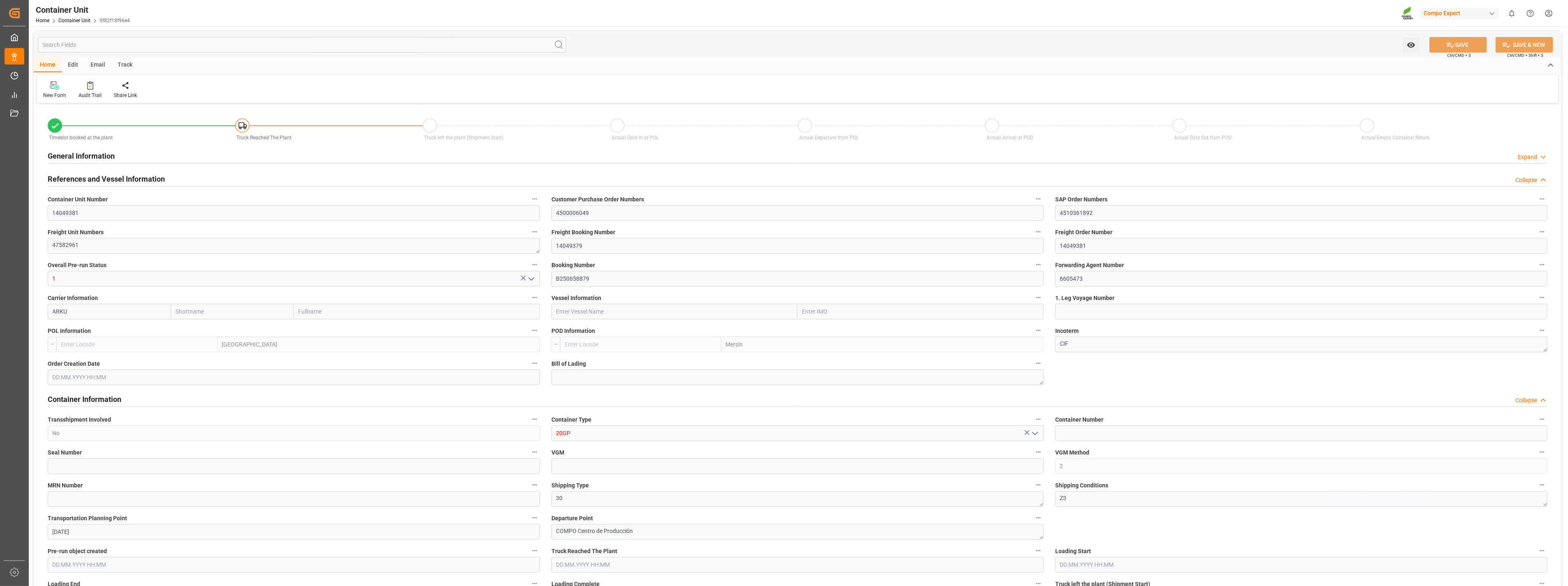
type input "ARKU"
type input "ESVLC"
type input "TRMER"
type input "7"
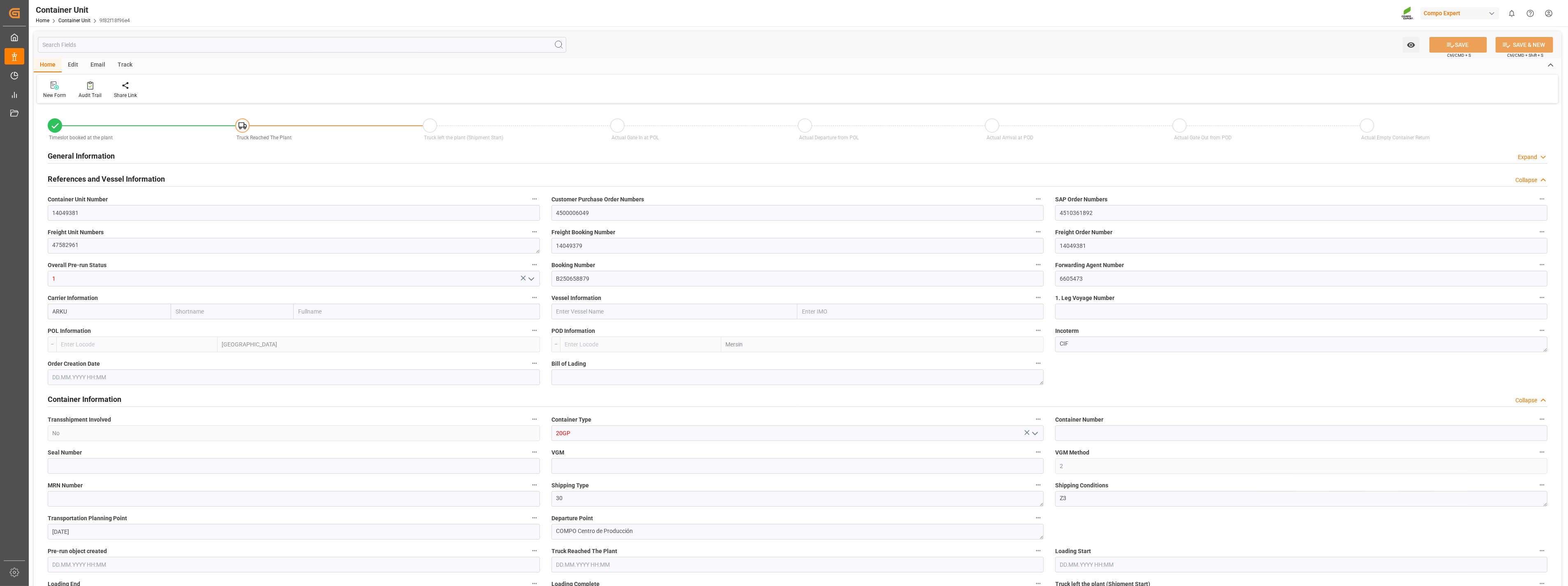
type input "0"
type input "8"
type input "0"
type input "80"
type input "16459.2"
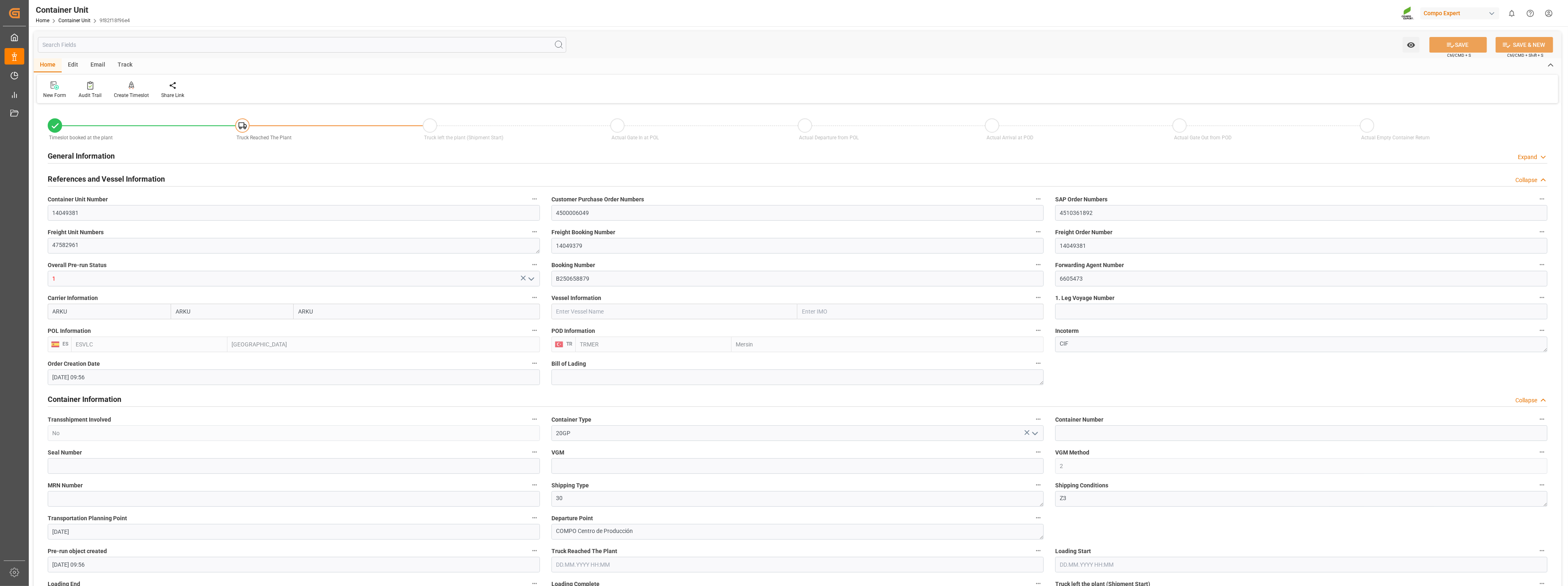
type input "16.07.2025 09:56"
type input "03.09.2025"
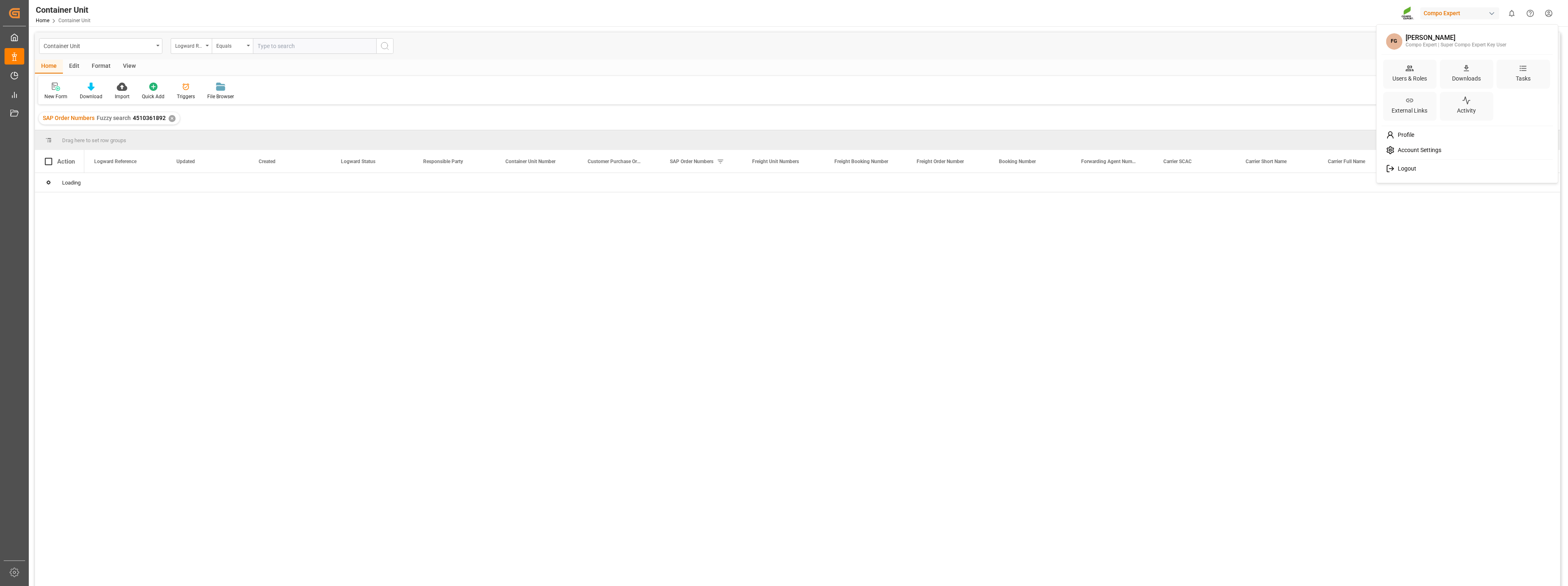
click at [1549, 11] on html "Created by potrace 1.15, written by Peter Selinger 2001-2017 Created by potrace…" at bounding box center [784, 293] width 1568 height 586
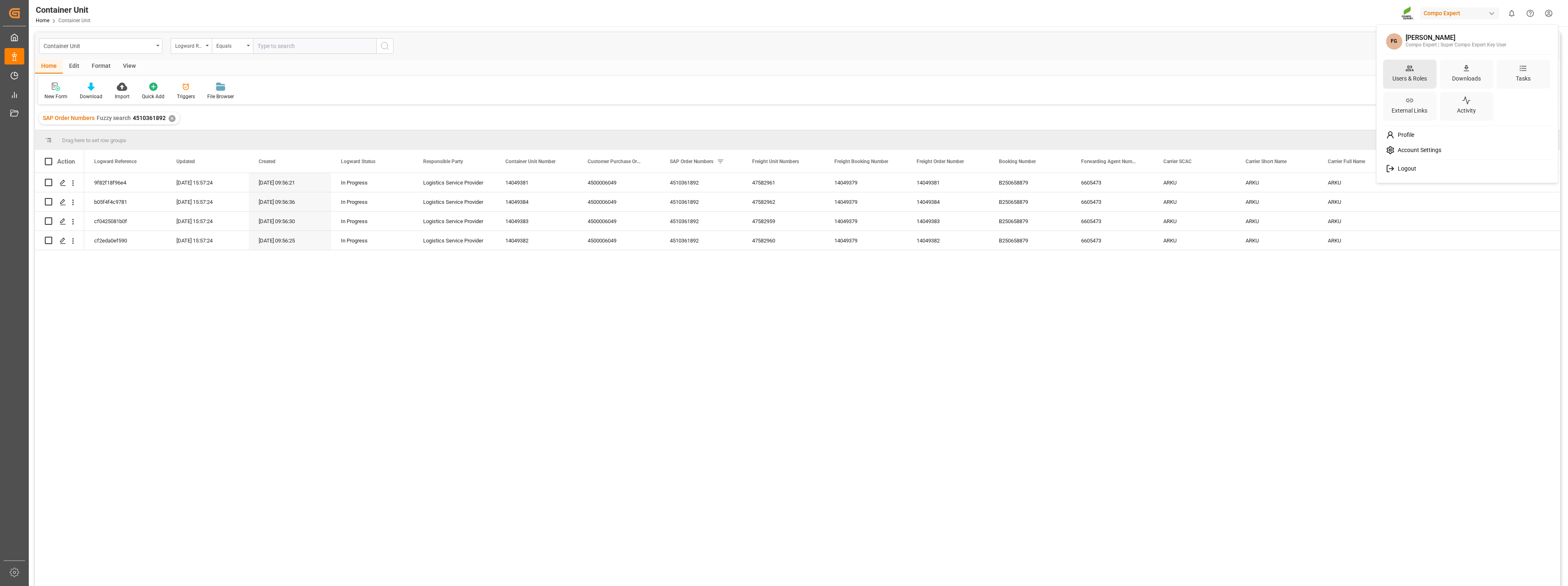
click at [1413, 74] on div "Users & Roles" at bounding box center [1409, 79] width 38 height 12
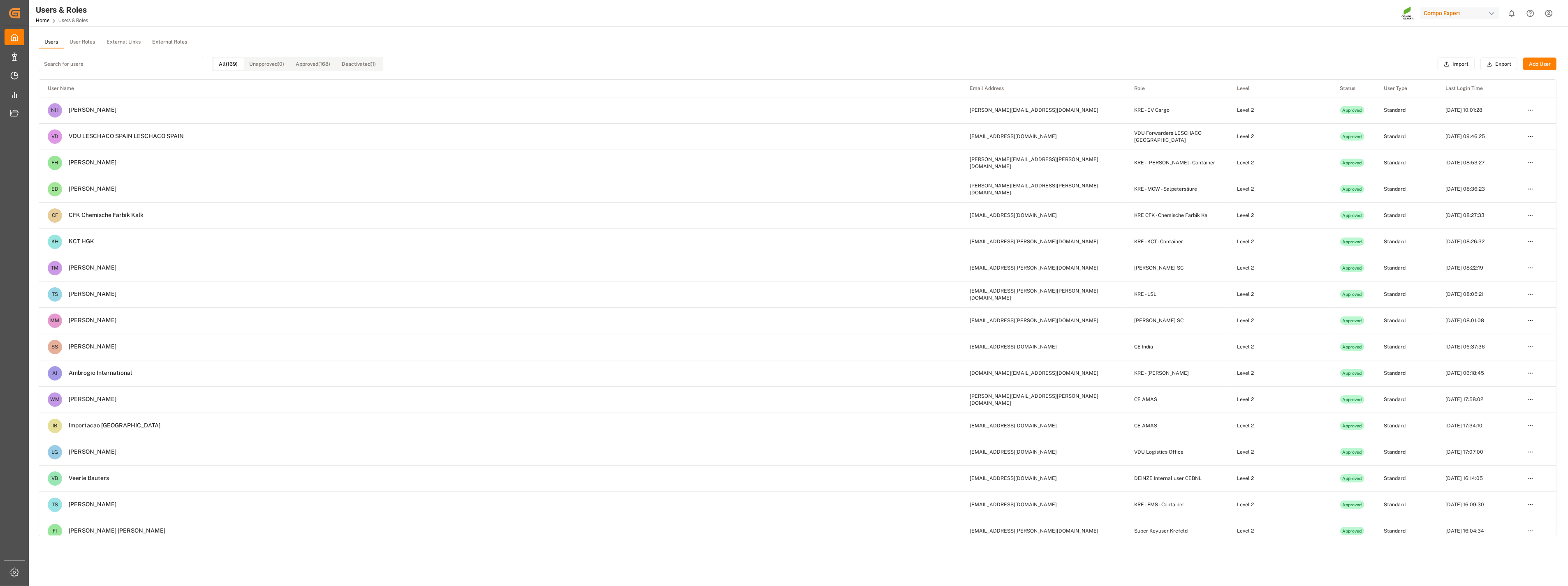
click at [85, 42] on button "User Roles" at bounding box center [82, 42] width 37 height 12
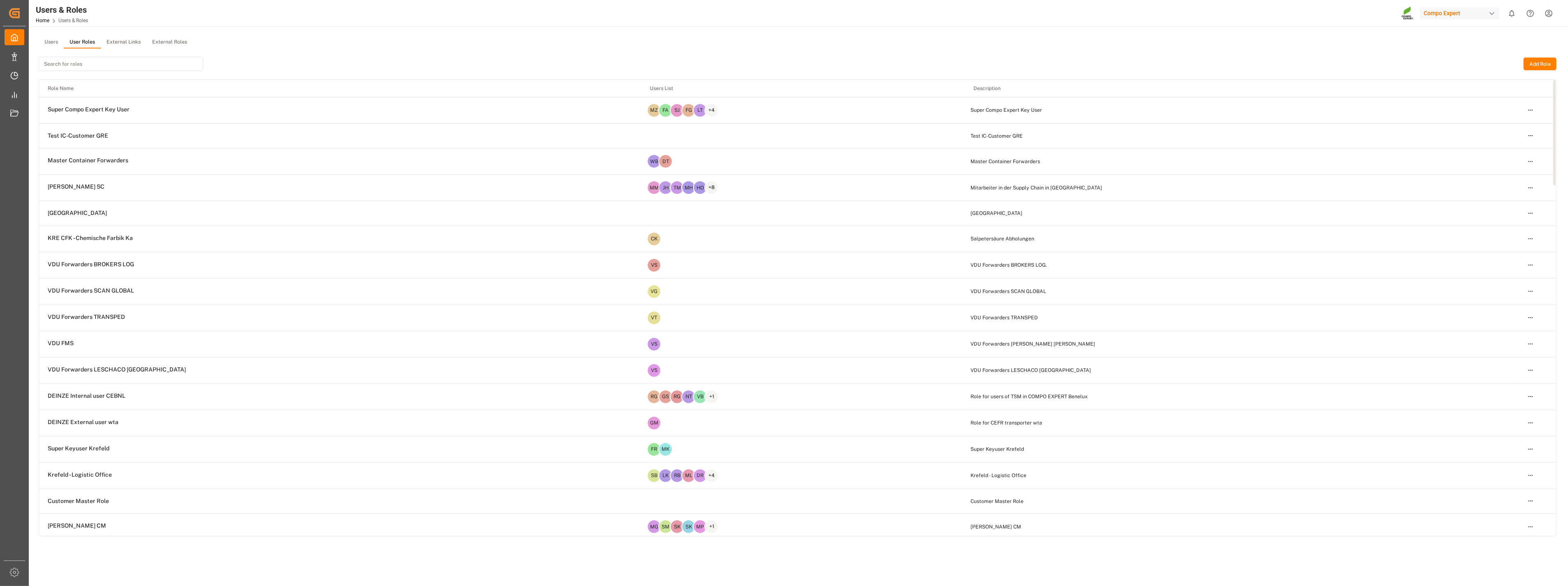
click at [124, 66] on input at bounding box center [121, 64] width 165 height 14
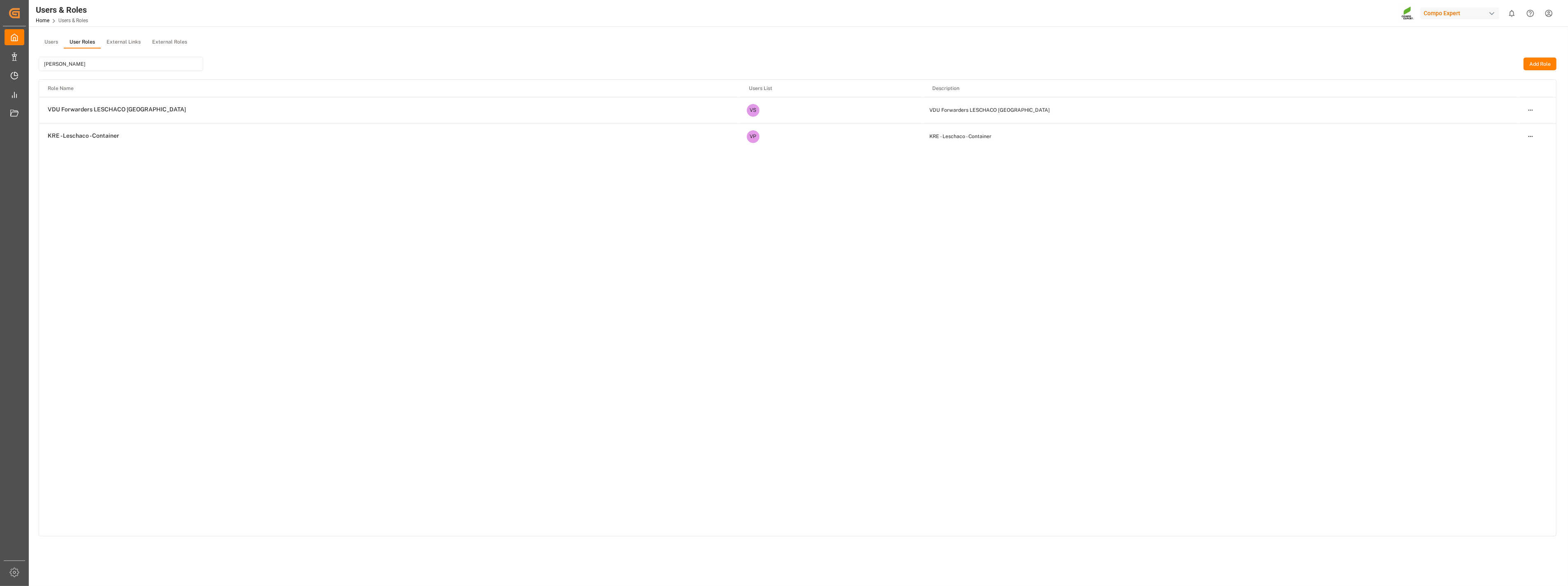
type input "lesch"
click at [100, 112] on span "VDU Forwarders LESCHACO SPAIN" at bounding box center [117, 109] width 138 height 7
click at [1530, 109] on html "Created by potrace 1.15, written by Peter Selinger 2001-2017 Created by potrace…" at bounding box center [784, 293] width 1568 height 586
click at [1507, 130] on div "Edit" at bounding box center [1513, 124] width 42 height 11
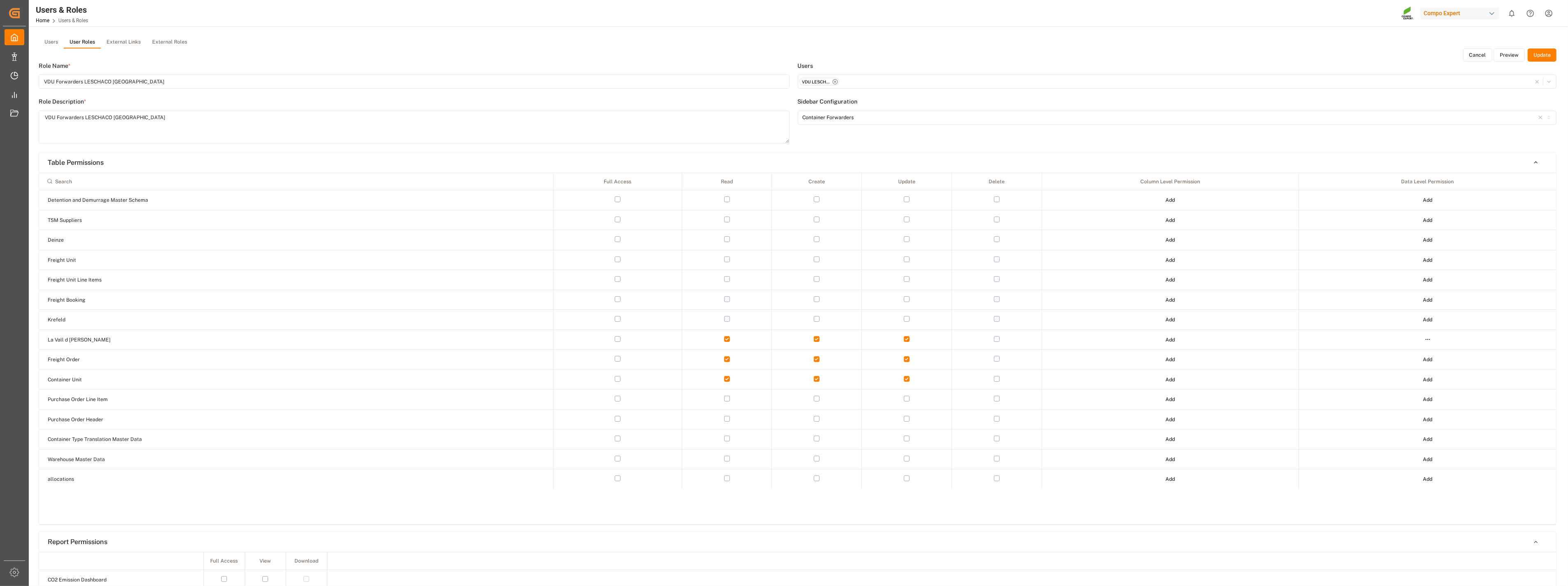
click at [1508, 56] on button "Preview" at bounding box center [1509, 54] width 32 height 13
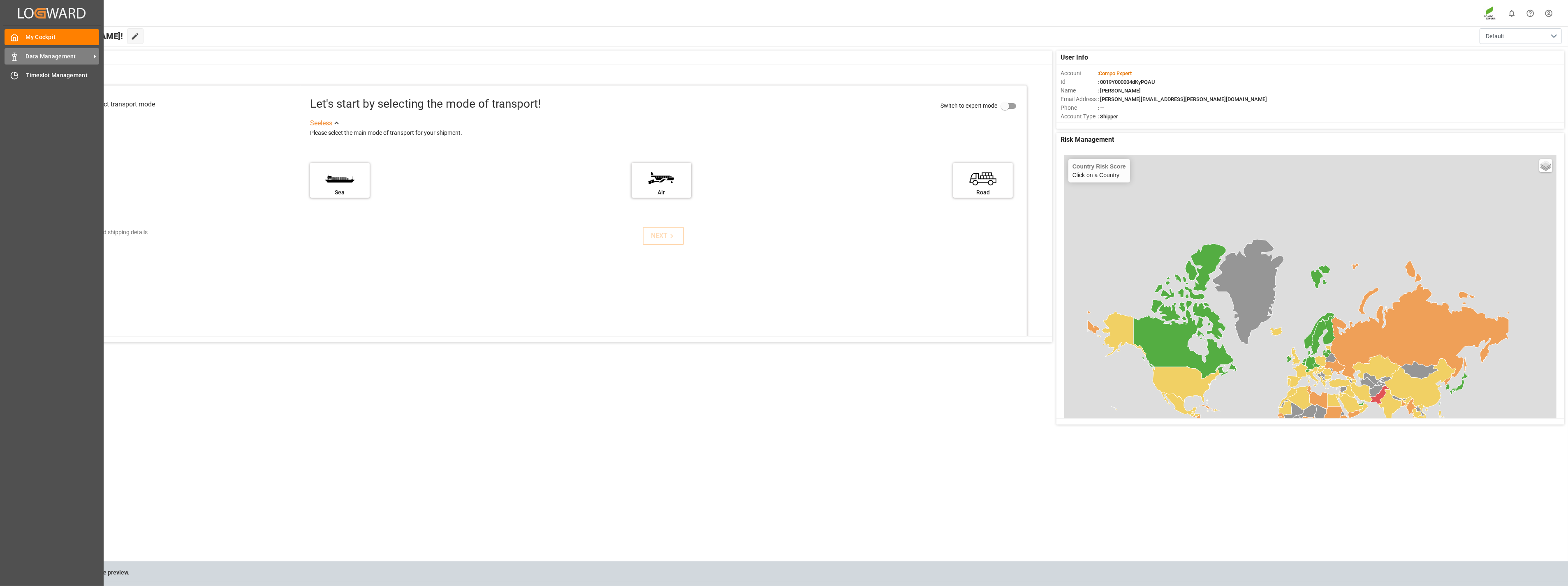
click at [27, 55] on span "Data Management" at bounding box center [59, 57] width 65 height 9
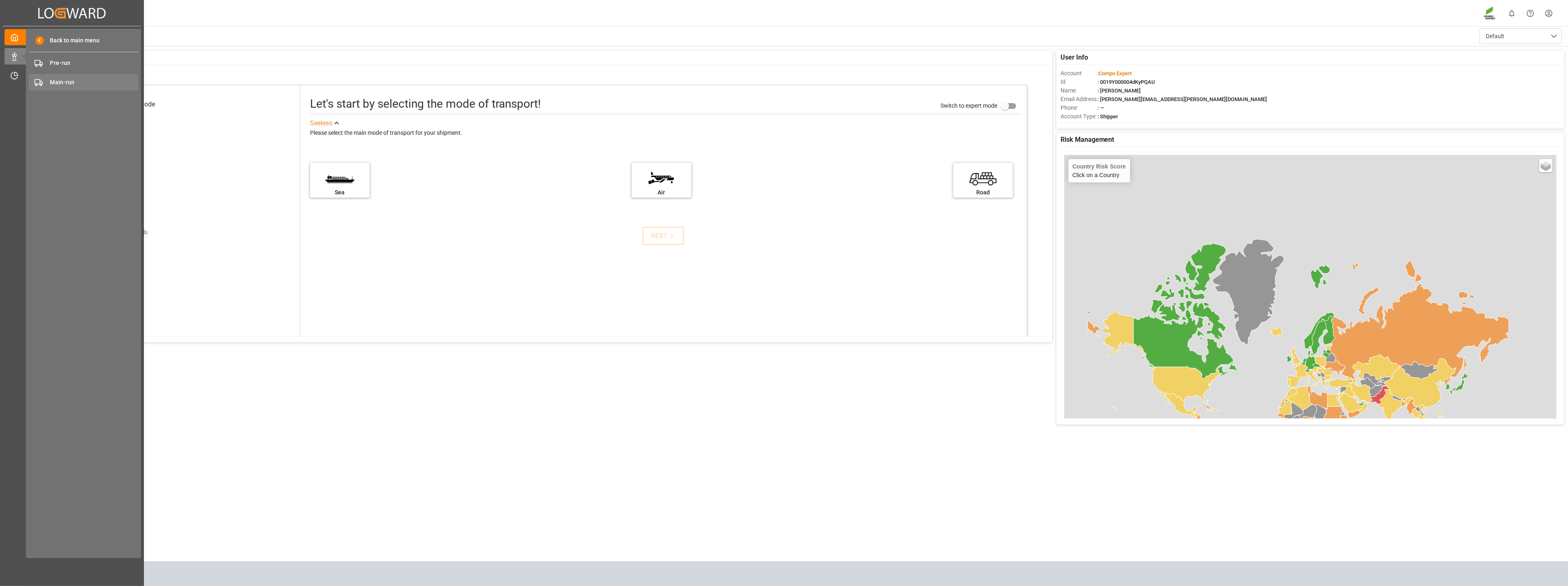
click at [67, 80] on span "Main-run" at bounding box center [94, 82] width 88 height 9
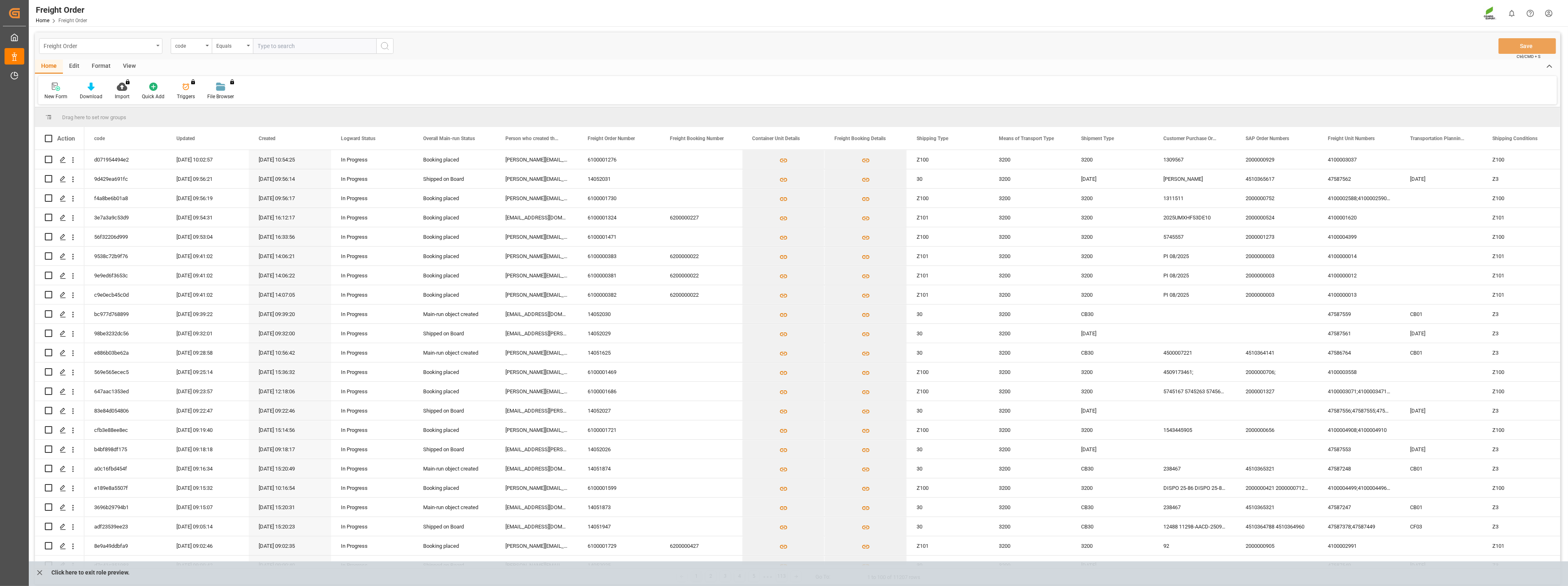
click at [155, 47] on div "Freight Order" at bounding box center [101, 46] width 124 height 16
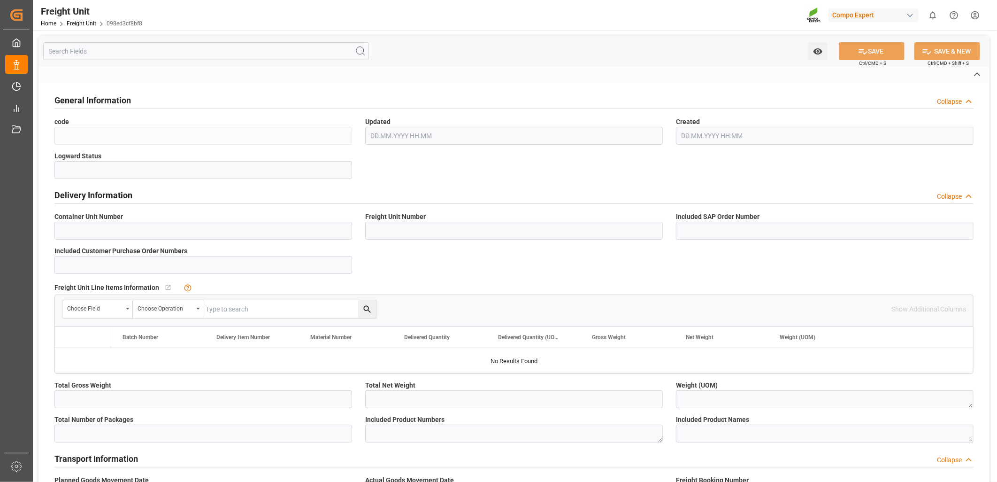
type input "098ed3cf8bf8"
type input "In Progress"
type input "47585279"
type input "4510363129"
type input "4500006771"
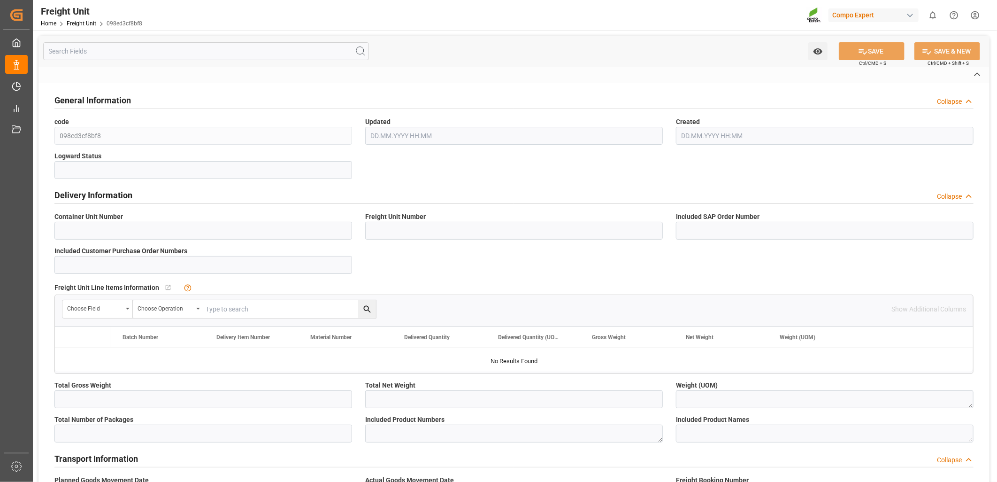
type textarea "KGM"
type textarea "2588504000"
type textarea "NTC Sol 21 21-0-0 25kg (x48) WW"
type input "14050780"
type textarea "0020"
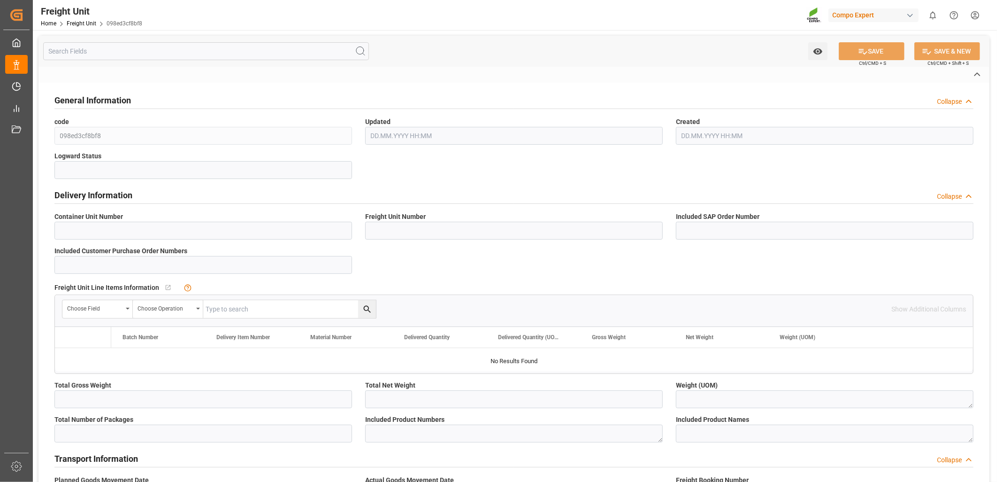
type textarea "10"
type textarea "Z1"
type textarea "3080"
type input "3150"
type textarea "CIF"
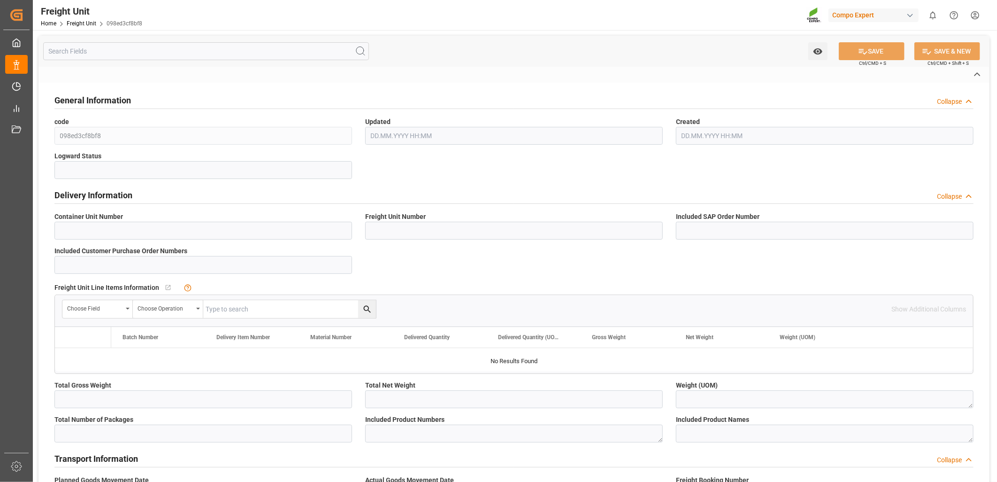
type textarea "Paranagua - PR"
type textarea "8300440"
type textarea "251297981370-265"
type textarea "[EMAIL_ADDRESS][DOMAIN_NAME]"
type textarea "8096651"
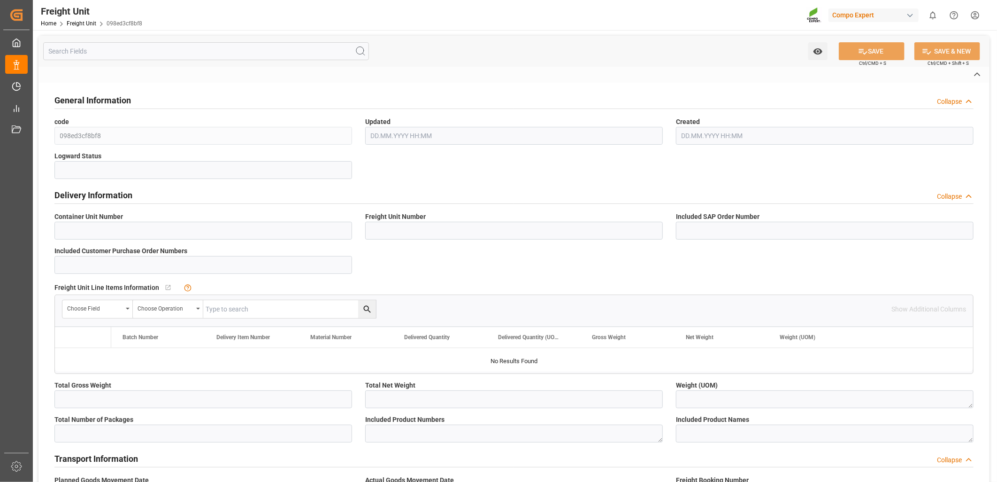
type textarea "048/33332681"
type textarea "[EMAIL_ADDRESS][DOMAIN_NAME]"
type input "24576"
type input "24000"
type input "20"
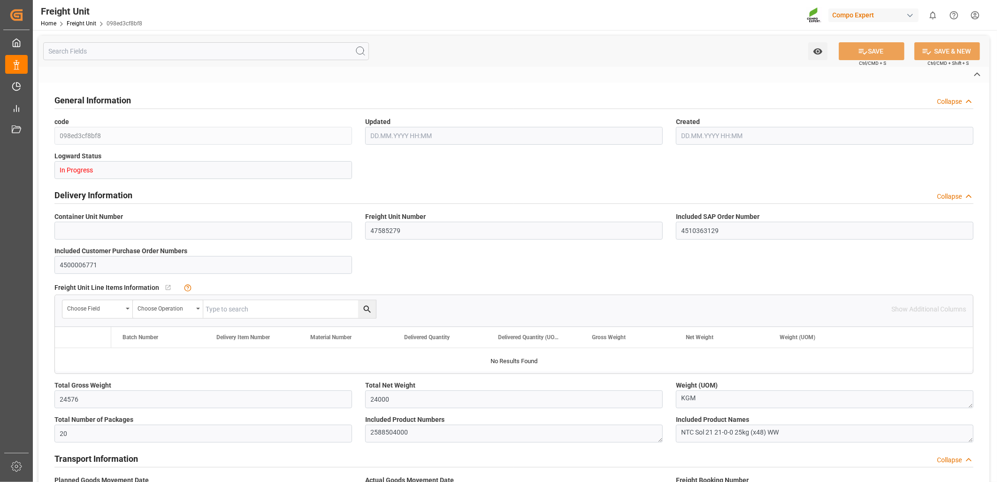
type input "[DATE] 08:25"
type input "[DATE] 12:42"
type input "[DATE] 00:00"
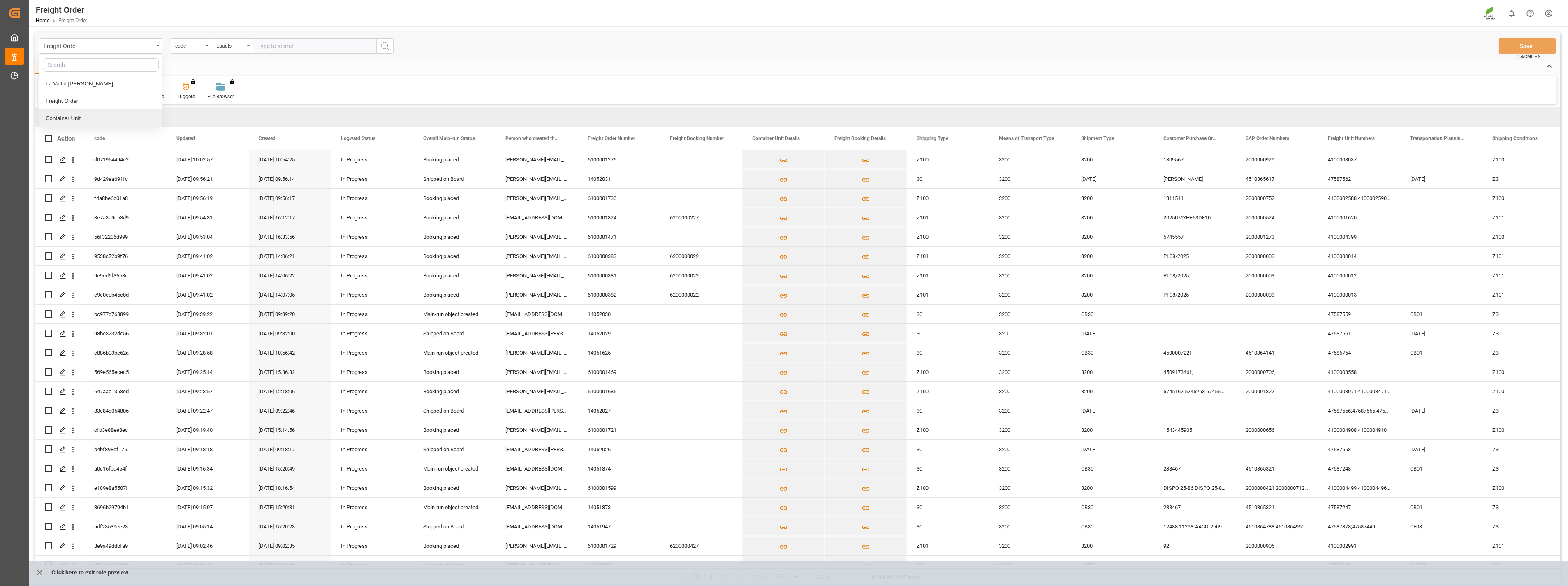
click at [79, 117] on div "Container Unit" at bounding box center [101, 118] width 123 height 18
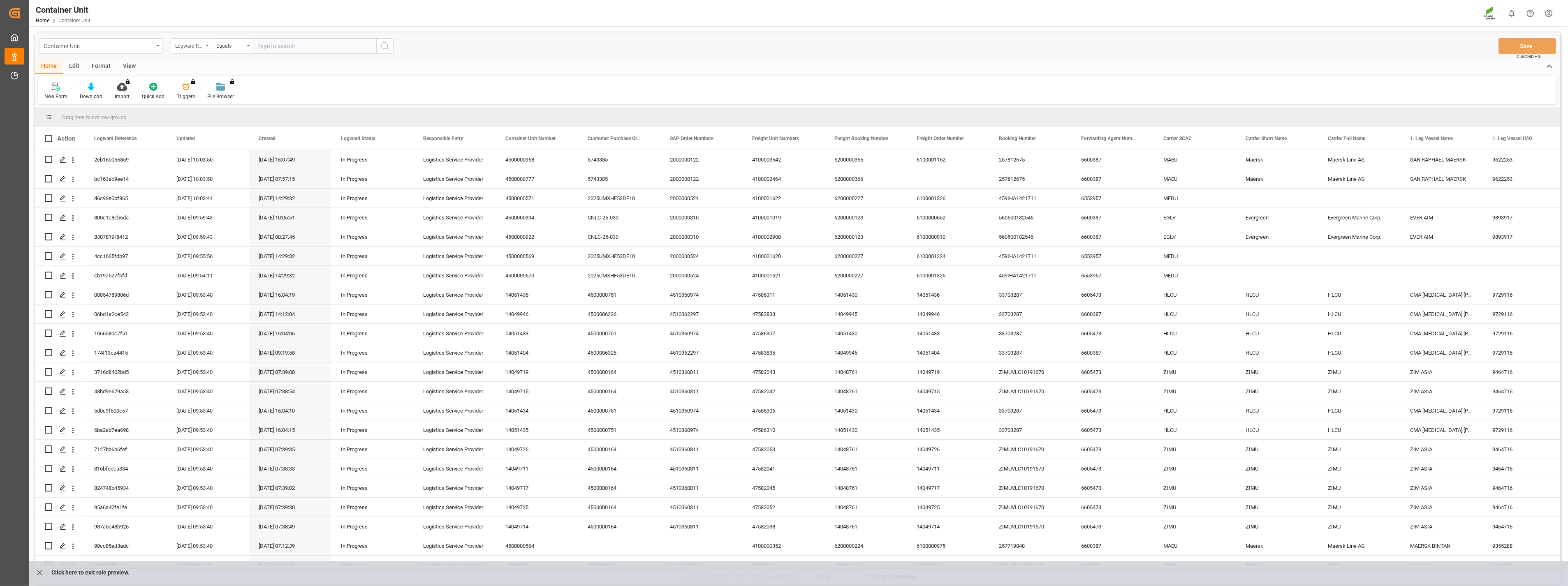
click at [206, 47] on div "Logward Reference" at bounding box center [191, 46] width 41 height 16
type input "sap"
click at [214, 80] on div "SAP Order Numbers" at bounding box center [232, 84] width 123 height 18
click at [249, 46] on icon "open menu" at bounding box center [249, 46] width 4 height 2
click at [244, 101] on div "Fuzzy search" at bounding box center [273, 102] width 123 height 18
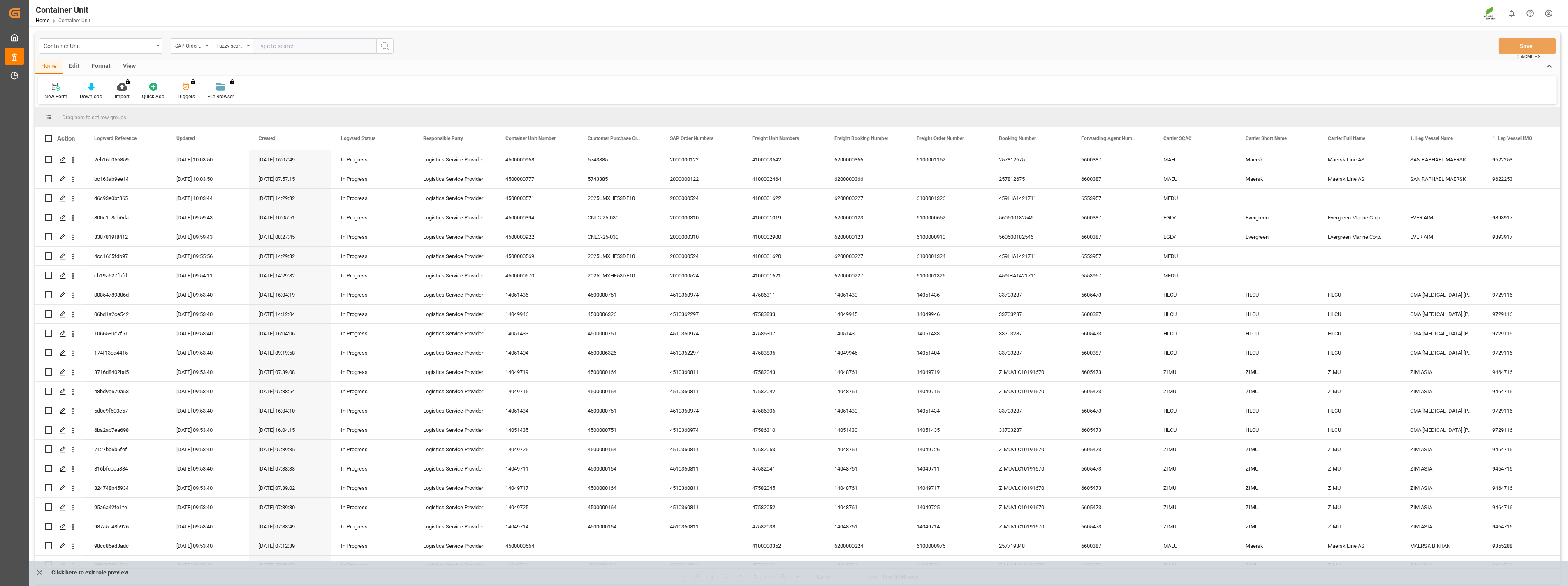
click at [299, 46] on input "text" at bounding box center [314, 46] width 124 height 16
paste input "4510361892"
type input "4510361892"
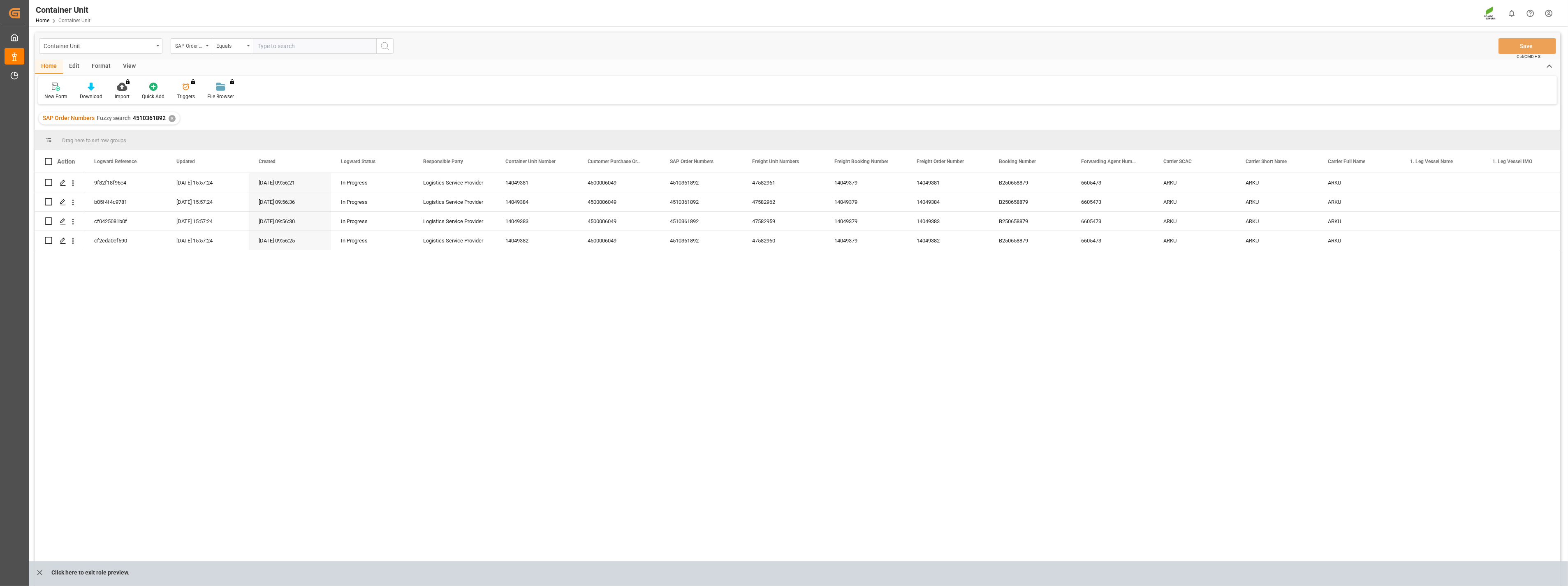
click at [459, 380] on div "9f82f18f96e4 04.09.2025 15:57:24 16.07.2025 09:56:21 In Progress Logistics Serv…" at bounding box center [822, 383] width 1476 height 419
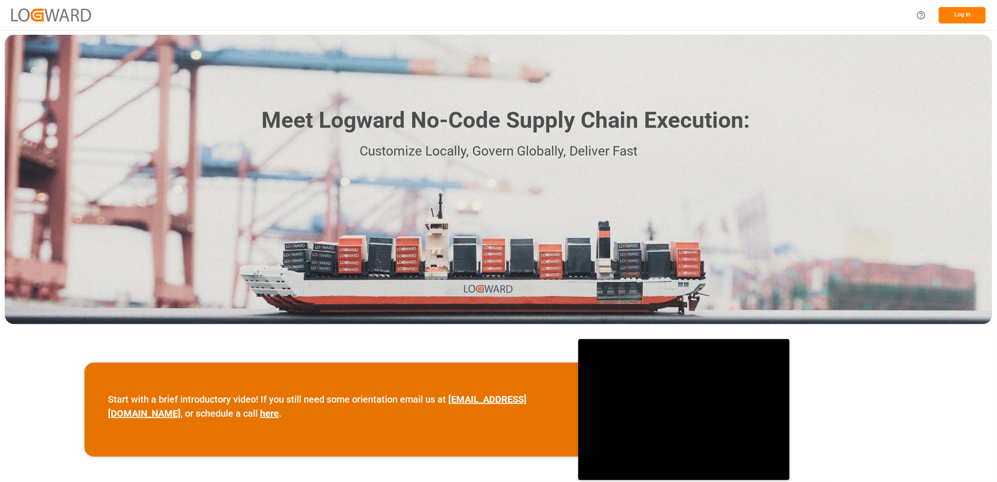
click at [965, 13] on button "Log In" at bounding box center [962, 15] width 47 height 16
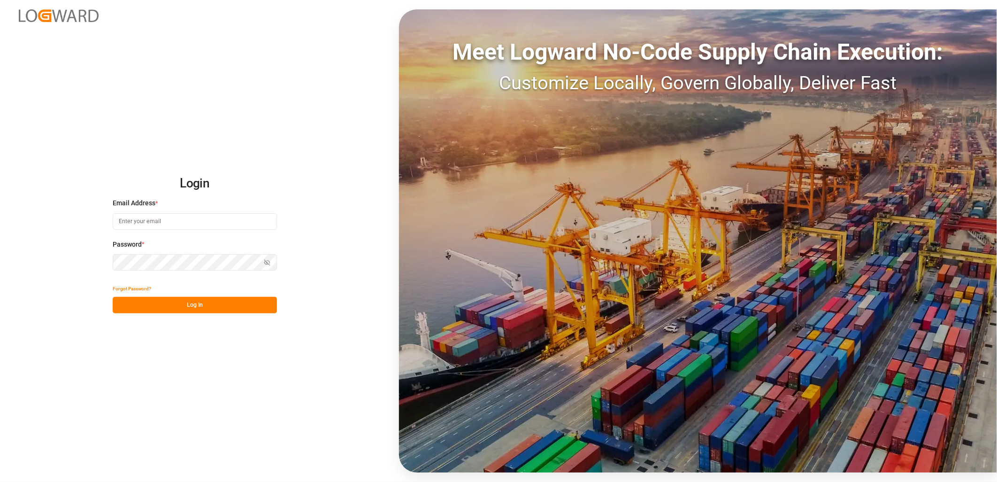
type input "[PERSON_NAME][EMAIL_ADDRESS][PERSON_NAME][DOMAIN_NAME]"
click at [201, 303] on button "Log In" at bounding box center [195, 305] width 164 height 16
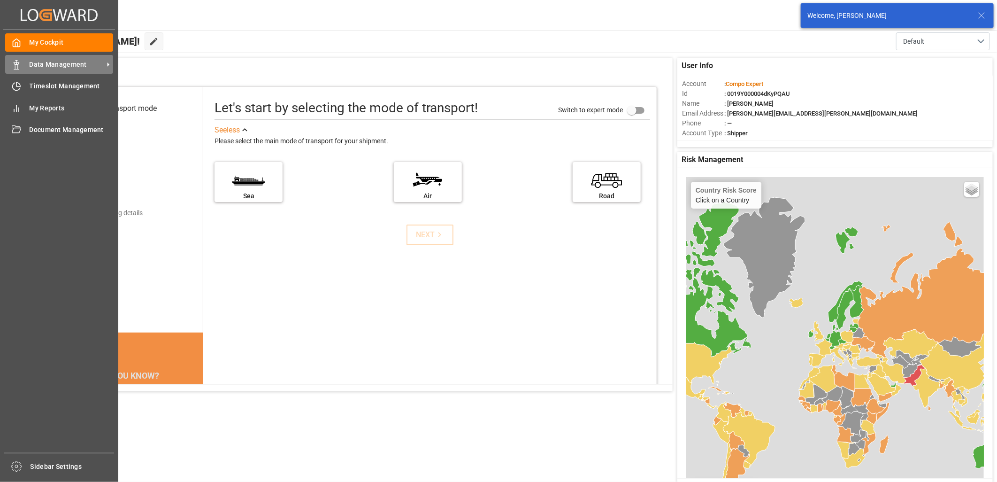
click at [17, 64] on rect at bounding box center [16, 66] width 3 height 5
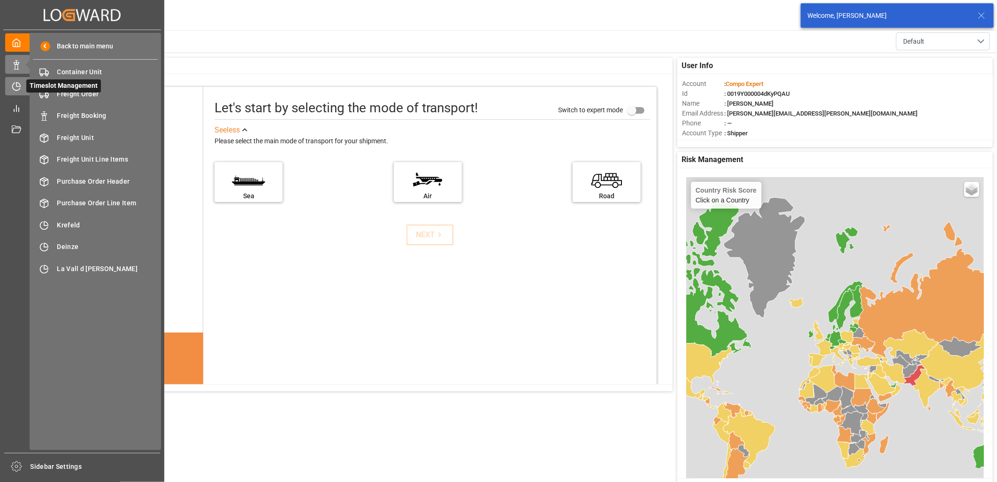
click at [23, 83] on div "Timeslot Management Timeslot Management" at bounding box center [82, 86] width 154 height 18
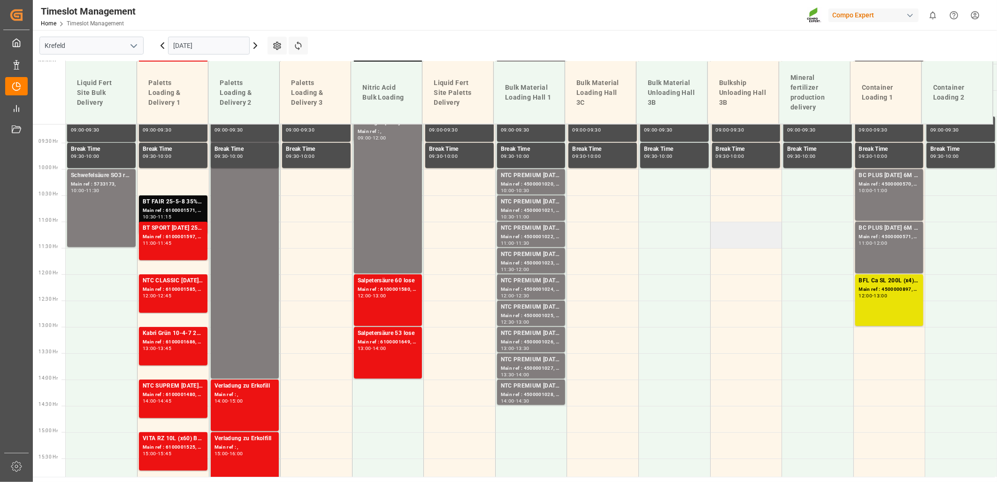
scroll to position [496, 0]
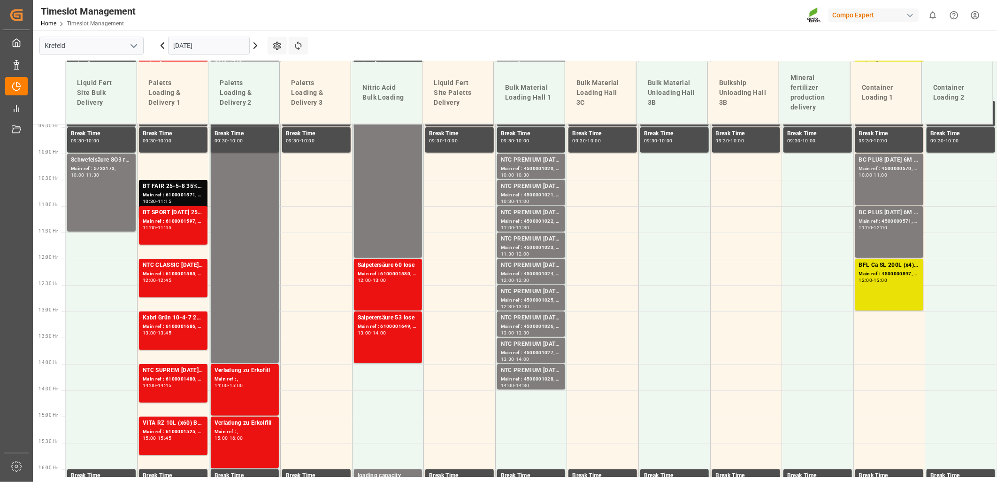
click at [132, 45] on icon "open menu" at bounding box center [133, 45] width 11 height 11
click at [68, 109] on div "La Vall d [PERSON_NAME]" at bounding box center [91, 108] width 103 height 21
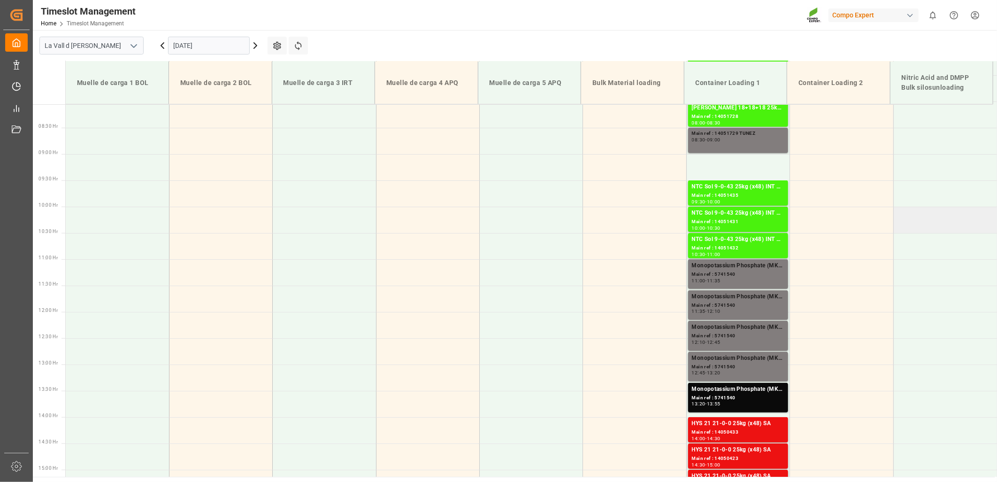
scroll to position [268, 0]
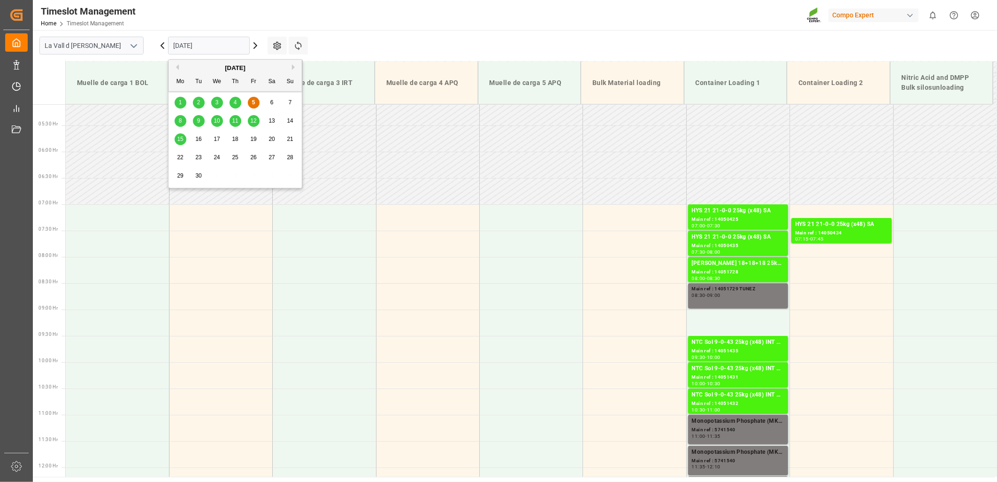
click at [210, 41] on input "[DATE]" at bounding box center [209, 46] width 82 height 18
click at [179, 121] on span "8" at bounding box center [180, 120] width 3 height 7
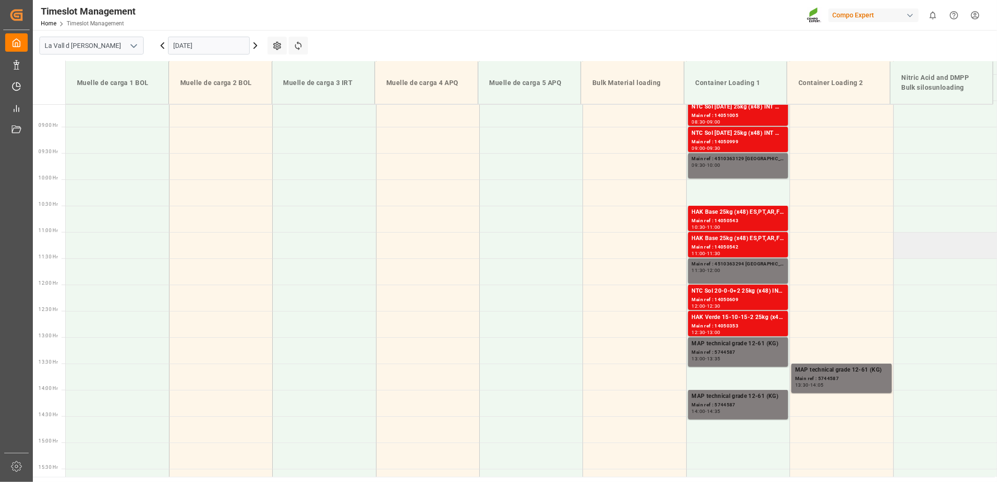
scroll to position [424, 0]
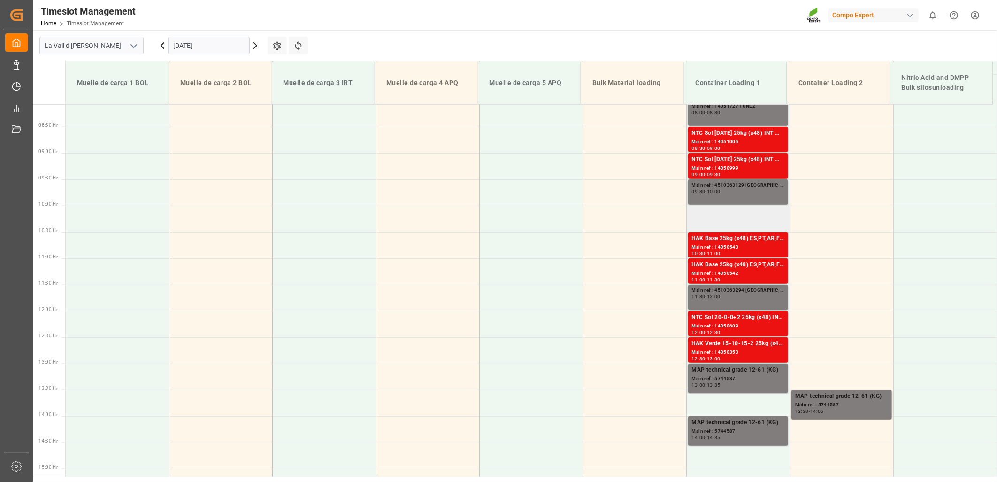
click at [720, 213] on td at bounding box center [737, 219] width 103 height 26
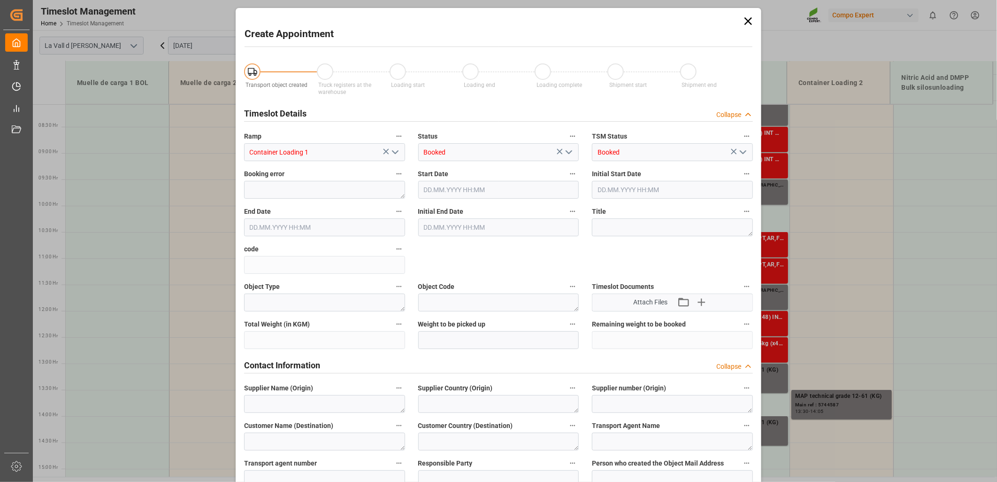
type input "[DATE] 10:00"
type input "[DATE] 10:30"
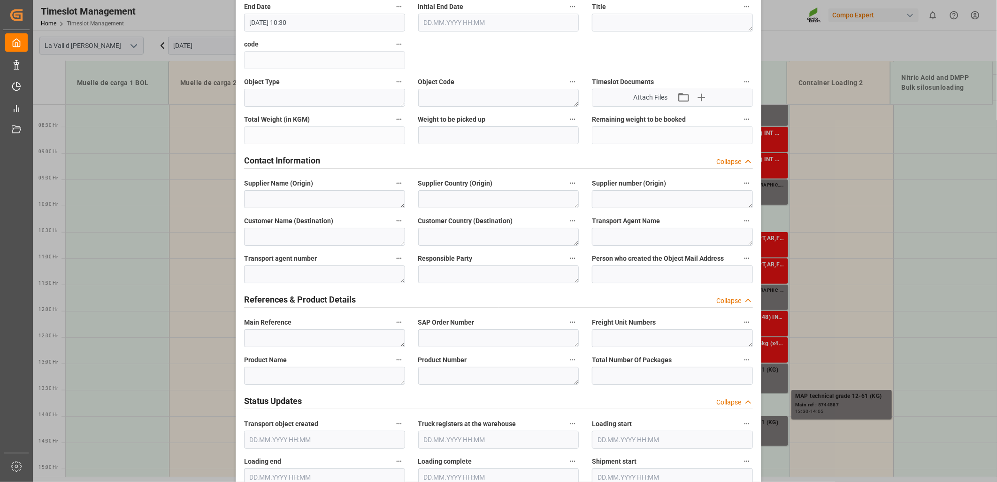
scroll to position [208, 0]
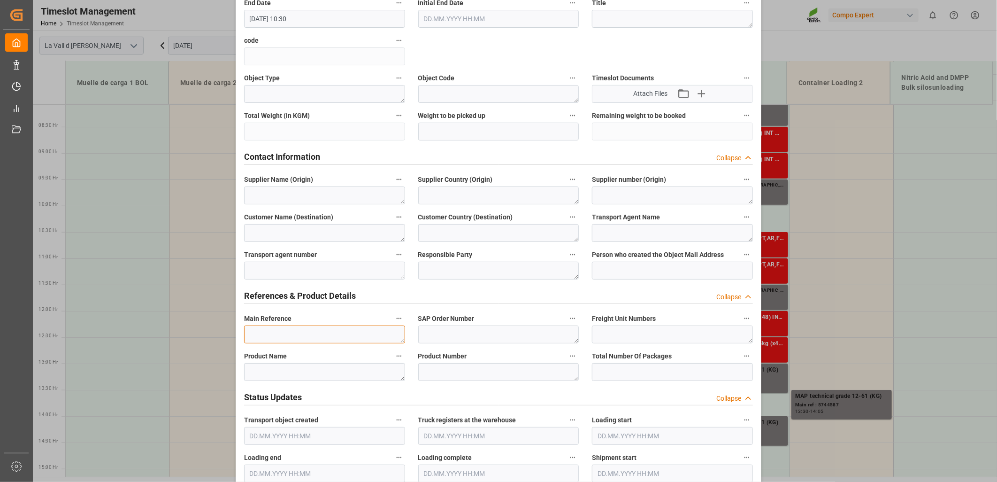
click at [291, 332] on textarea at bounding box center [324, 334] width 161 height 18
paste textarea "4510363129"
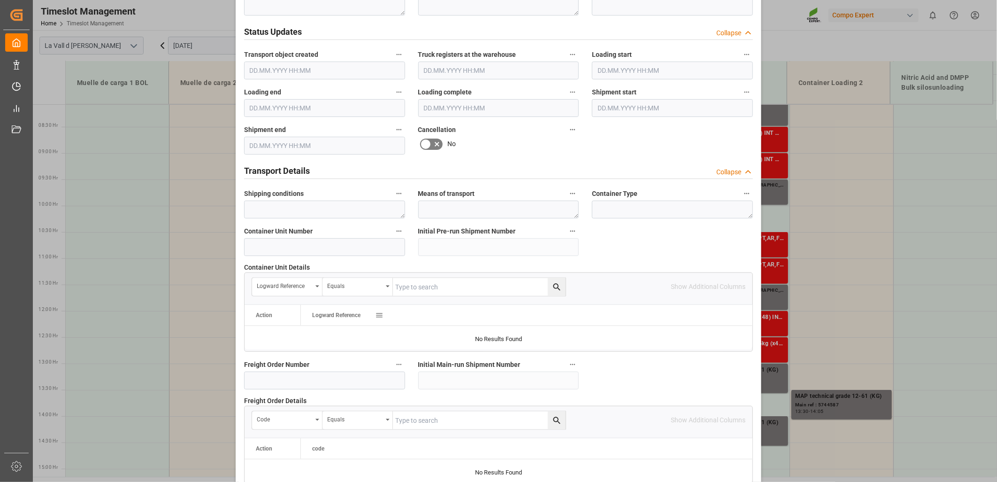
scroll to position [822, 0]
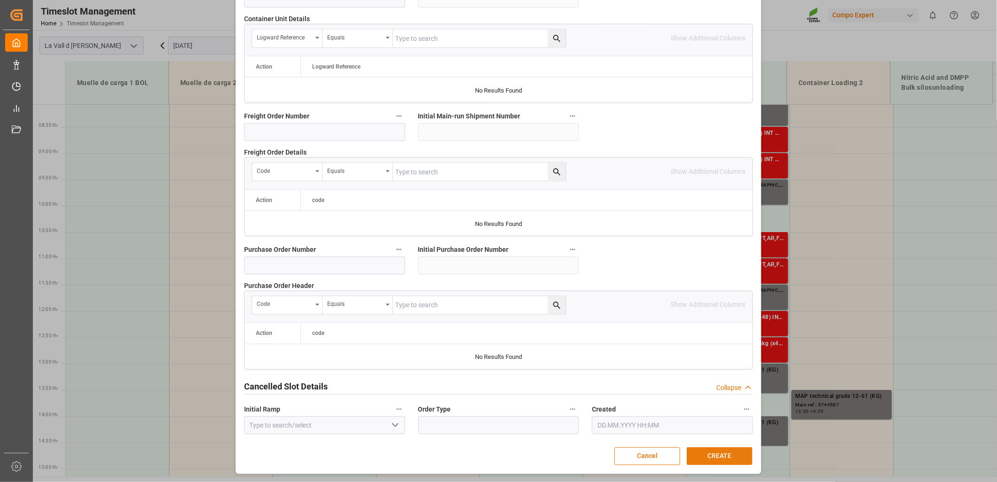
type textarea "4510363129 [GEOGRAPHIC_DATA]"
click at [723, 456] on button "CREATE" at bounding box center [720, 456] width 66 height 18
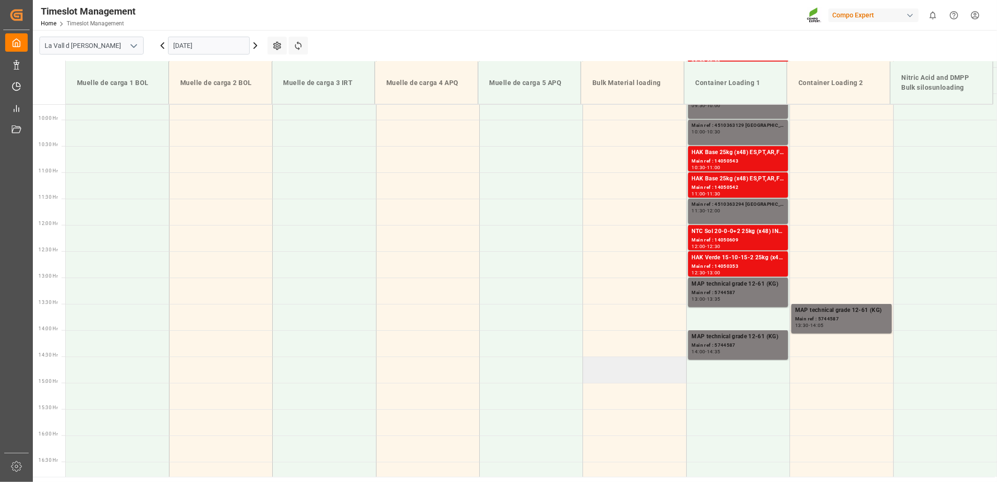
scroll to position [528, 0]
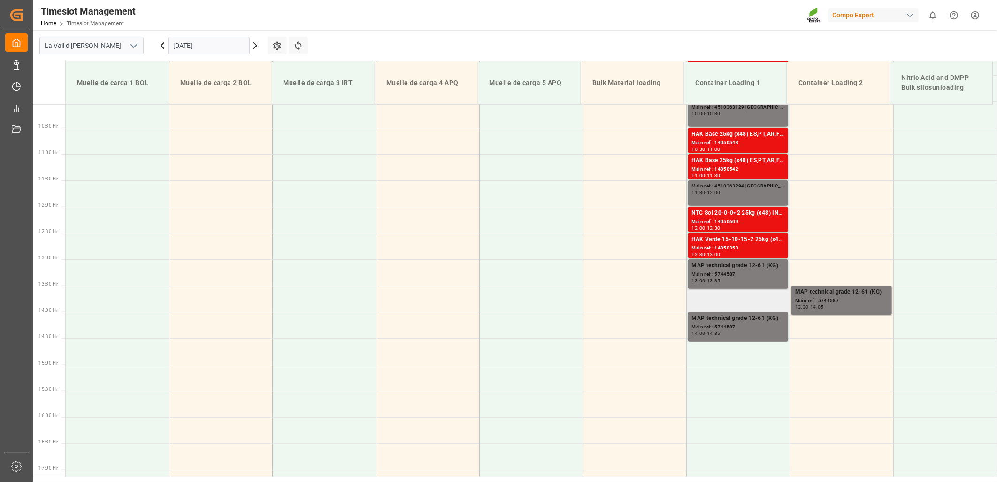
click at [717, 297] on td at bounding box center [737, 298] width 103 height 26
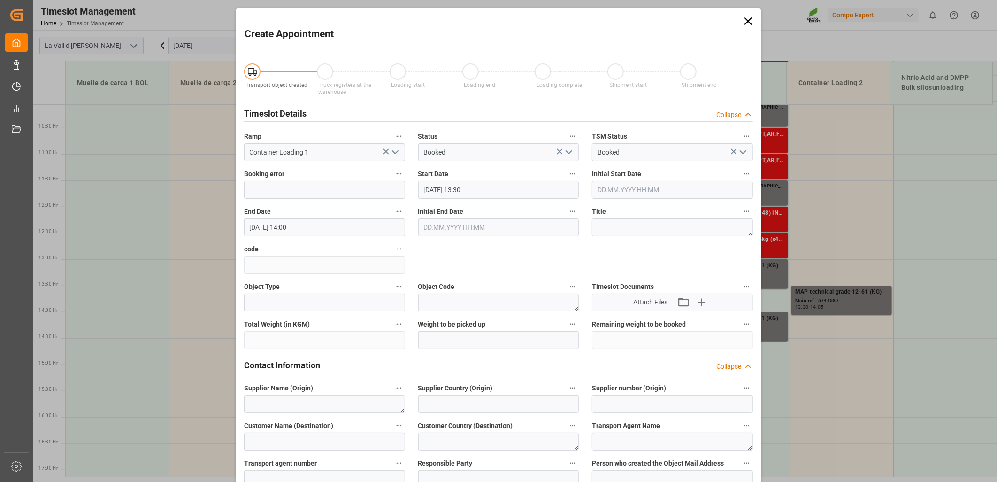
type input "[DATE] 13:30"
type input "[DATE] 14:00"
drag, startPoint x: 751, startPoint y: 21, endPoint x: 734, endPoint y: 64, distance: 46.1
click at [751, 21] on icon at bounding box center [748, 21] width 13 height 13
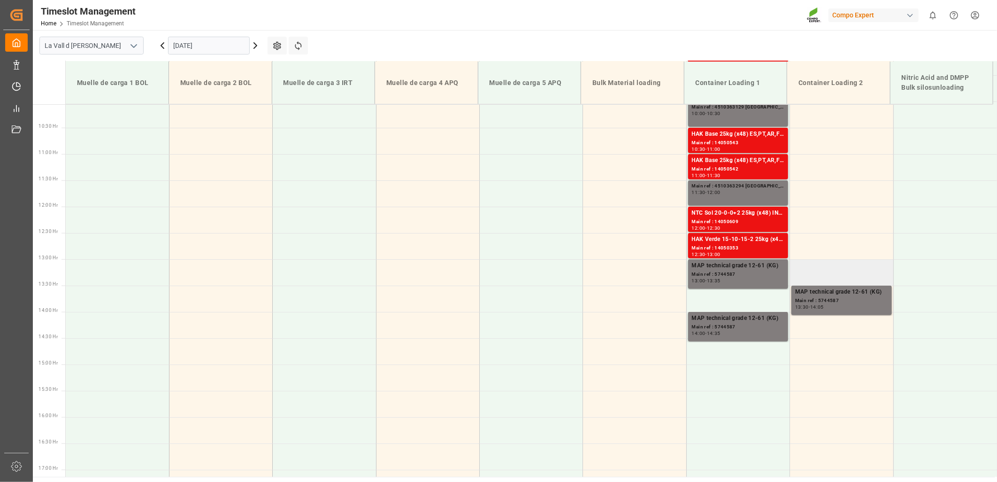
click at [806, 276] on td at bounding box center [841, 272] width 103 height 26
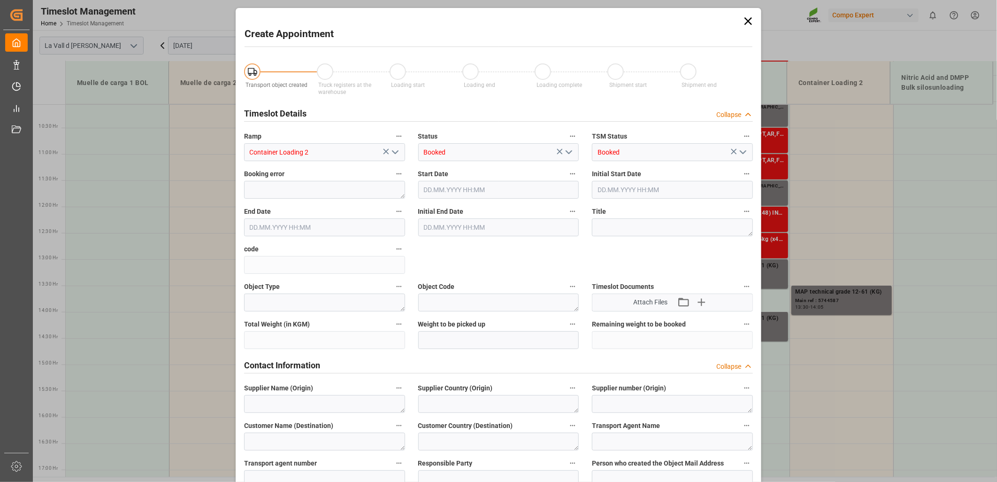
type input "[DATE] 13:00"
type input "[DATE] 13:30"
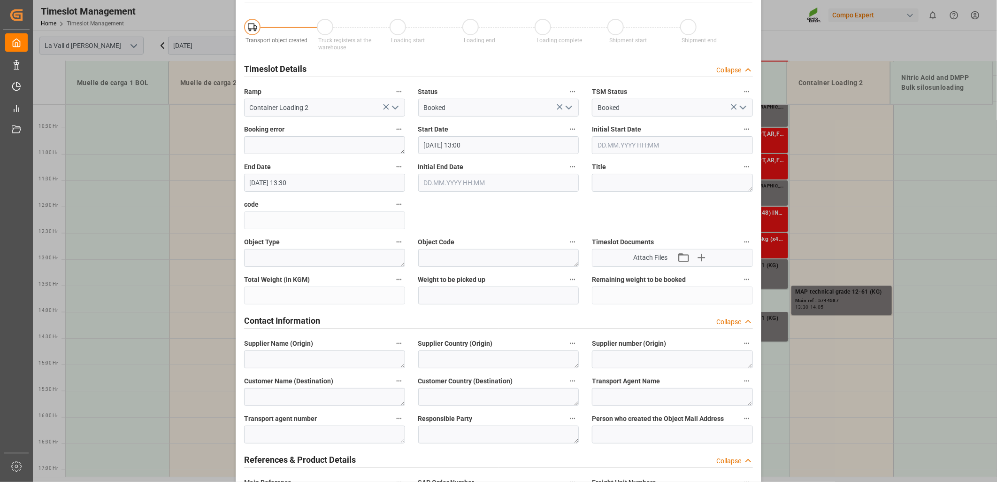
scroll to position [104, 0]
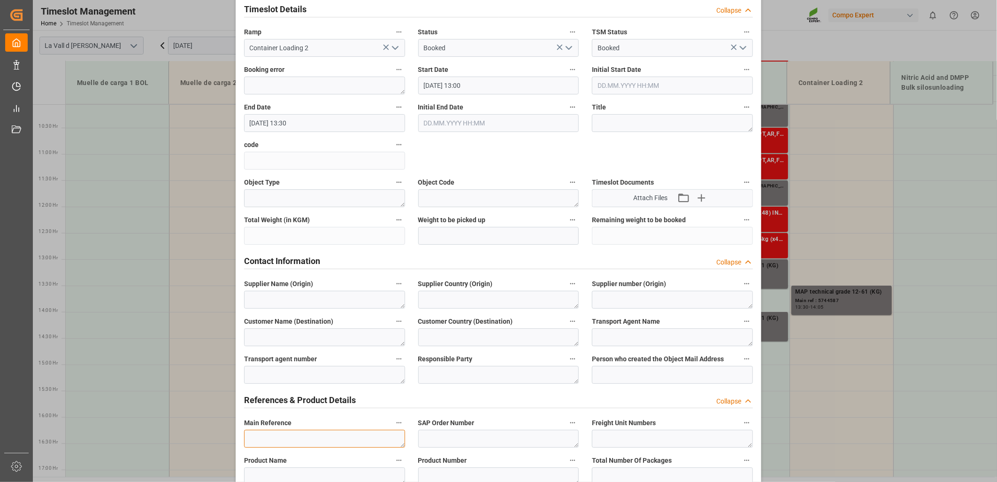
click at [268, 437] on textarea at bounding box center [324, 438] width 161 height 18
paste textarea "4510363129"
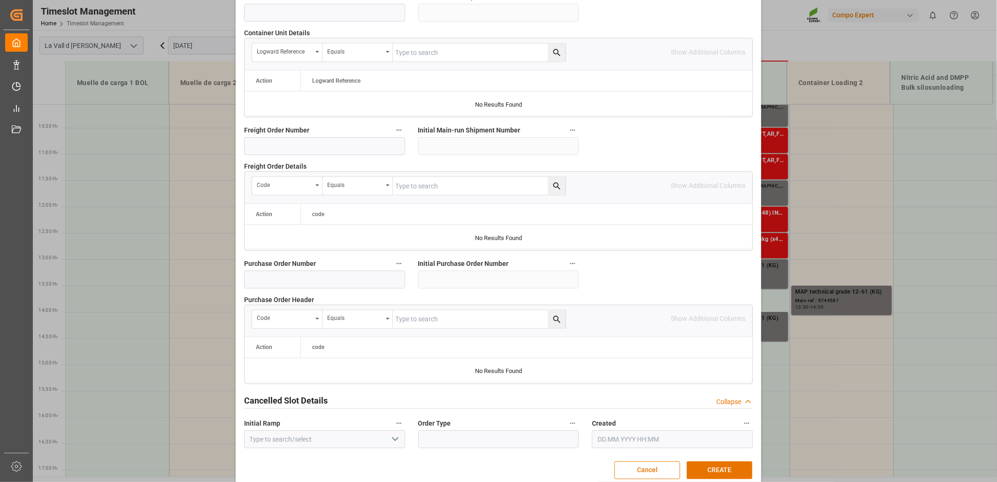
scroll to position [822, 0]
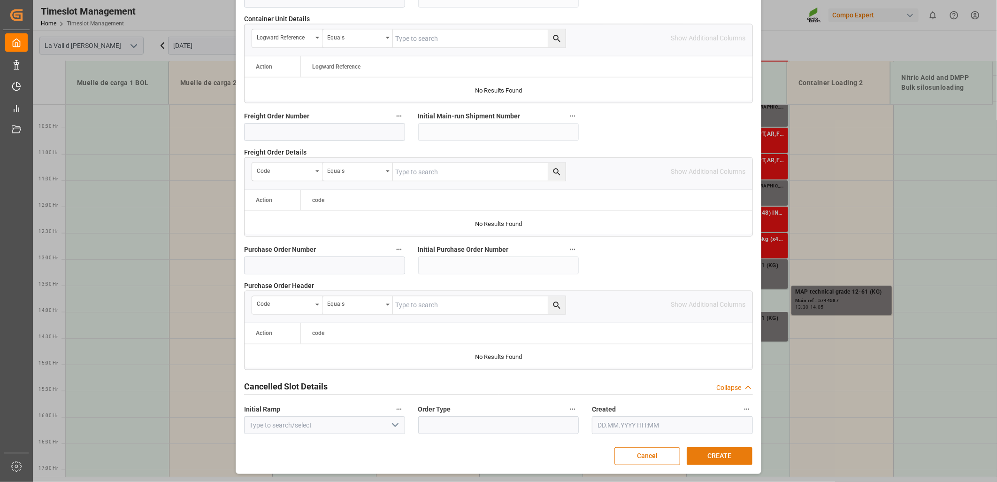
type textarea "4510363129 [GEOGRAPHIC_DATA]"
click at [729, 461] on button "CREATE" at bounding box center [720, 456] width 66 height 18
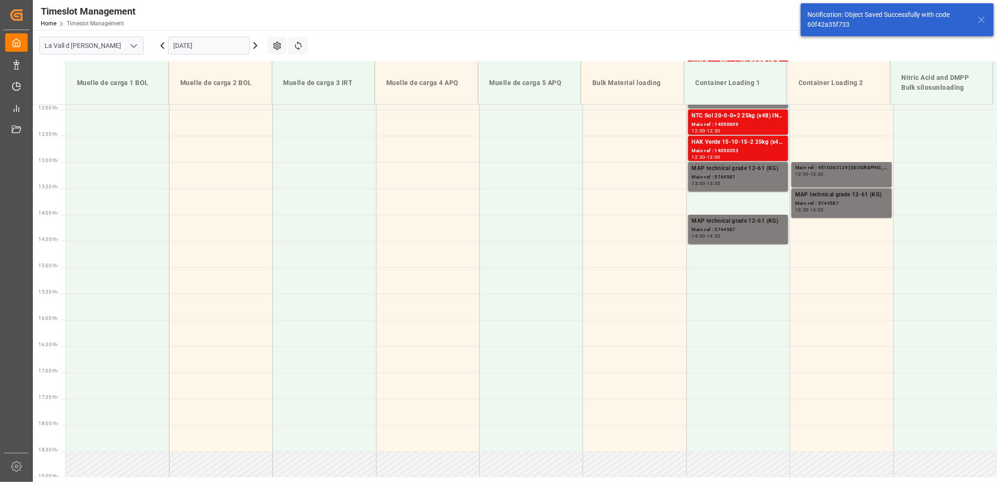
scroll to position [635, 0]
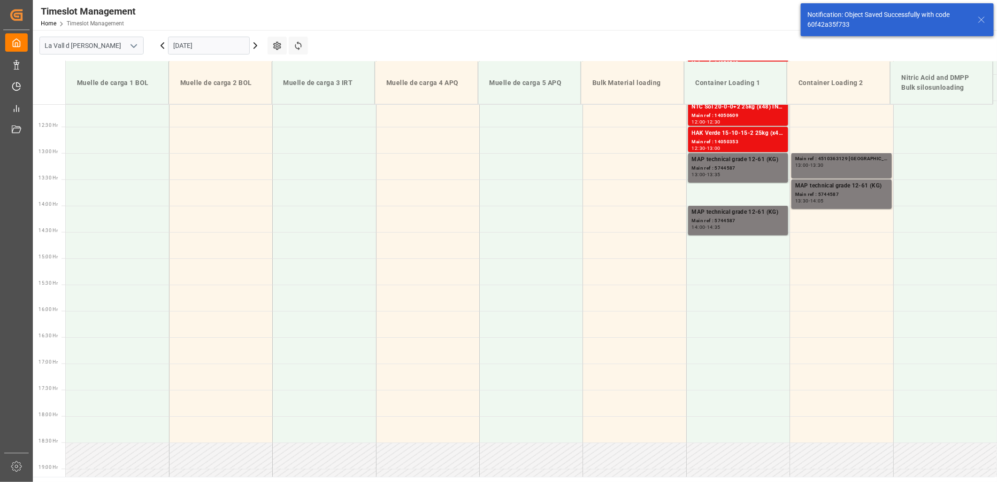
click at [215, 43] on input "[DATE]" at bounding box center [209, 46] width 82 height 18
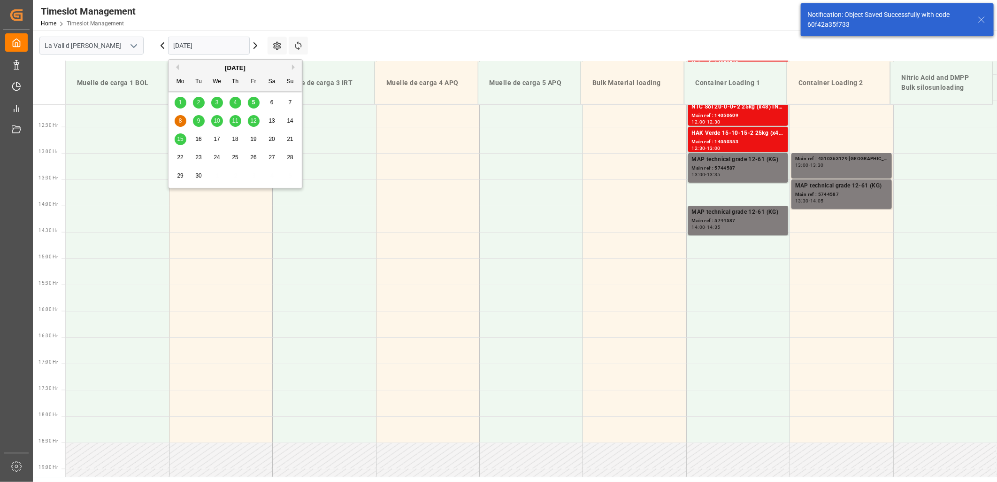
click at [195, 119] on div "9" at bounding box center [199, 120] width 12 height 11
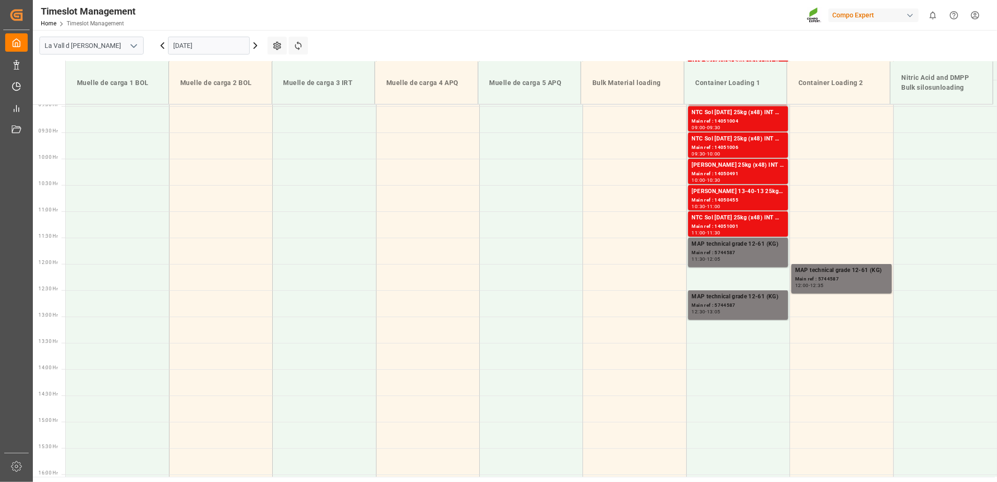
scroll to position [476, 0]
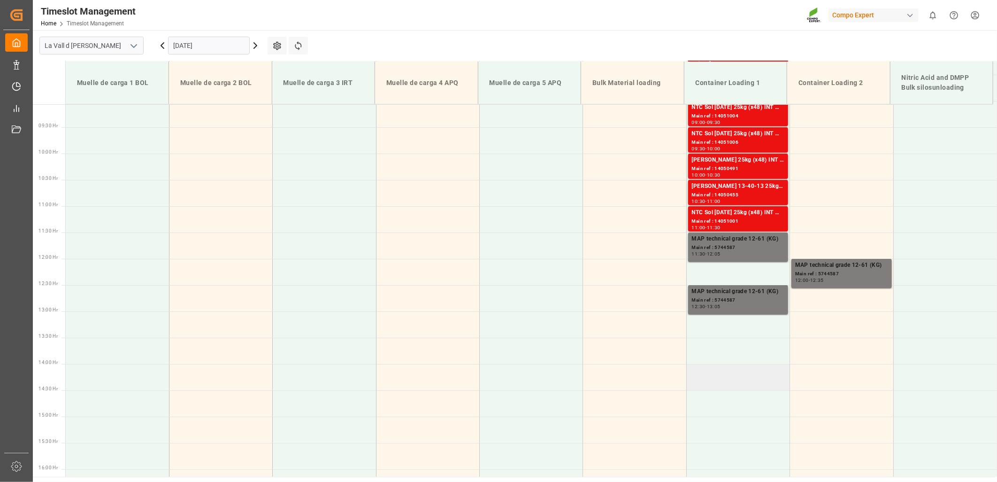
click at [698, 372] on td at bounding box center [737, 377] width 103 height 26
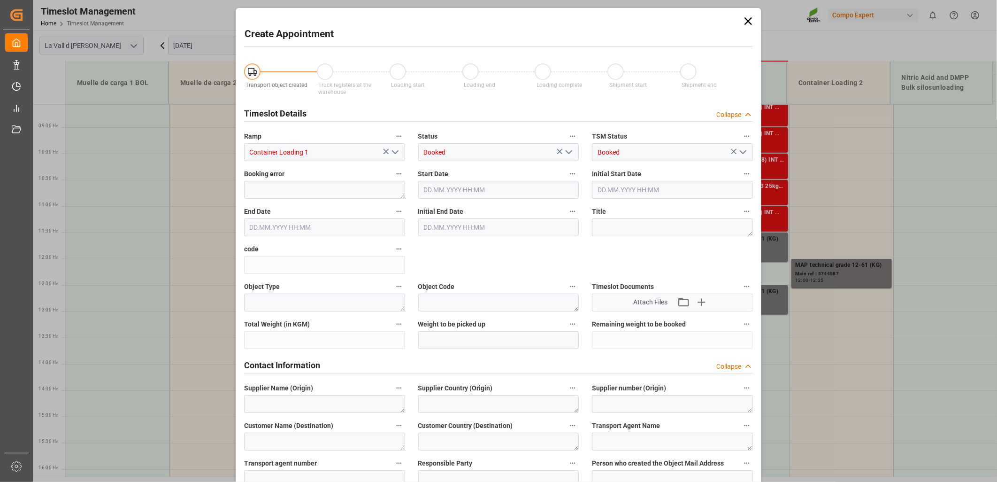
type input "[DATE] 14:00"
type input "[DATE] 14:30"
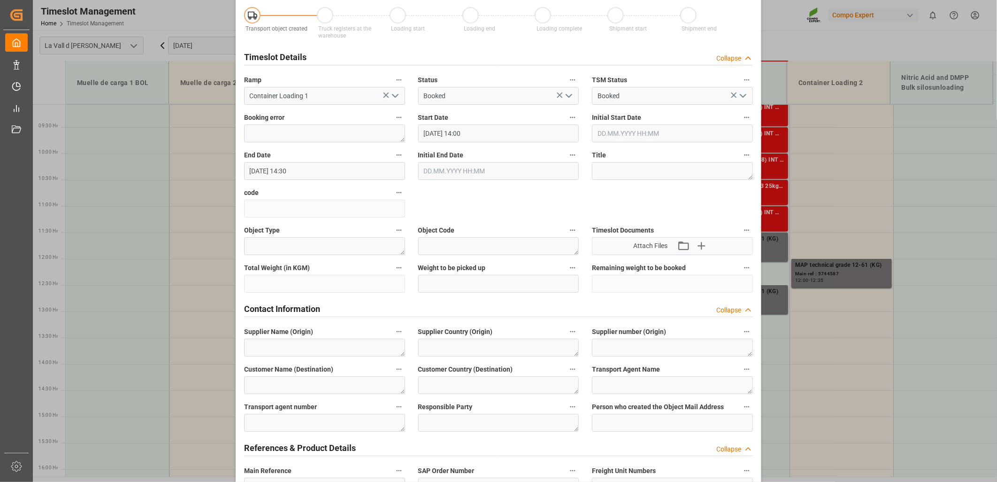
scroll to position [156, 0]
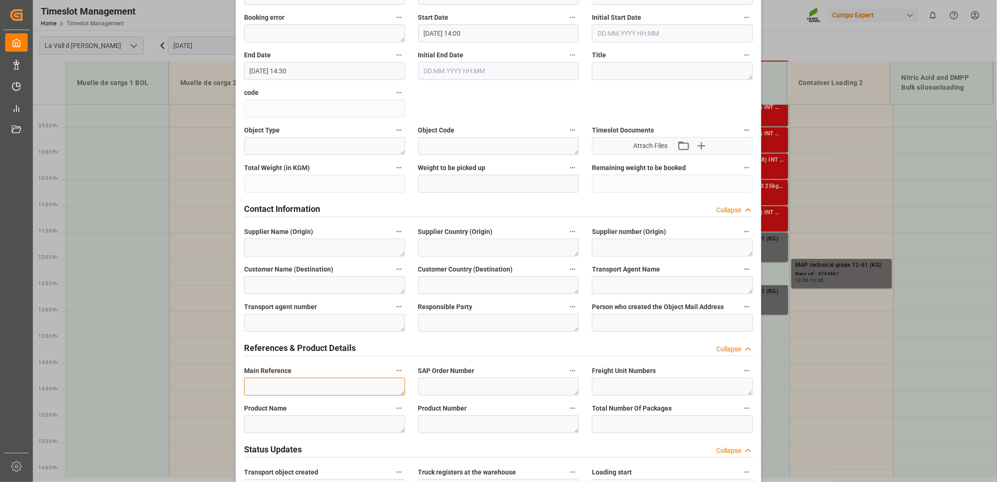
click at [278, 390] on textarea at bounding box center [324, 386] width 161 height 18
paste textarea "4510363129"
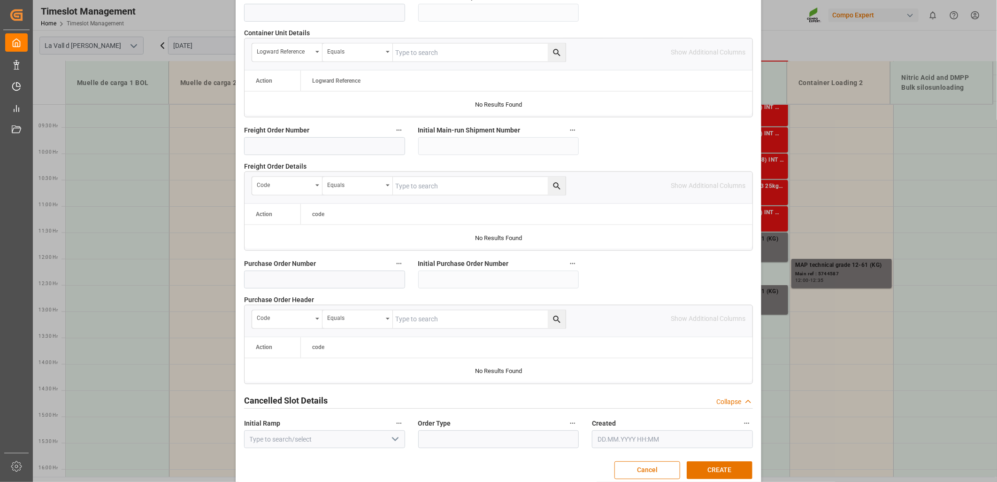
scroll to position [822, 0]
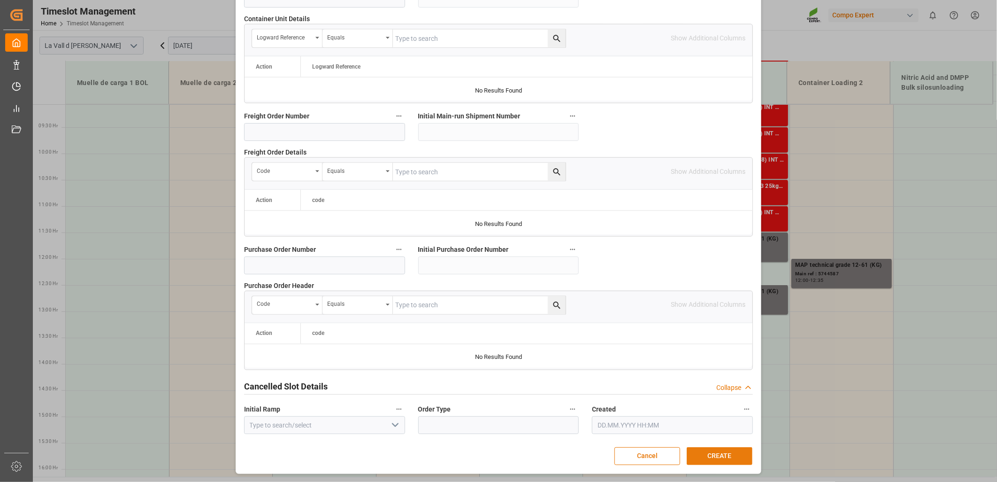
type textarea "4510363129 [GEOGRAPHIC_DATA]"
click at [714, 454] on button "CREATE" at bounding box center [720, 456] width 66 height 18
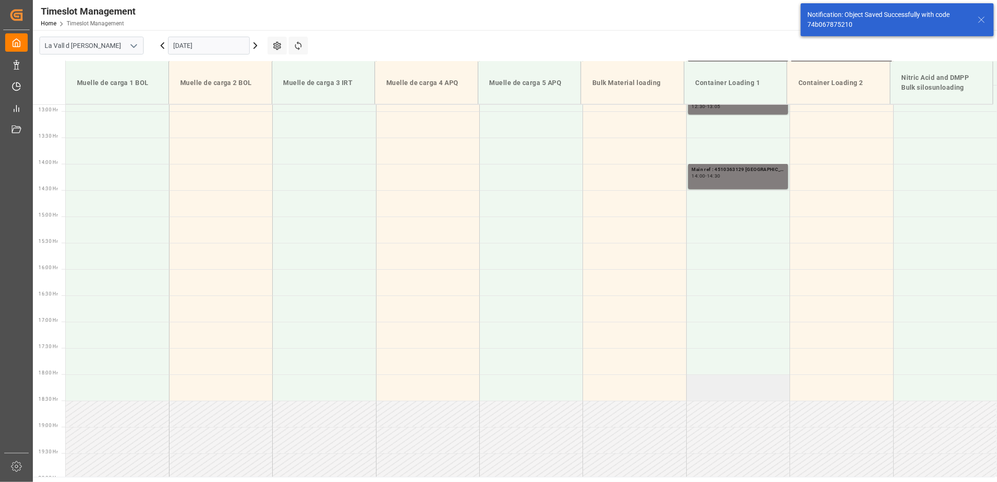
scroll to position [687, 0]
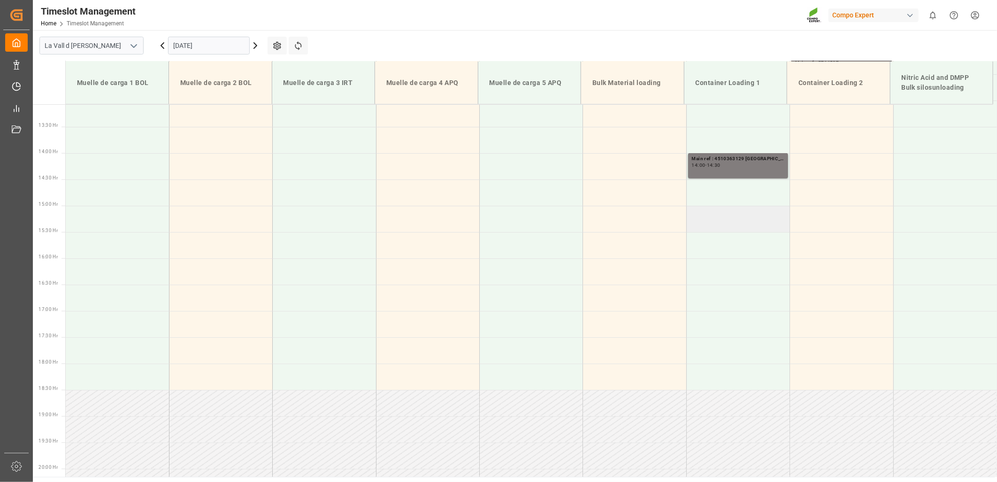
click at [723, 219] on td at bounding box center [737, 219] width 103 height 26
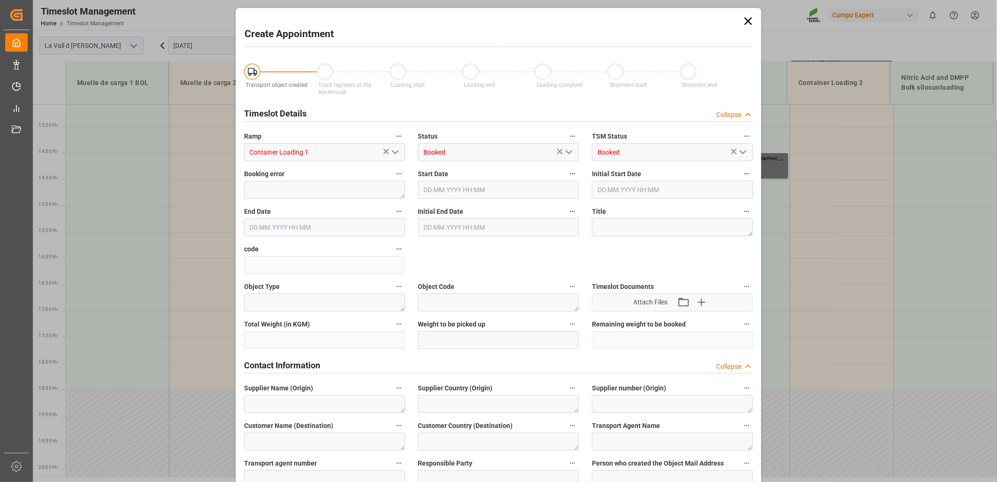
type input "[DATE] 15:00"
type input "[DATE] 15:30"
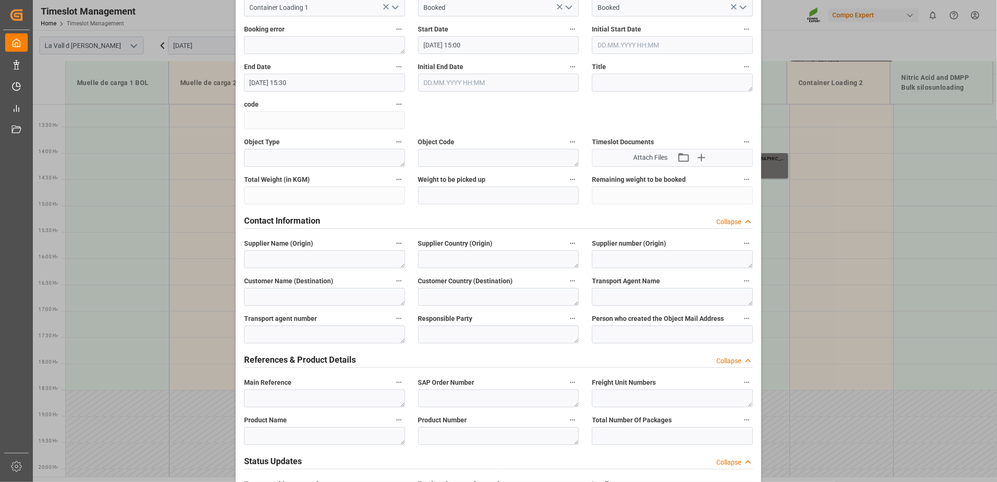
scroll to position [156, 0]
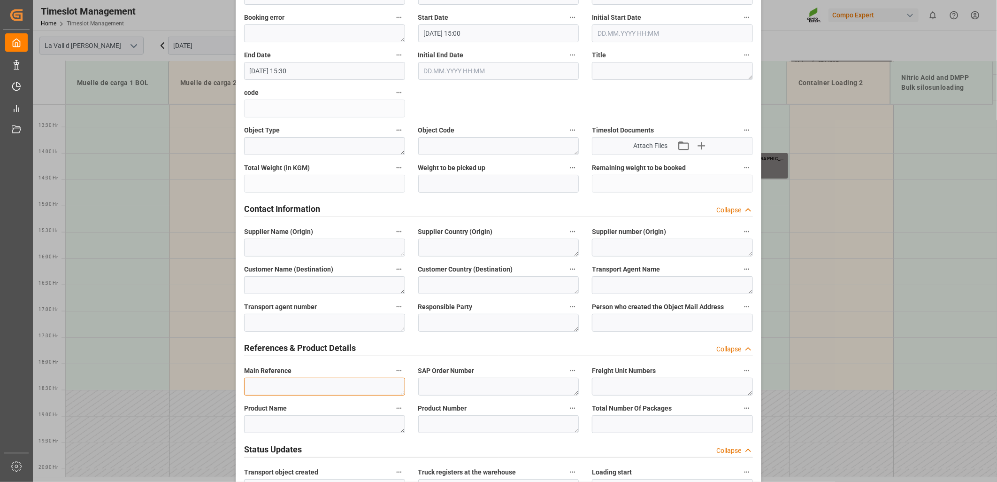
click at [268, 382] on textarea at bounding box center [324, 386] width 161 height 18
paste textarea "4510363129"
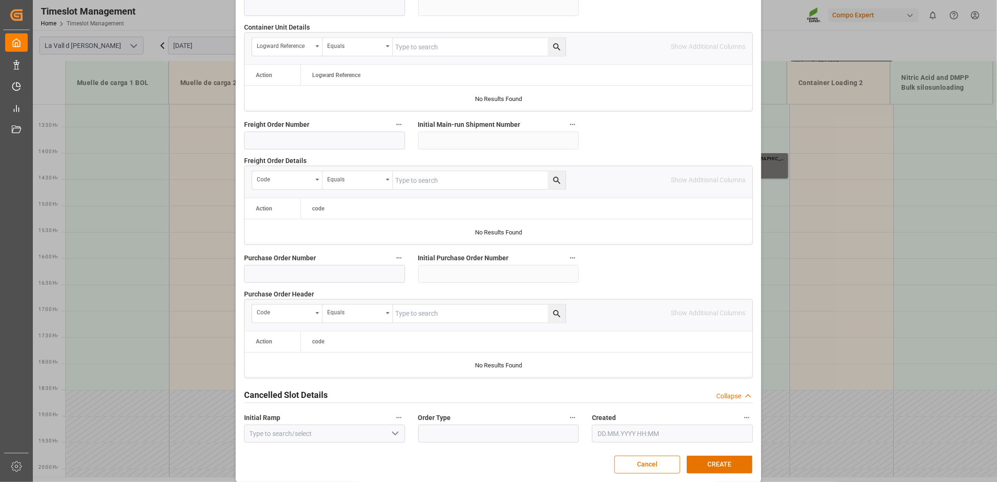
scroll to position [822, 0]
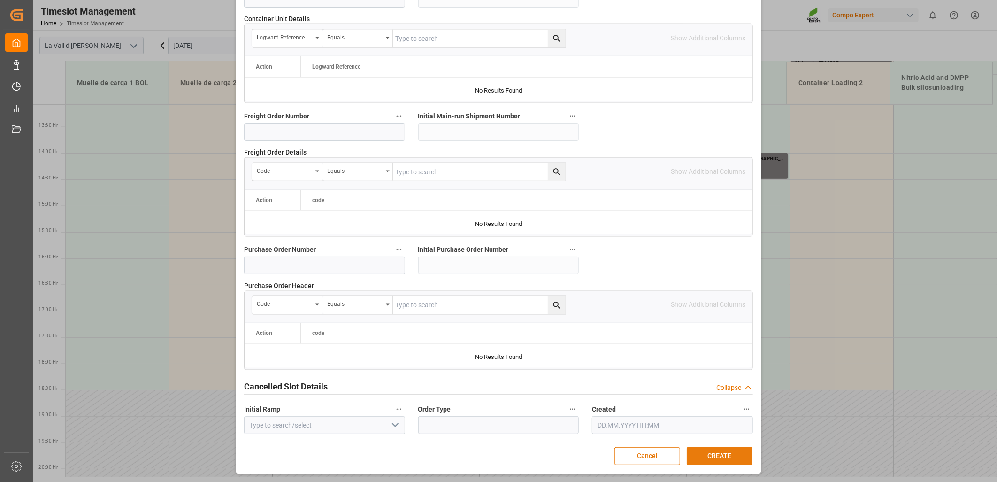
type textarea "4510363129 [GEOGRAPHIC_DATA]"
click at [719, 458] on button "CREATE" at bounding box center [720, 456] width 66 height 18
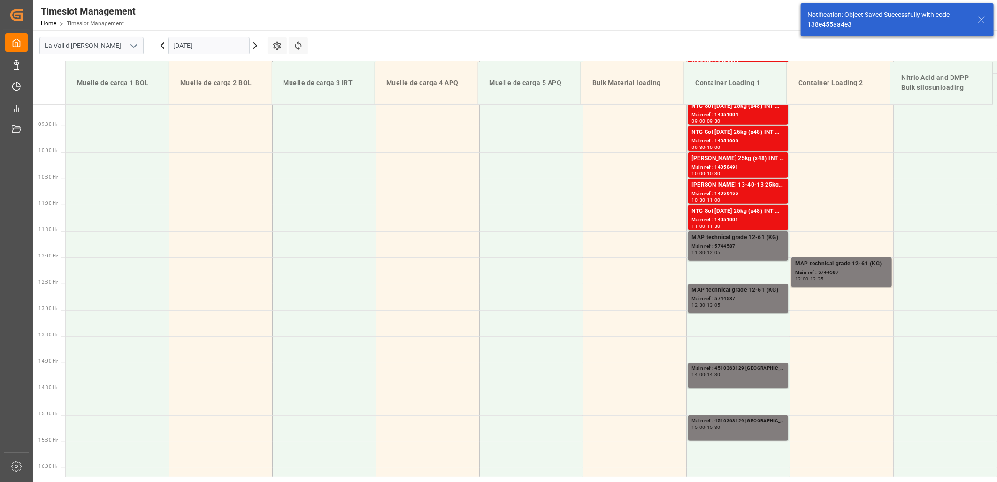
scroll to position [270, 0]
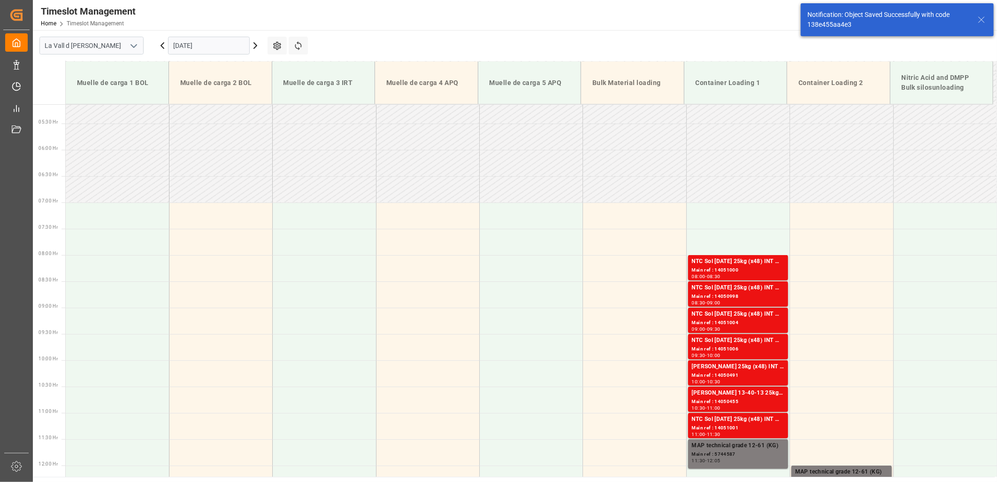
click at [257, 46] on icon at bounding box center [255, 45] width 11 height 11
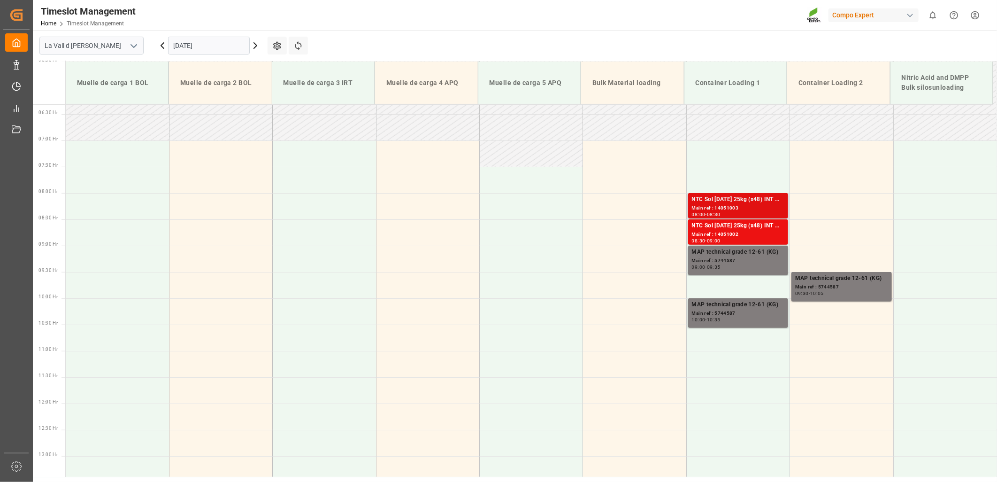
scroll to position [320, 0]
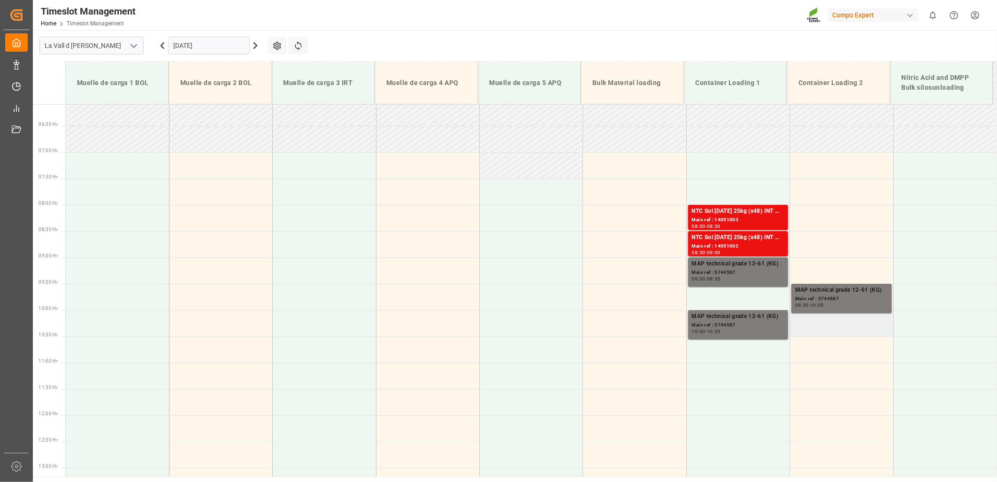
click at [819, 330] on td at bounding box center [841, 323] width 103 height 26
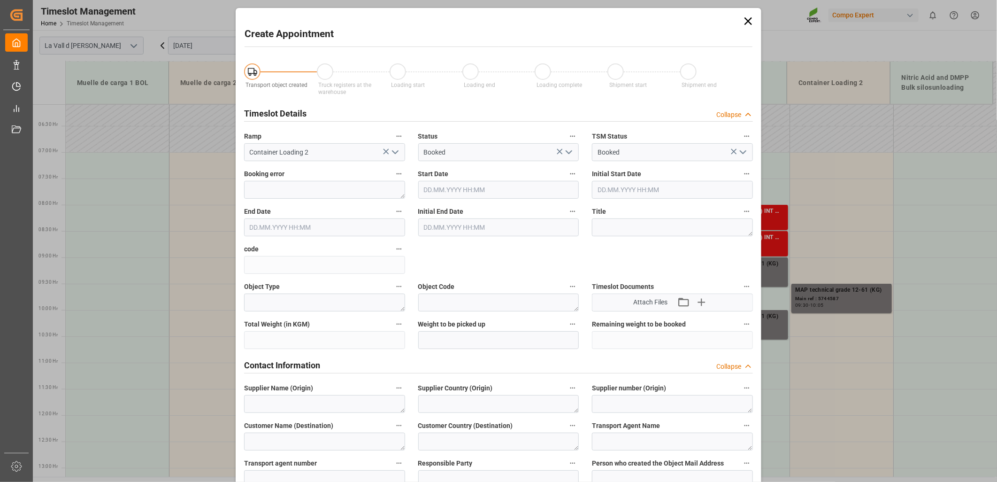
type input "[DATE] 10:00"
type input "[DATE] 10:30"
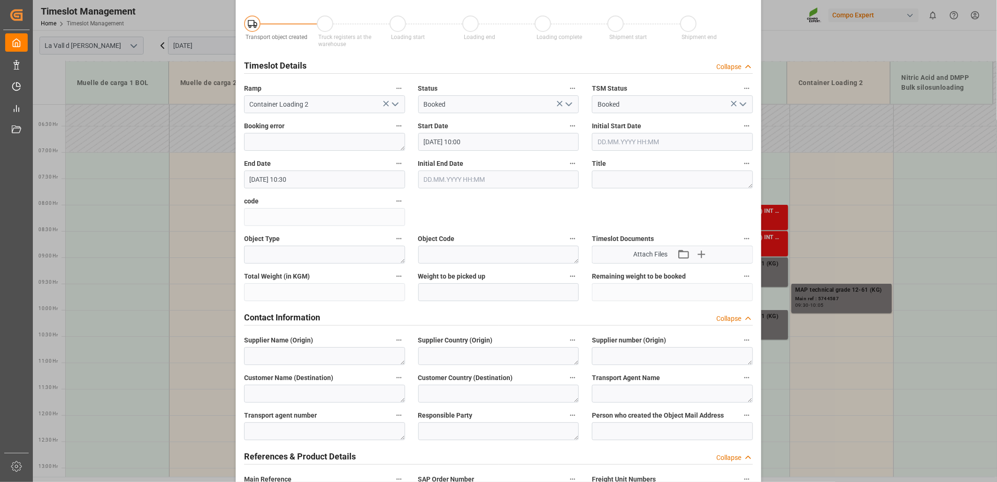
scroll to position [104, 0]
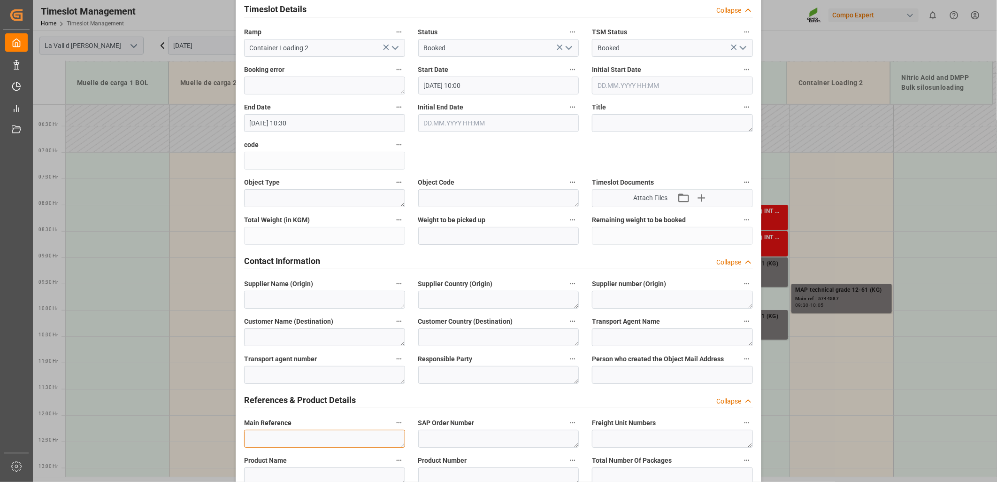
click at [270, 433] on textarea at bounding box center [324, 438] width 161 height 18
paste textarea "4510363129"
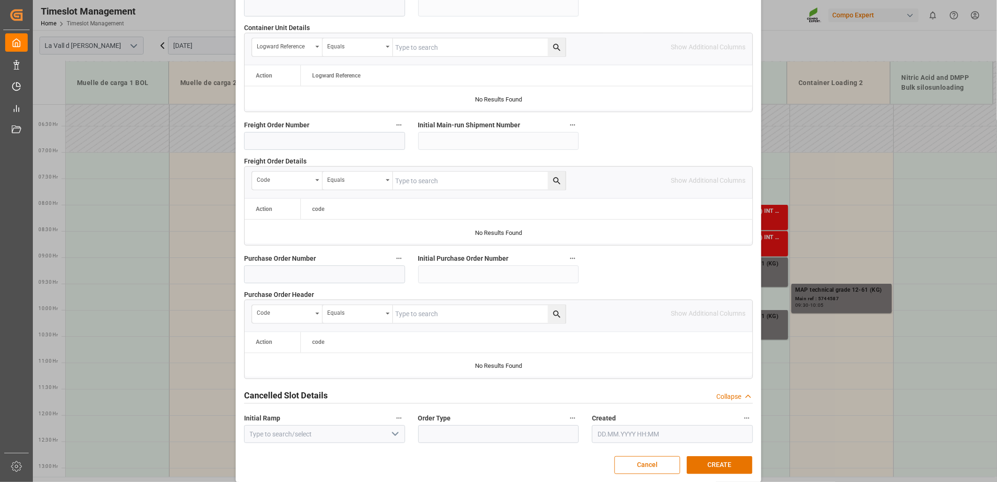
scroll to position [822, 0]
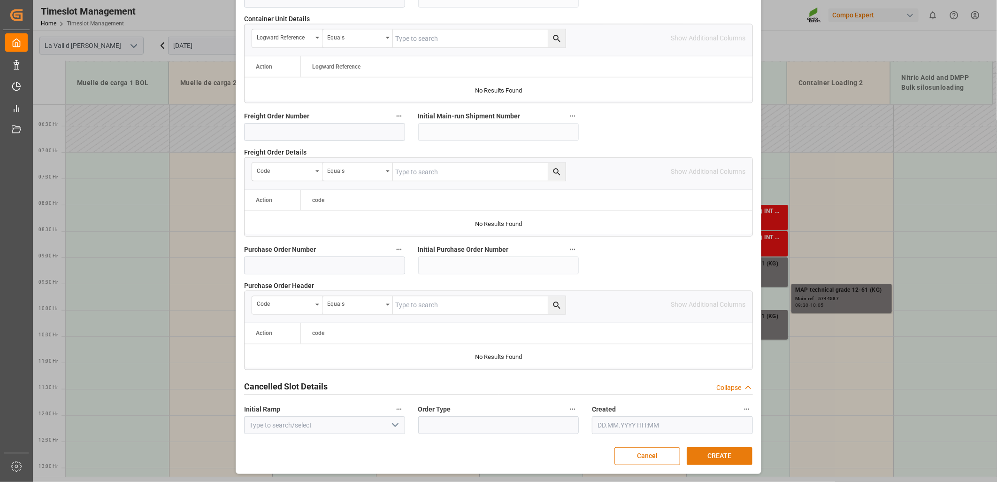
type textarea "4510363129 [GEOGRAPHIC_DATA]"
click at [733, 457] on button "CREATE" at bounding box center [720, 456] width 66 height 18
